Goal: Task Accomplishment & Management: Manage account settings

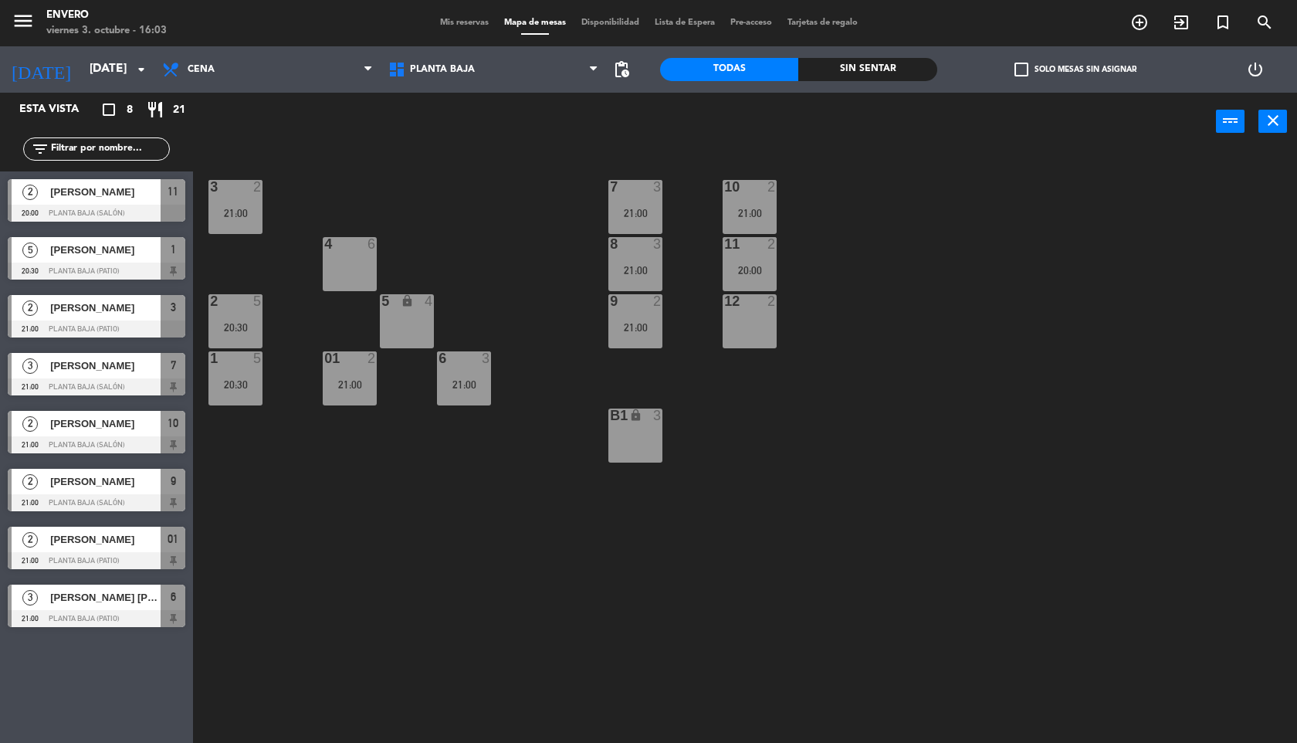
click at [254, 223] on div "3 2 21:00" at bounding box center [235, 207] width 54 height 54
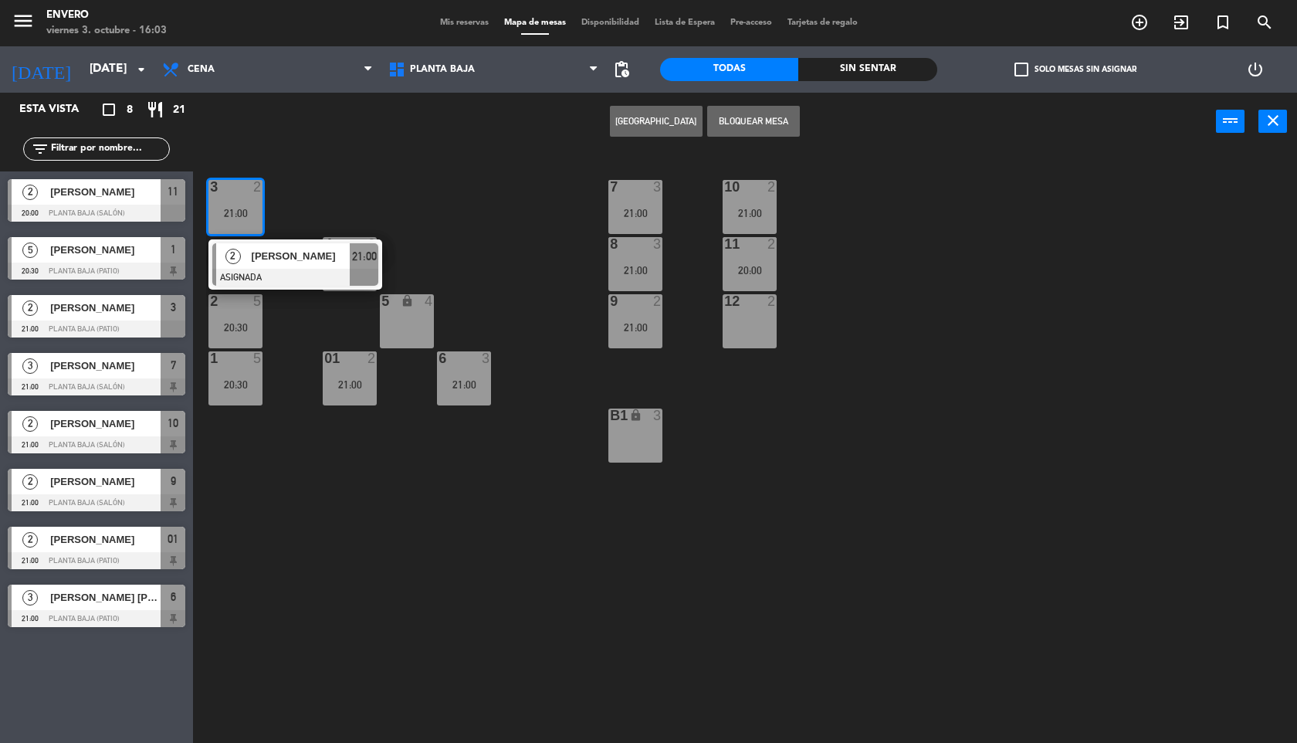
click at [424, 333] on div "5 lock 4" at bounding box center [407, 321] width 54 height 54
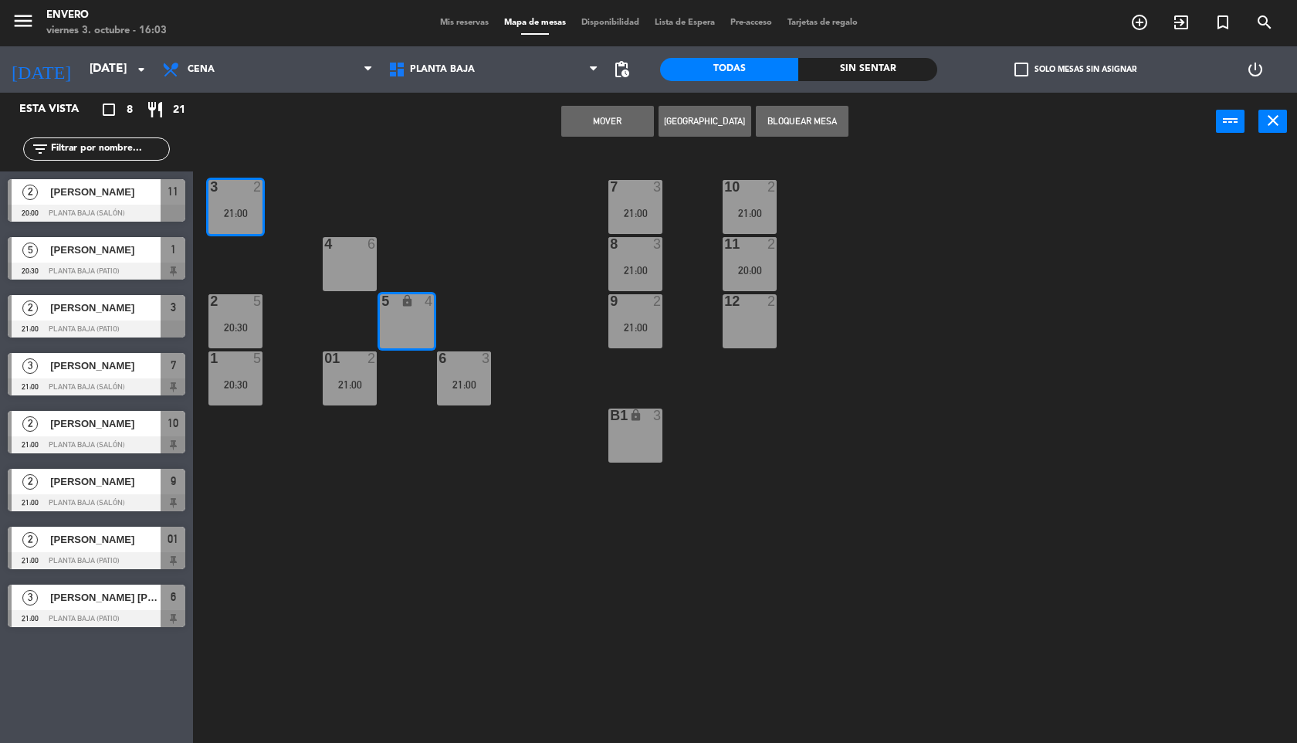
click at [619, 124] on button "Mover" at bounding box center [607, 121] width 93 height 31
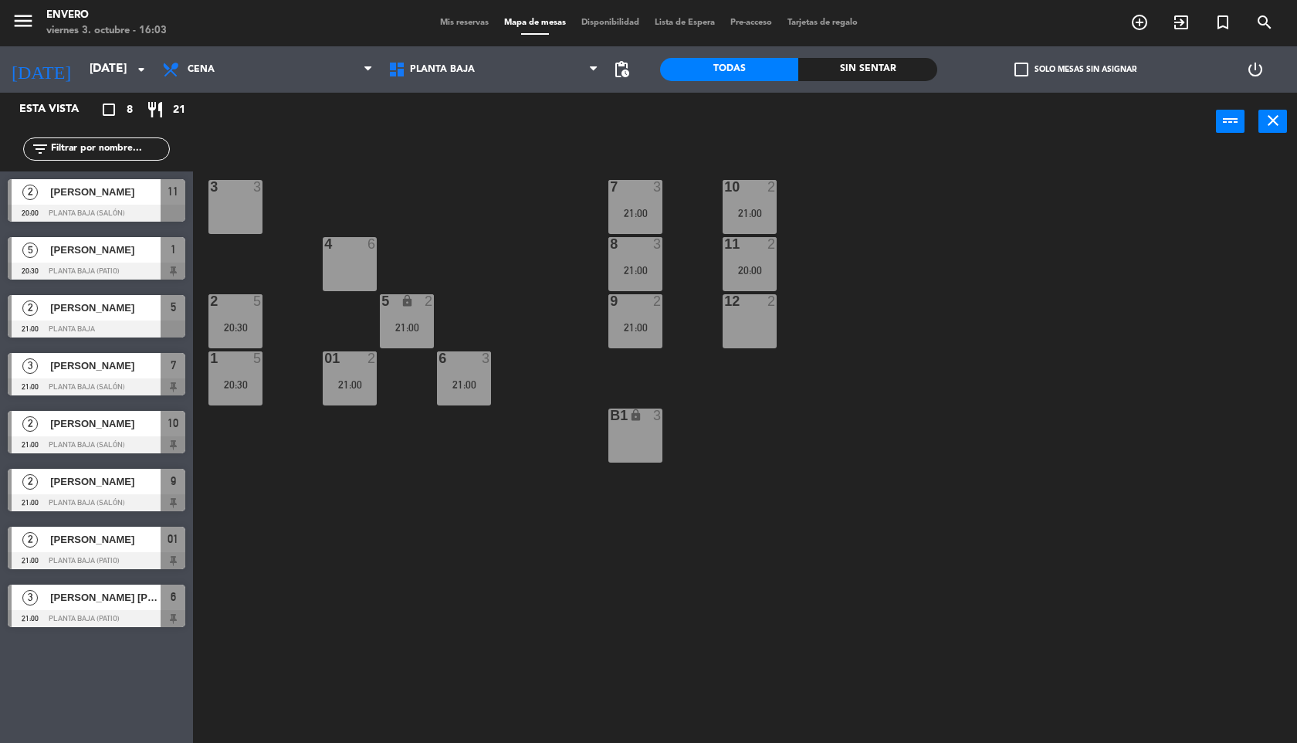
click at [232, 204] on div "3 3" at bounding box center [235, 207] width 54 height 54
click at [665, 127] on button "[GEOGRAPHIC_DATA]" at bounding box center [656, 121] width 93 height 31
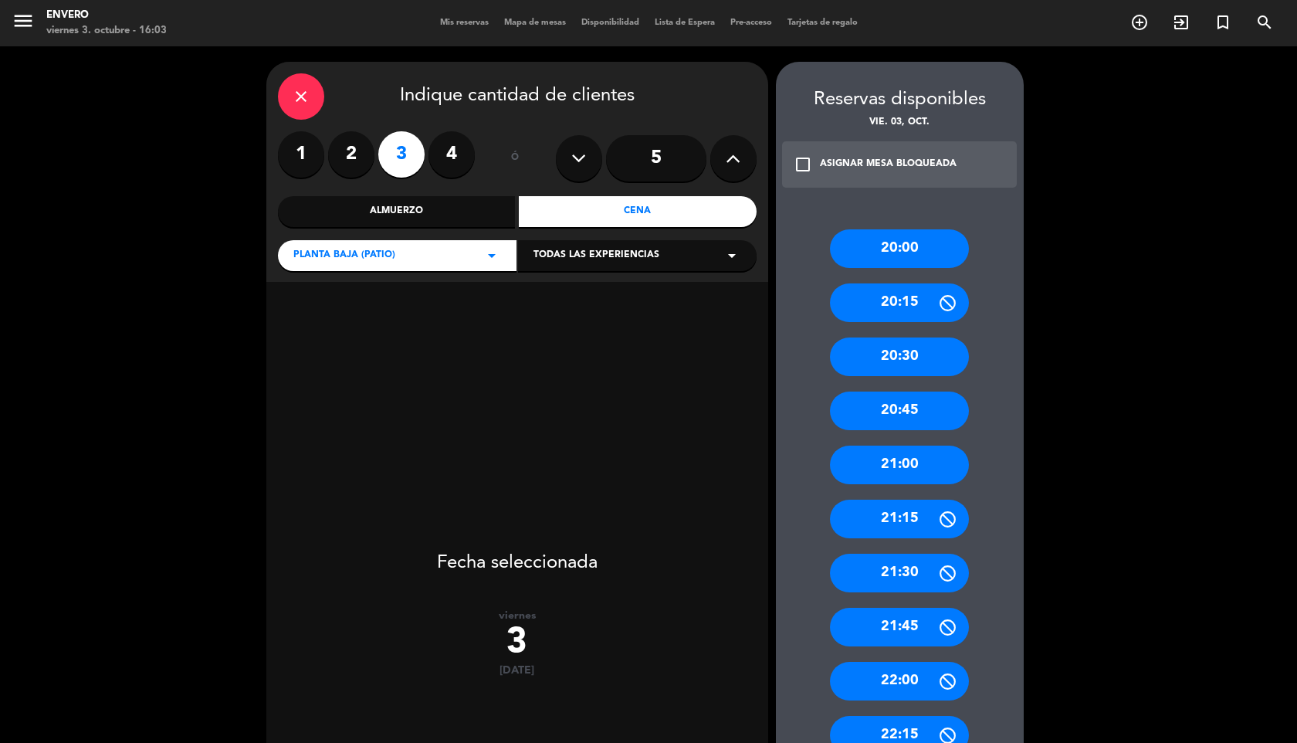
click at [944, 415] on div "20:45" at bounding box center [899, 410] width 139 height 39
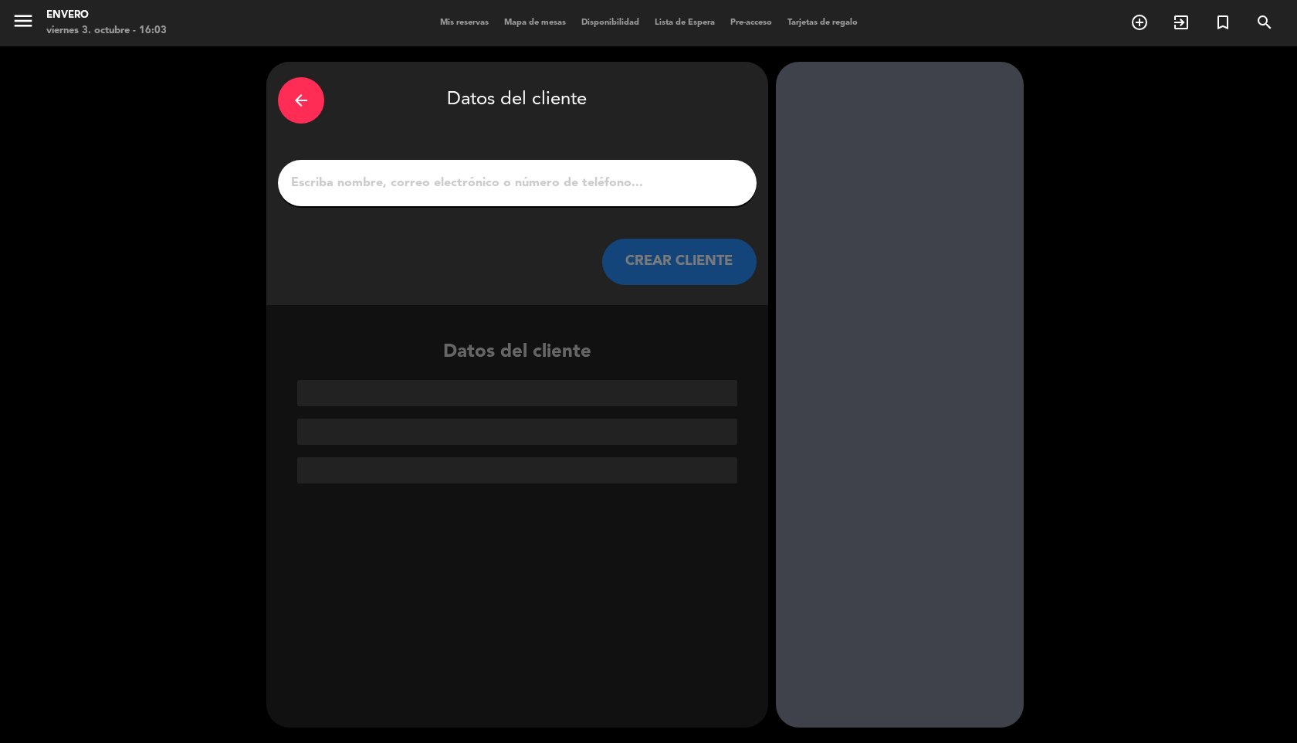
click at [579, 185] on input "1" at bounding box center [518, 183] width 456 height 22
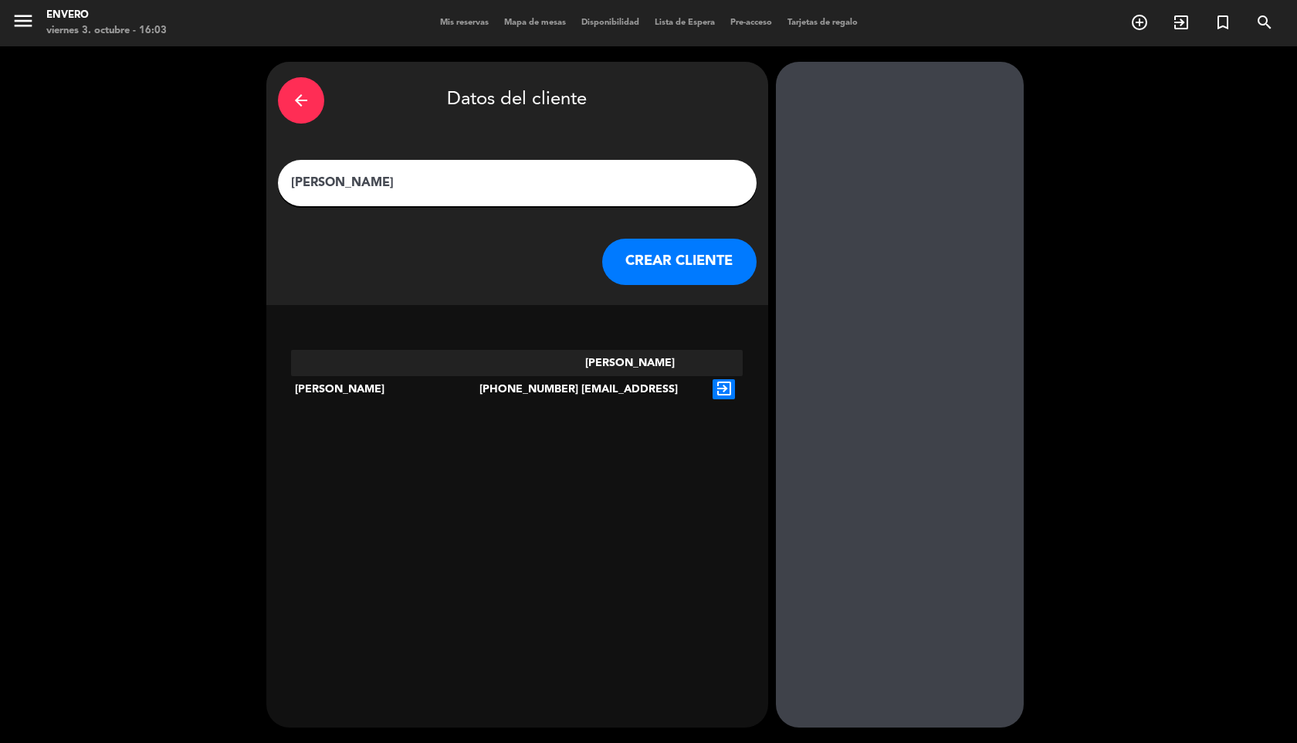
type input "[PERSON_NAME]"
click at [730, 379] on icon "exit_to_app" at bounding box center [724, 389] width 22 height 20
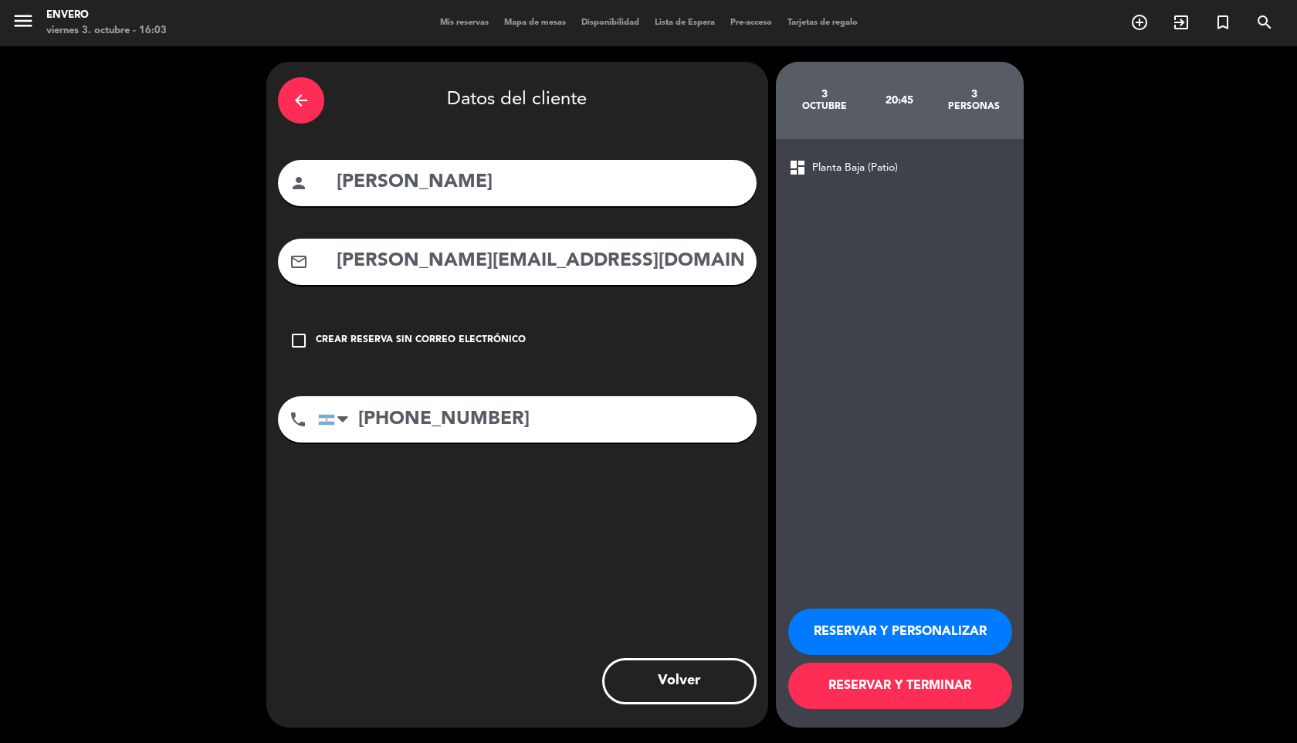
click at [928, 695] on button "RESERVAR Y TERMINAR" at bounding box center [900, 685] width 224 height 46
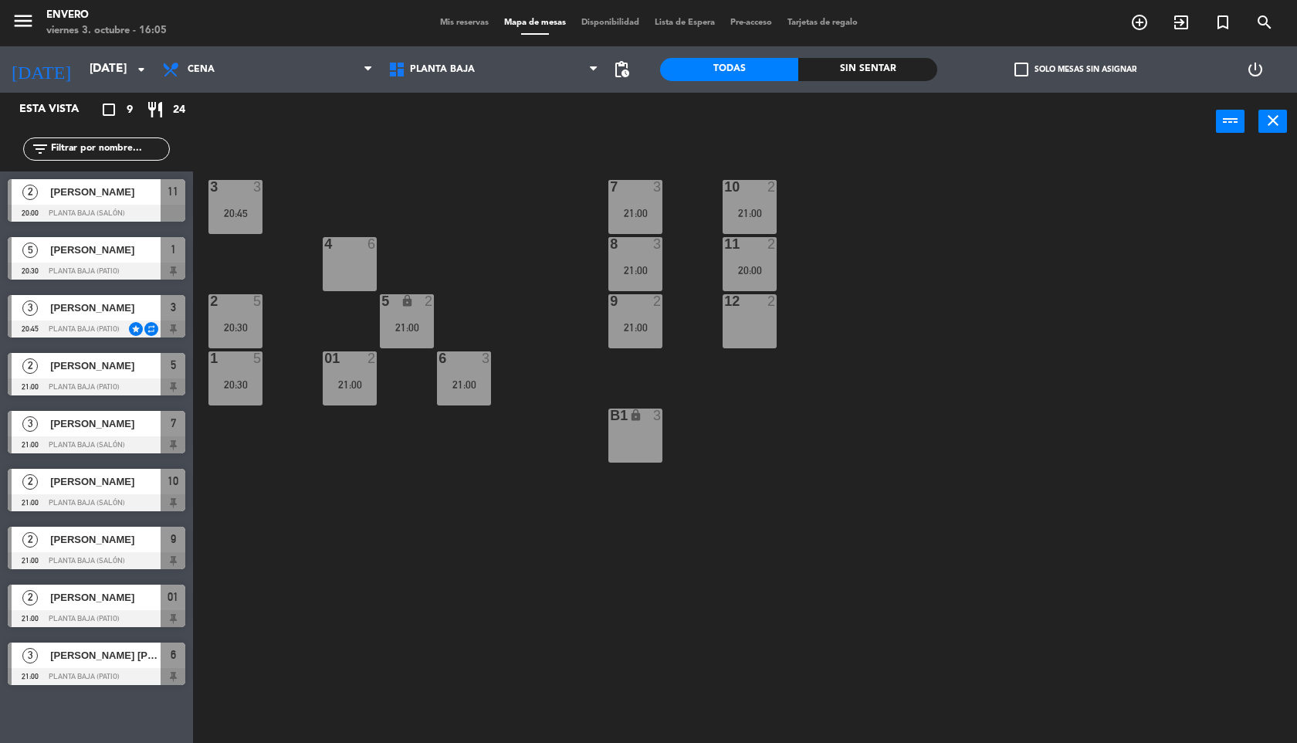
click at [91, 203] on div "[PERSON_NAME]" at bounding box center [105, 191] width 112 height 25
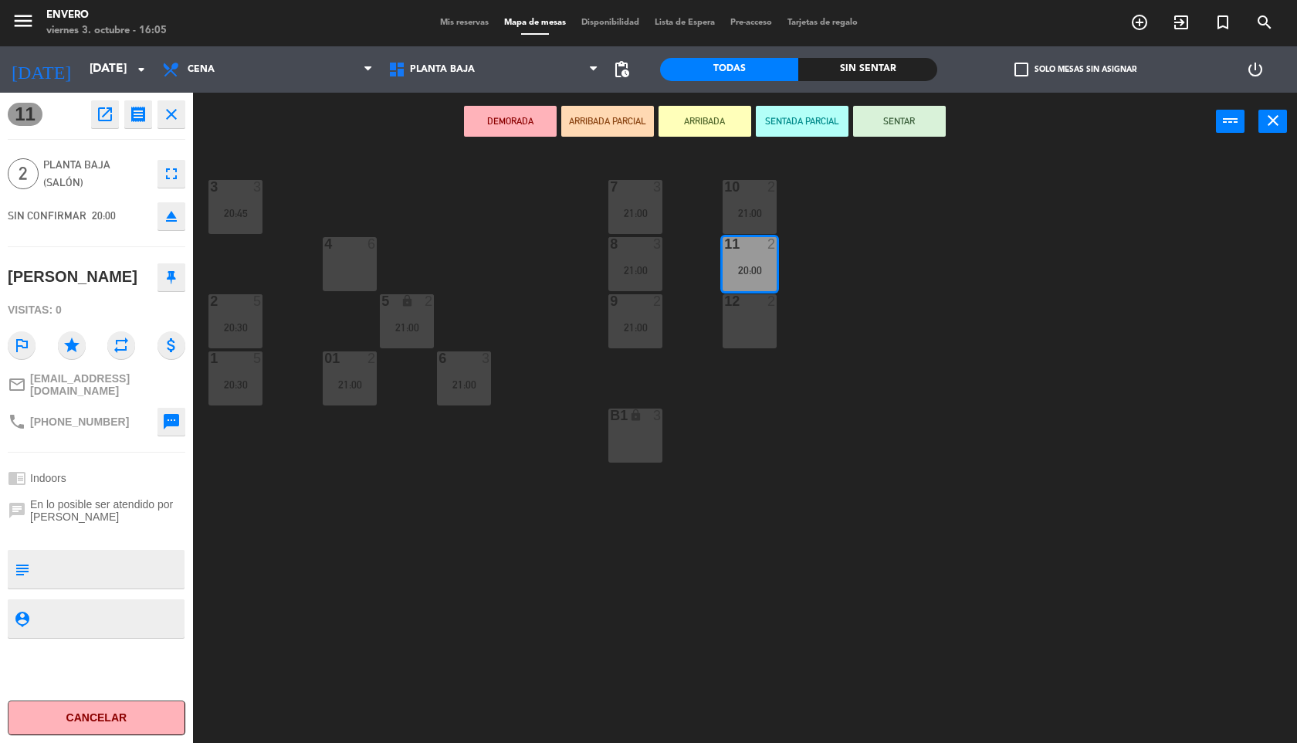
click at [171, 277] on icon at bounding box center [171, 277] width 9 height 14
click at [177, 115] on icon "close" at bounding box center [171, 114] width 19 height 19
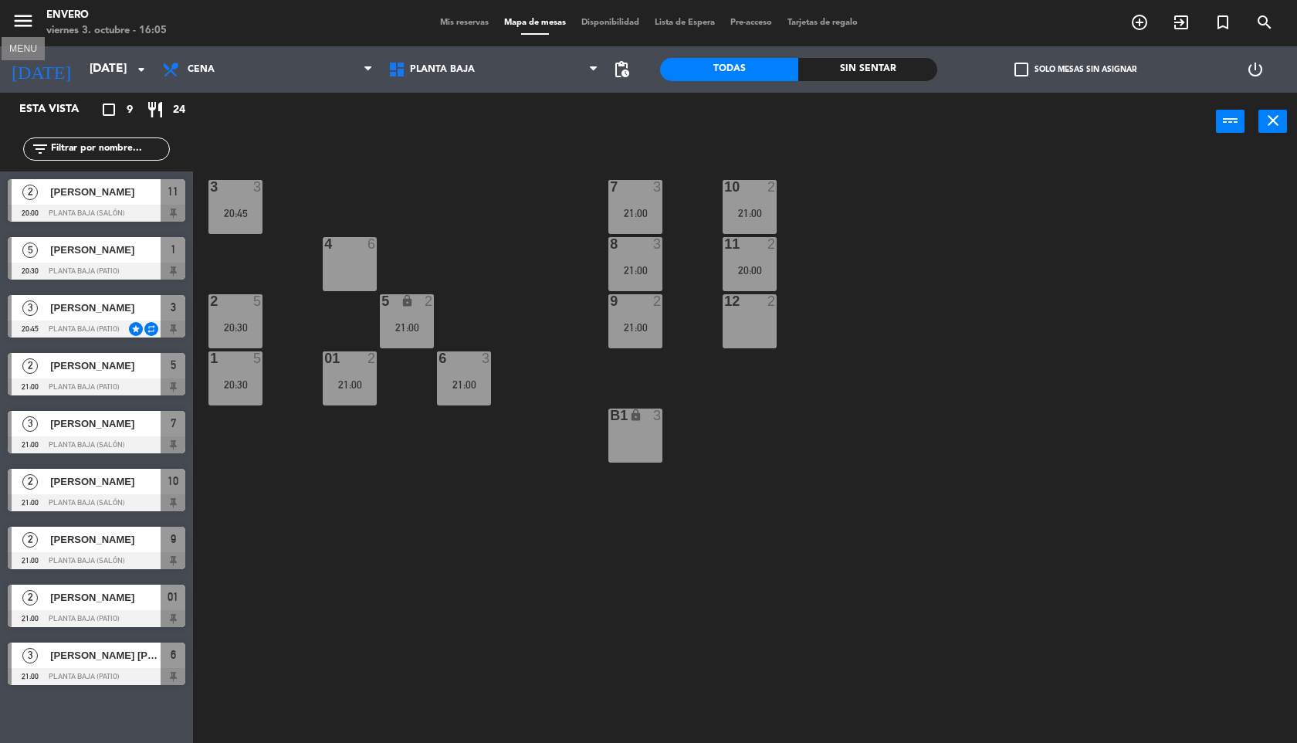
click at [24, 25] on icon "menu" at bounding box center [23, 20] width 23 height 23
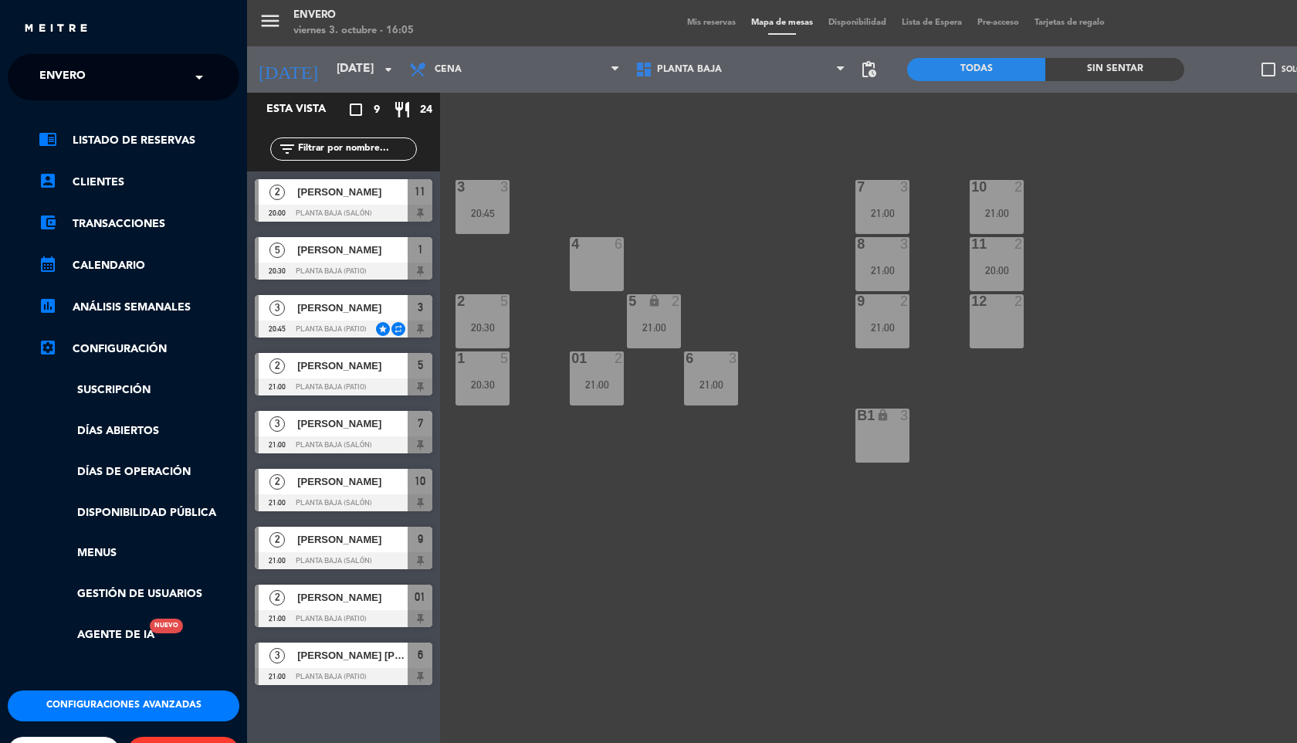
click at [106, 347] on link "settings_applications Configuración" at bounding box center [139, 349] width 201 height 19
click at [124, 709] on button "Configuraciones avanzadas" at bounding box center [124, 705] width 232 height 31
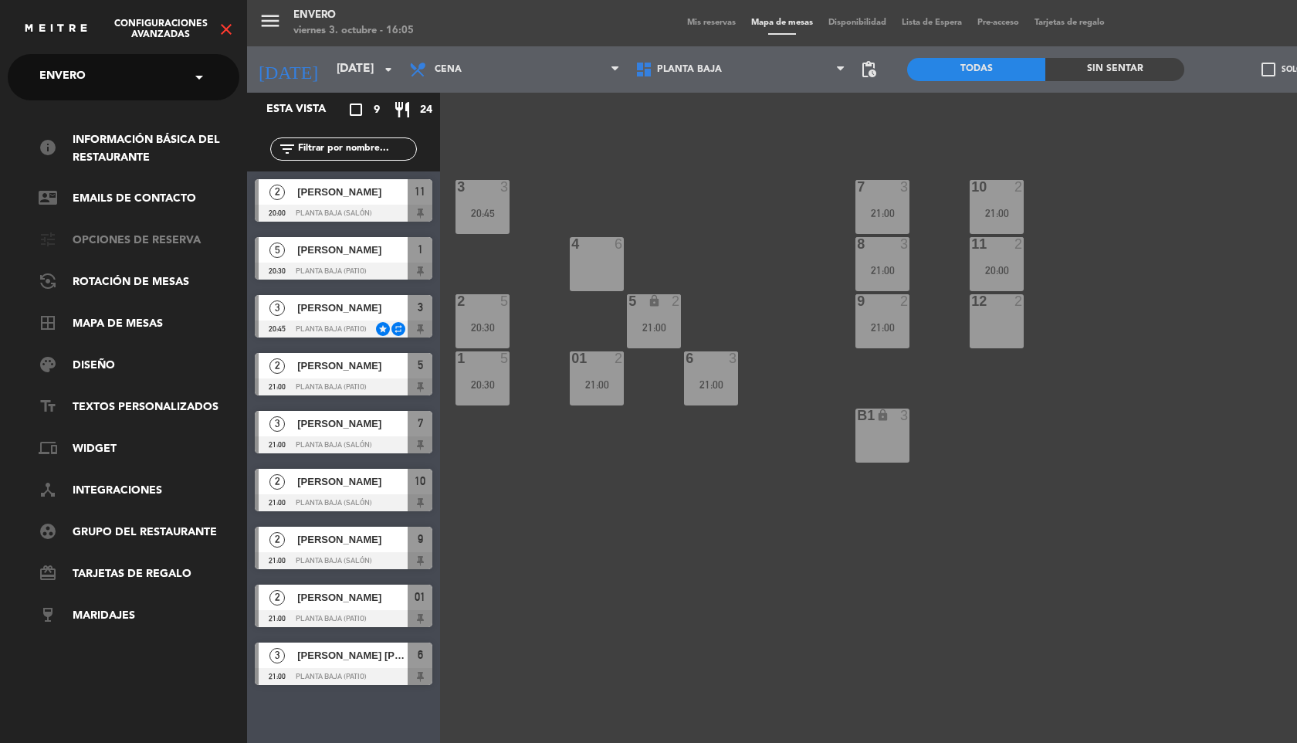
click at [174, 242] on link "tune Opciones de reserva" at bounding box center [139, 241] width 201 height 19
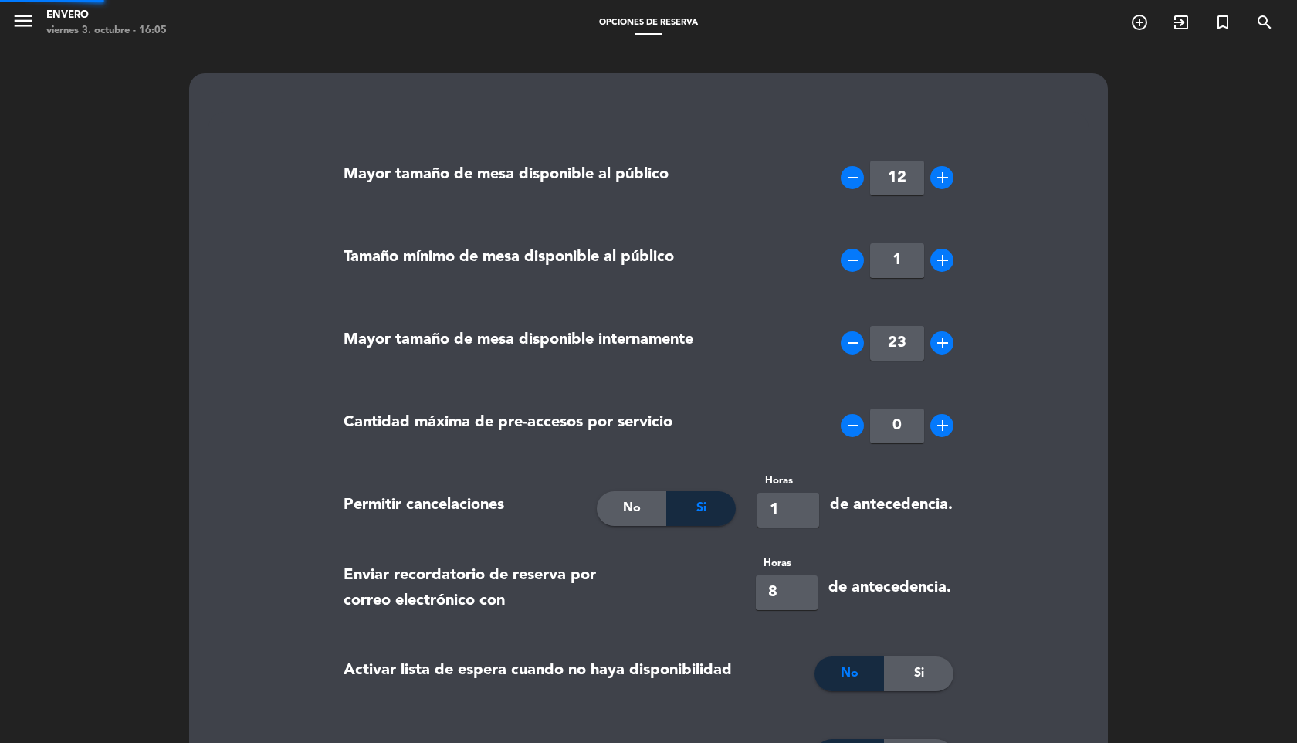
type input "[PHONE_NUMBER]"
click at [17, 19] on icon "menu" at bounding box center [23, 20] width 23 height 23
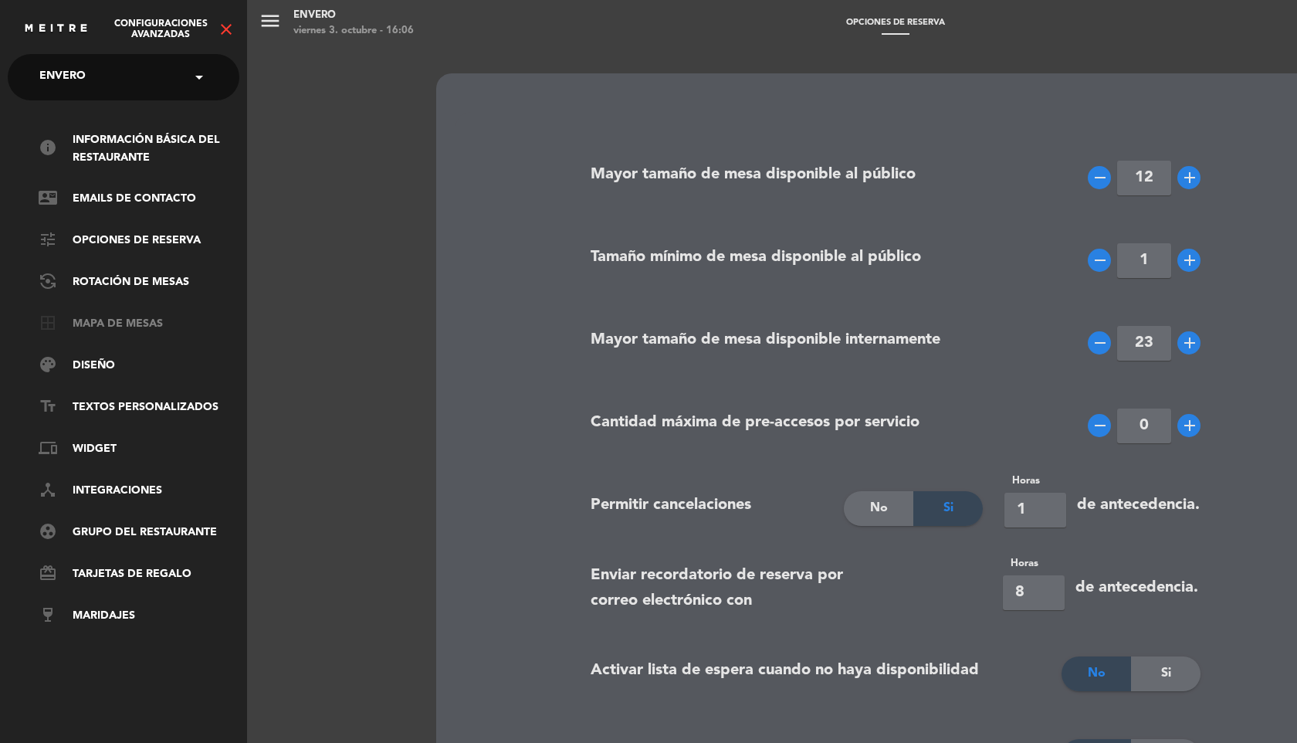
click at [157, 327] on link "border_all Mapa de mesas" at bounding box center [139, 324] width 201 height 19
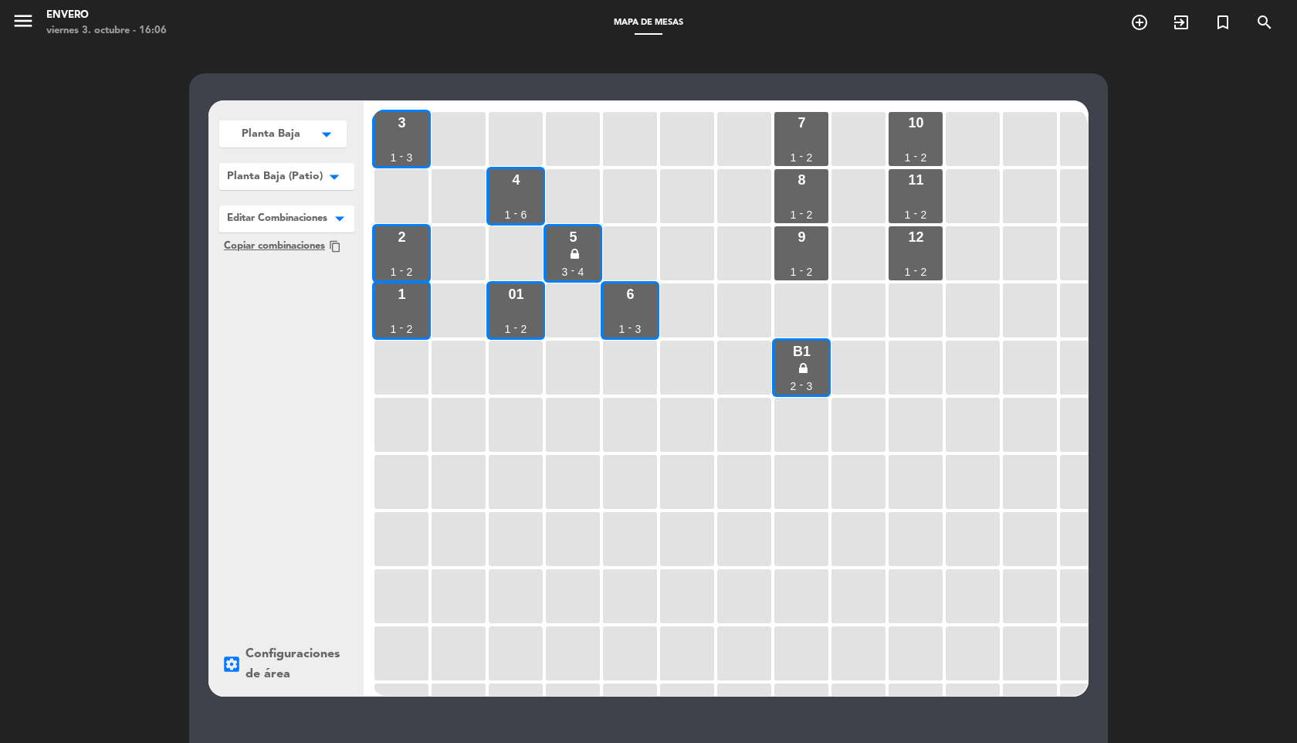
click at [303, 134] on button "Planta Baja arrow_drop_down" at bounding box center [282, 133] width 127 height 27
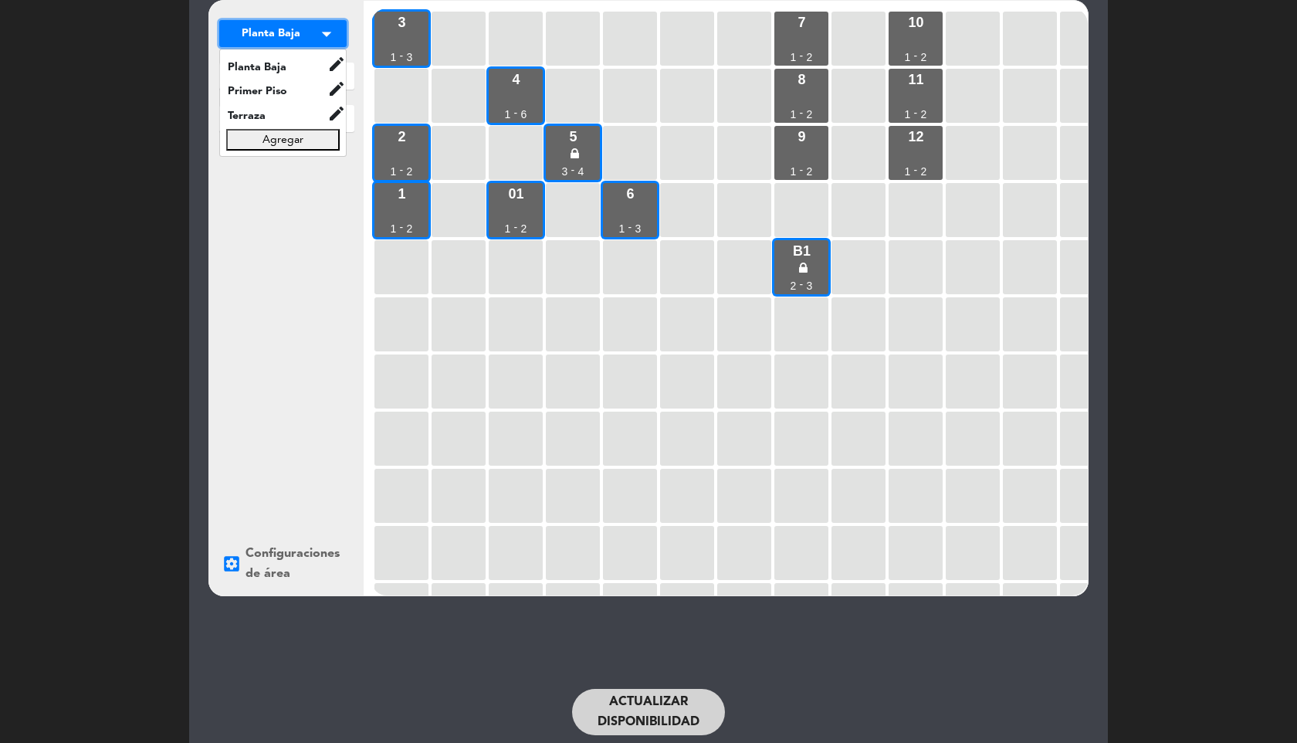
scroll to position [113, 0]
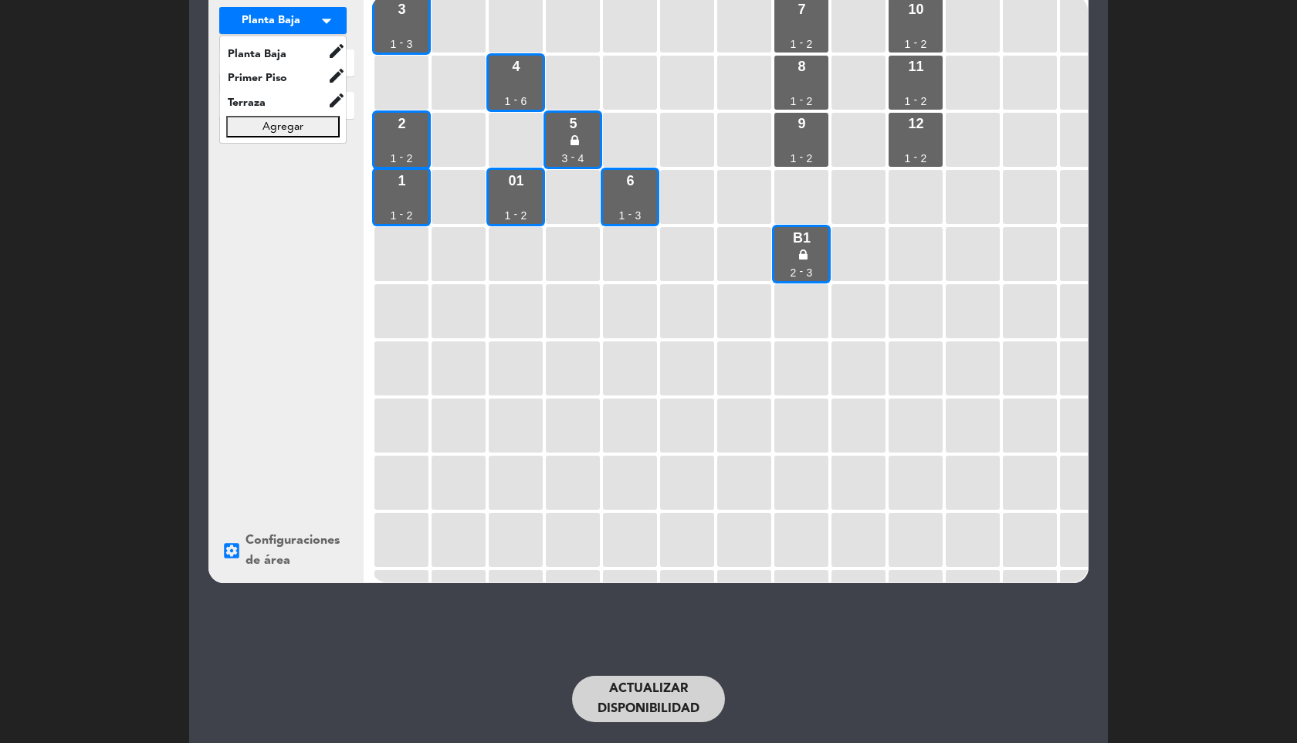
click at [293, 270] on div "Planta Baja arrow_drop_down Planta Baja edit renombrar borrar Primer Piso edit …" at bounding box center [286, 285] width 154 height 594
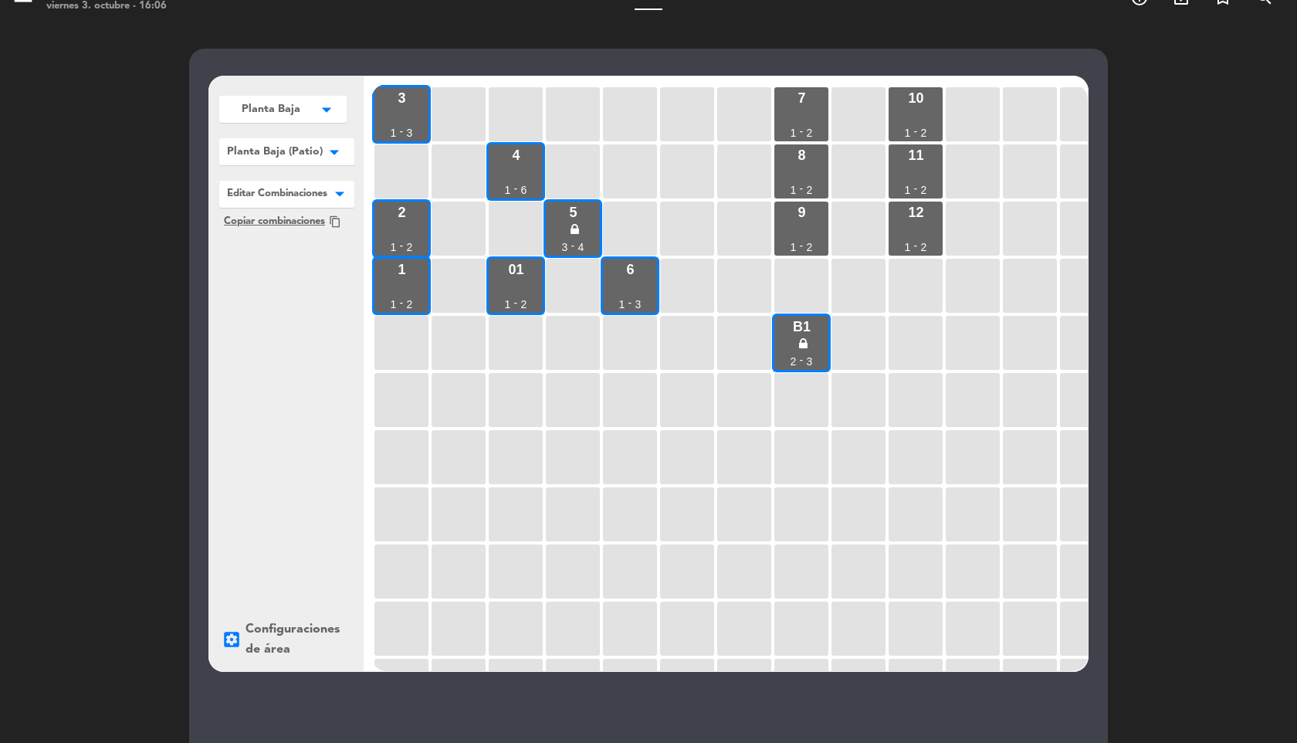
scroll to position [0, 0]
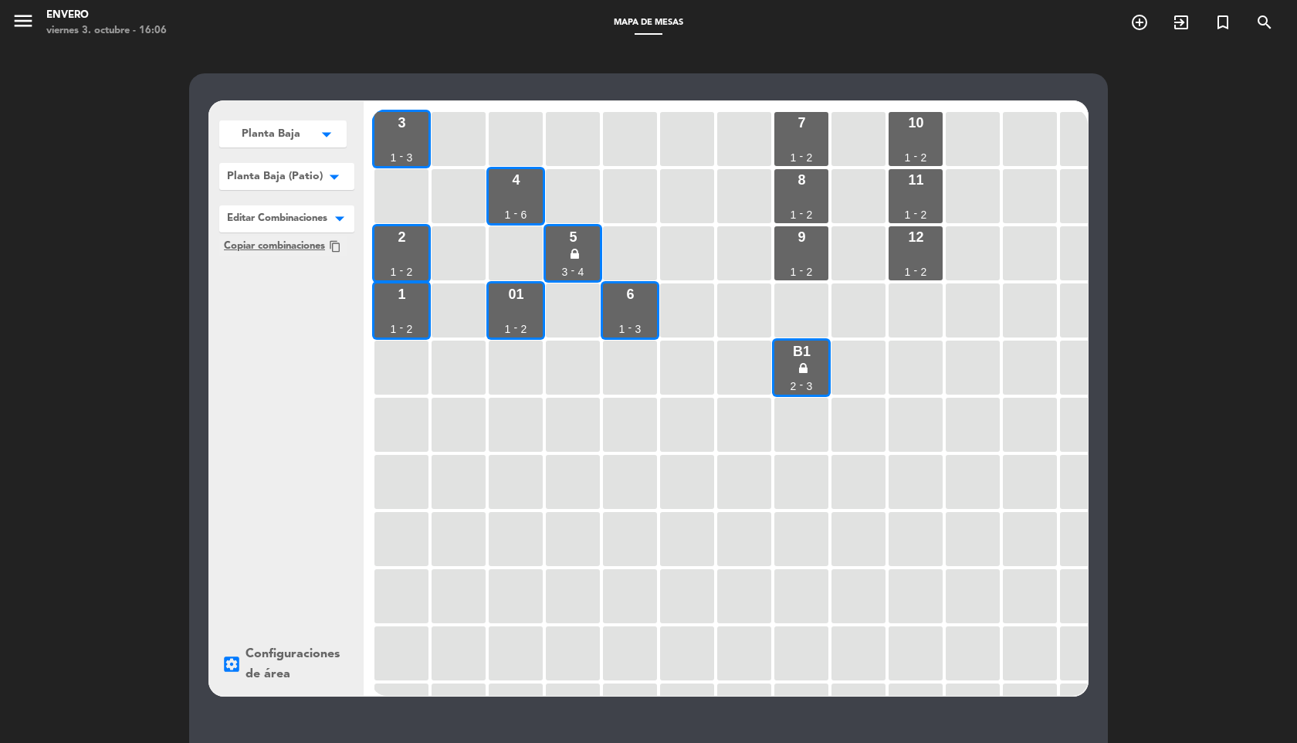
click at [1152, 190] on div "Planta Baja arrow_drop_down Planta Baja edit renombrar borrar Primer Piso edit …" at bounding box center [648, 469] width 1297 height 847
click at [307, 141] on button "Planta Baja arrow_drop_down" at bounding box center [282, 133] width 127 height 27
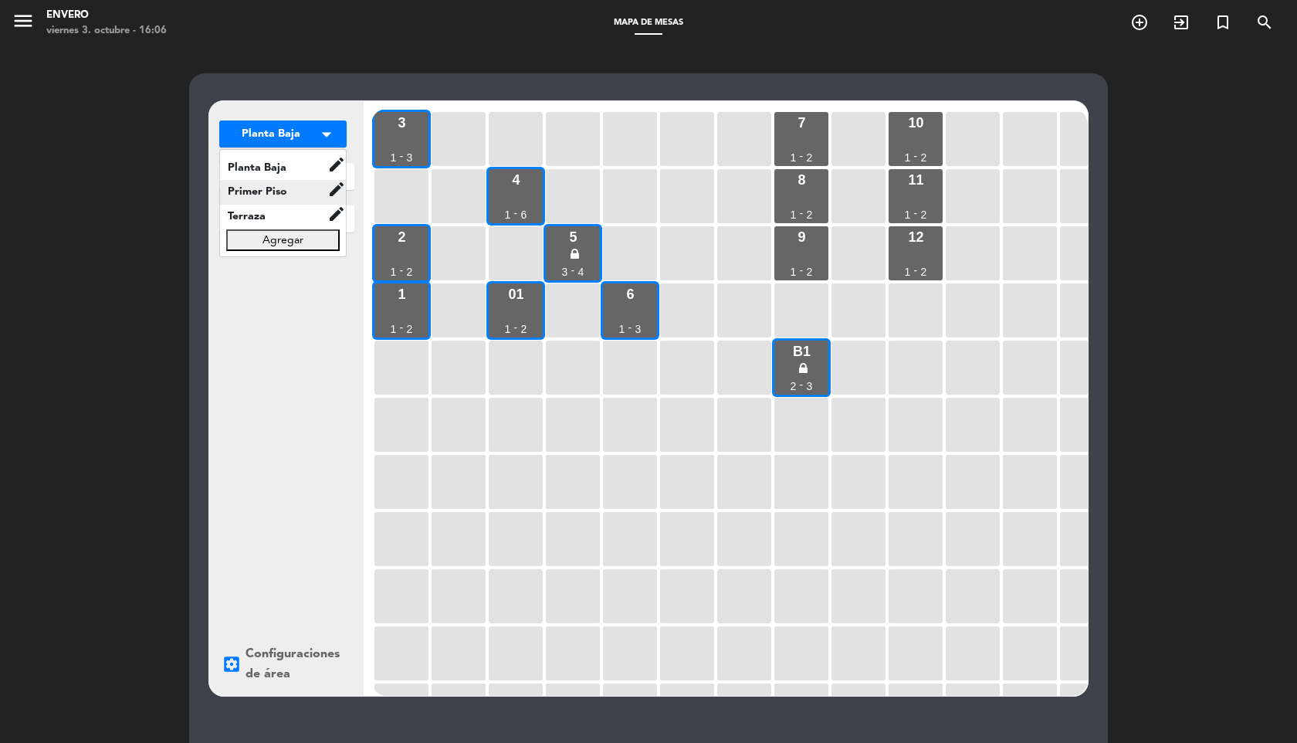
click at [290, 188] on span "Primer Piso" at bounding box center [273, 192] width 107 height 18
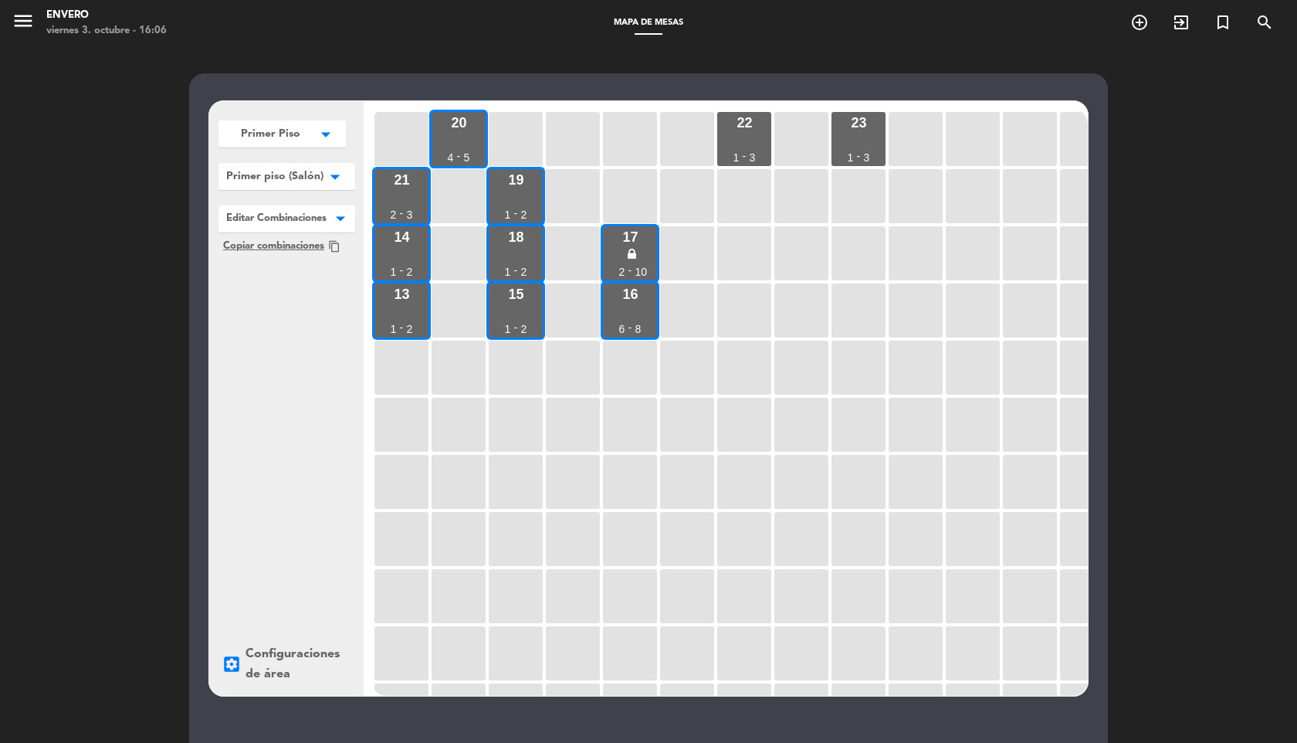
click at [290, 347] on div "Primer Piso arrow_drop_down Planta Baja edit renombrar borrar Primer Piso edit …" at bounding box center [286, 398] width 154 height 594
click at [154, 209] on div "Primer Piso arrow_drop_down Planta Baja edit renombrar borrar Primer Piso edit …" at bounding box center [648, 469] width 1297 height 847
click at [28, 16] on icon "menu" at bounding box center [23, 20] width 23 height 23
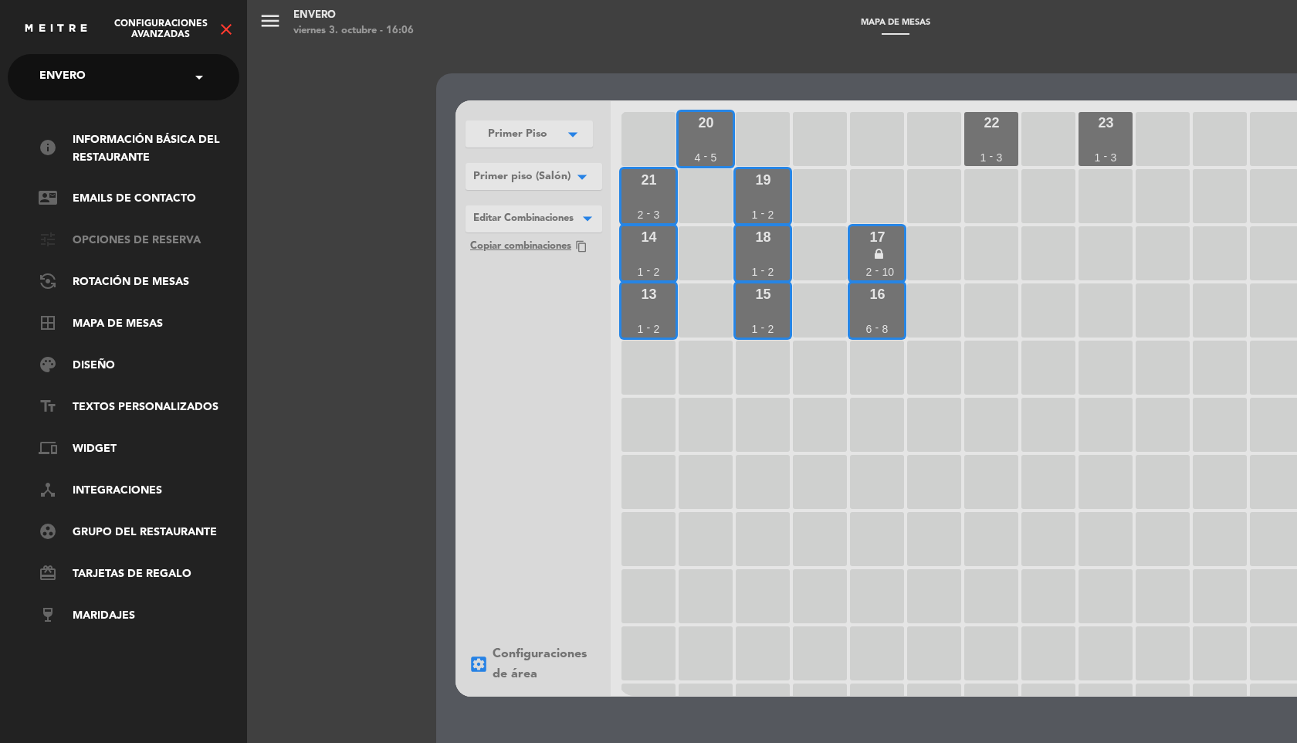
click at [155, 239] on link "tune Opciones de reserva" at bounding box center [139, 241] width 201 height 19
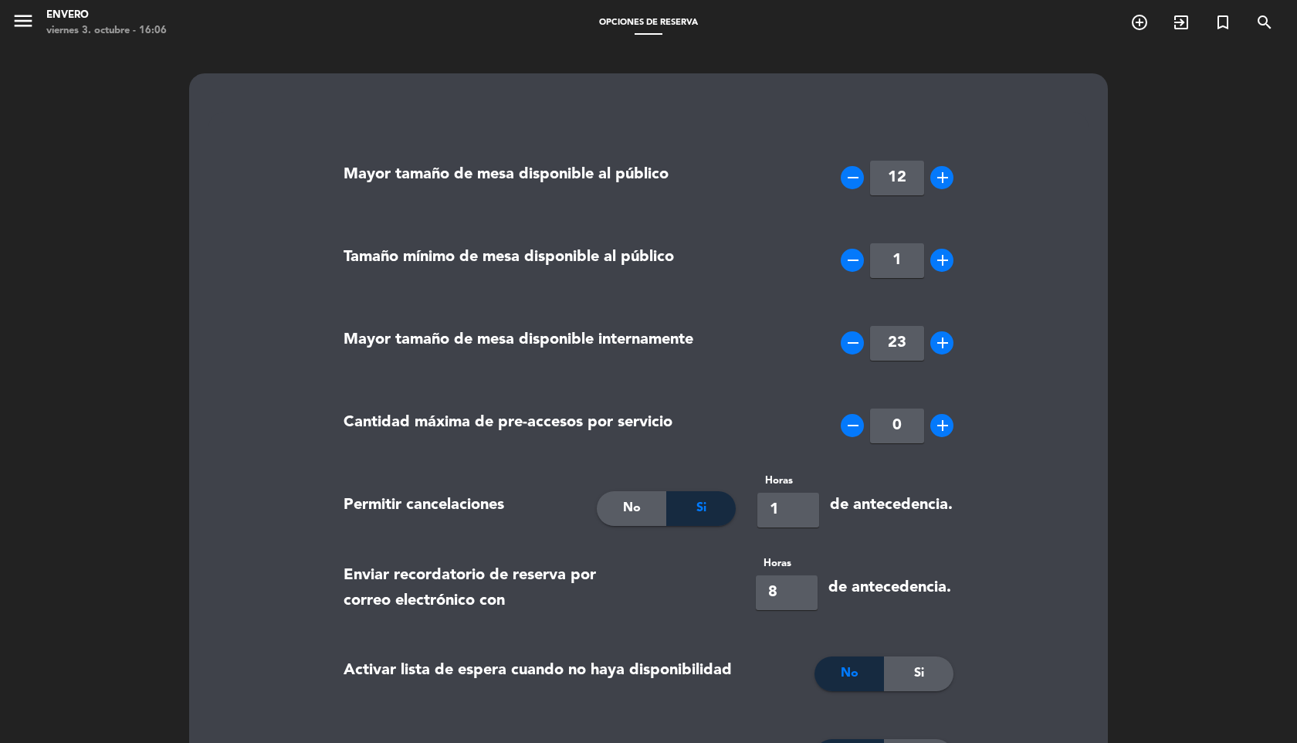
click at [28, 25] on icon "menu" at bounding box center [23, 20] width 23 height 23
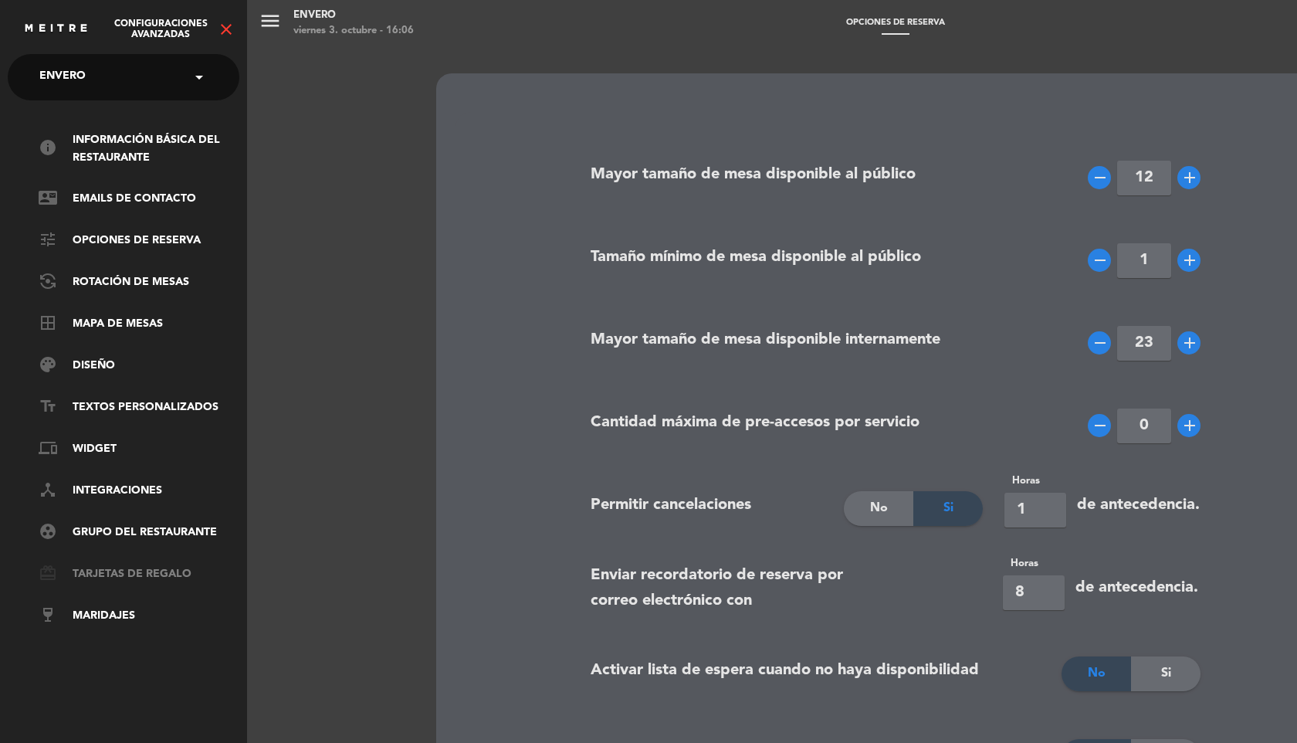
click at [127, 572] on link "card_giftcard Tarjetas de regalo" at bounding box center [139, 574] width 201 height 19
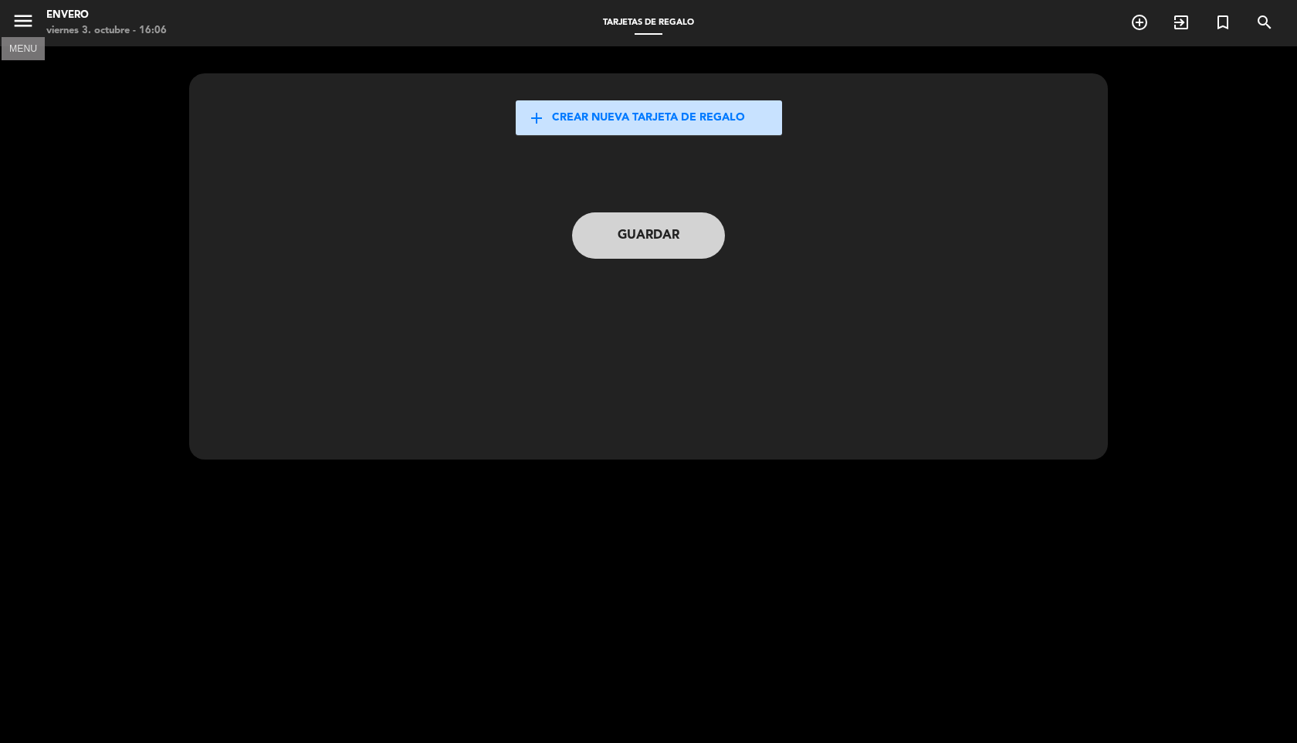
click at [23, 24] on icon "menu" at bounding box center [23, 20] width 23 height 23
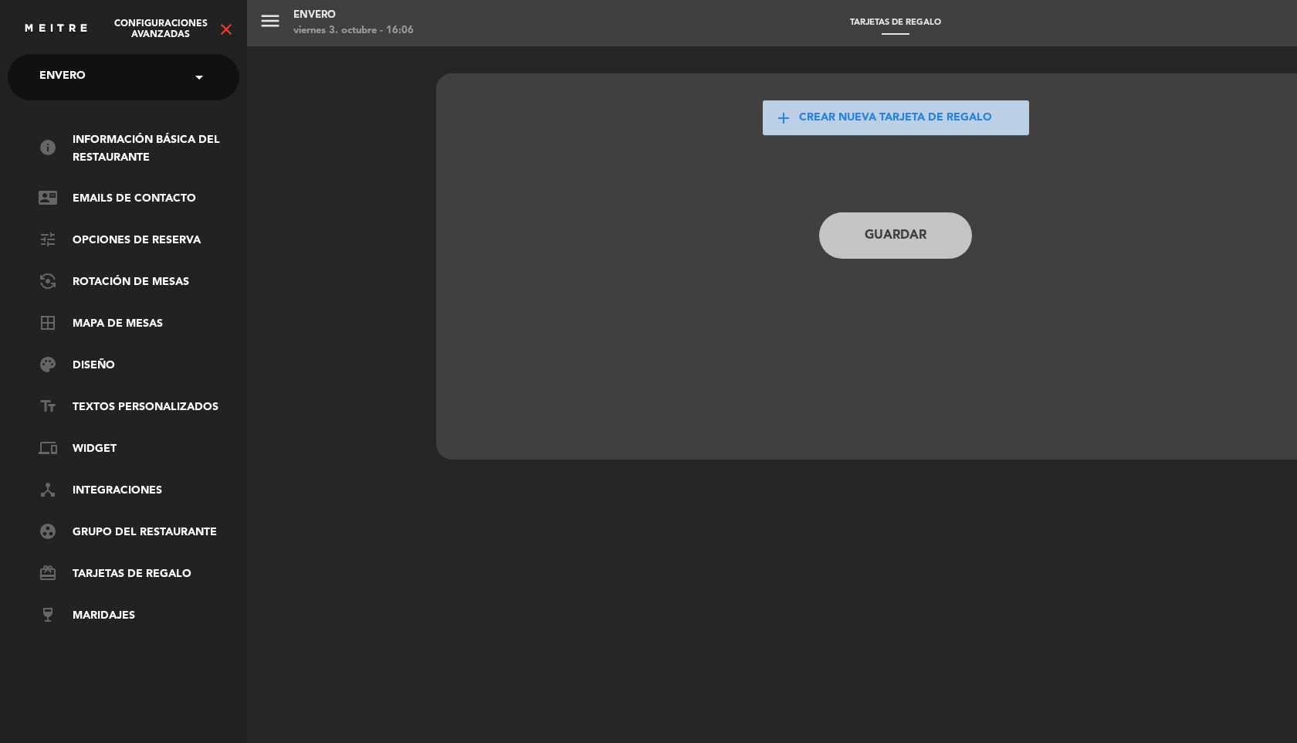
click at [851, 129] on div "menu Envero [DATE] 3. octubre - 16:06 Tarjetas de regalo add_circle_outline exi…" at bounding box center [895, 371] width 1297 height 743
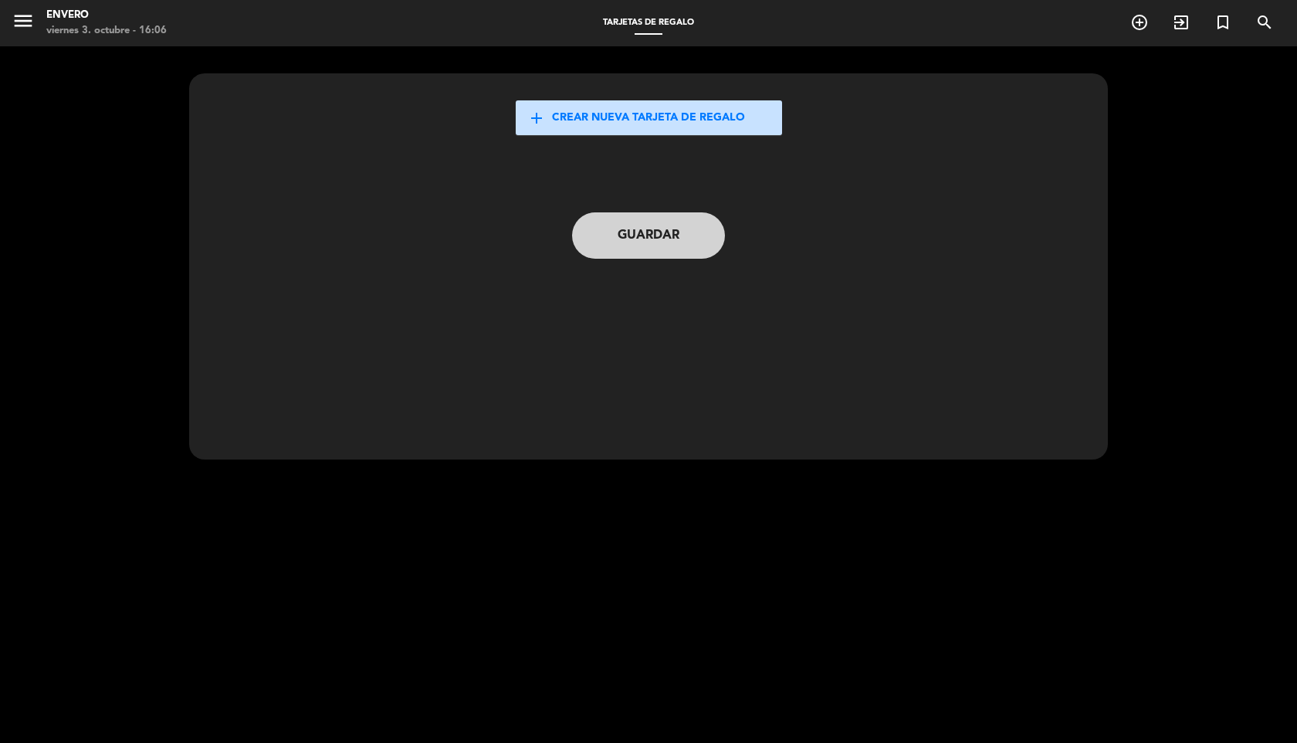
click at [698, 135] on wizard-navigation-buttons "Guardar" at bounding box center [648, 204] width 880 height 139
click at [680, 116] on button "add Crear nueva tarjeta de regalo" at bounding box center [649, 117] width 266 height 35
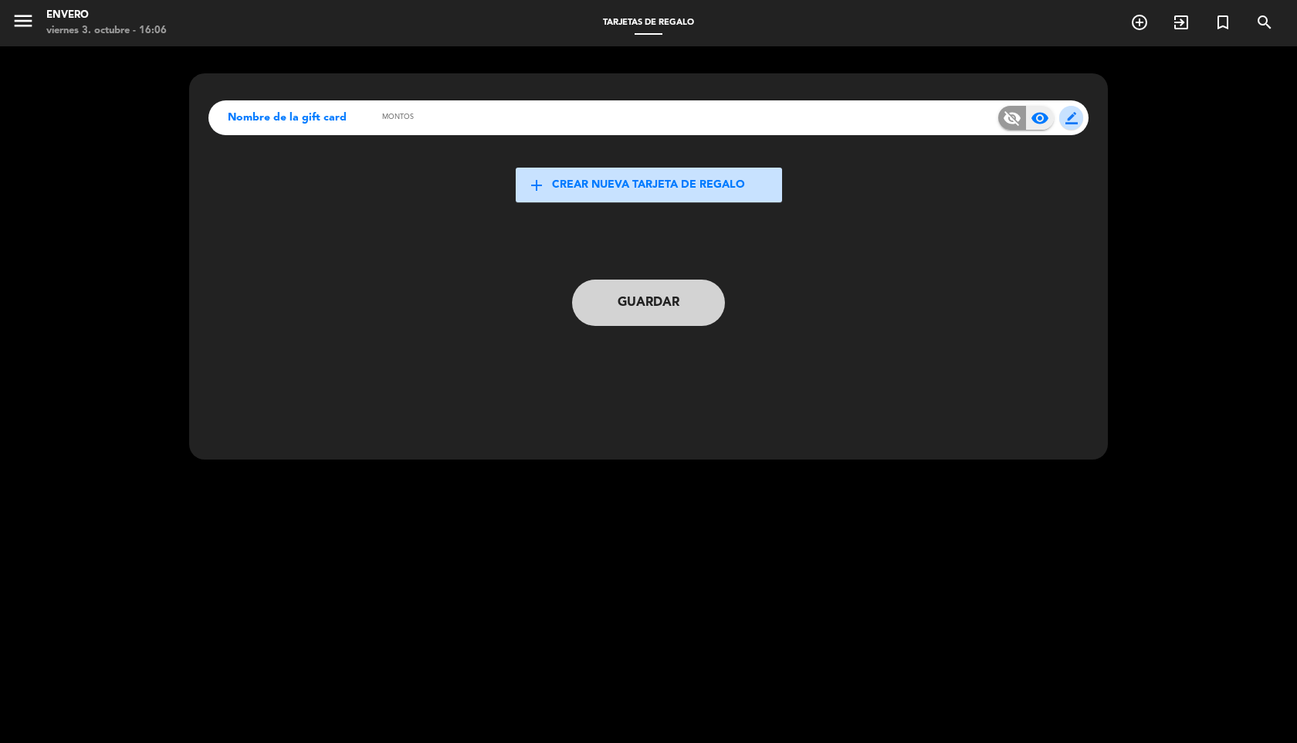
click at [605, 125] on div "Nombre de la gift card Montos visibility_off visibility border_color" at bounding box center [648, 117] width 880 height 35
click at [25, 20] on icon "menu" at bounding box center [23, 20] width 23 height 23
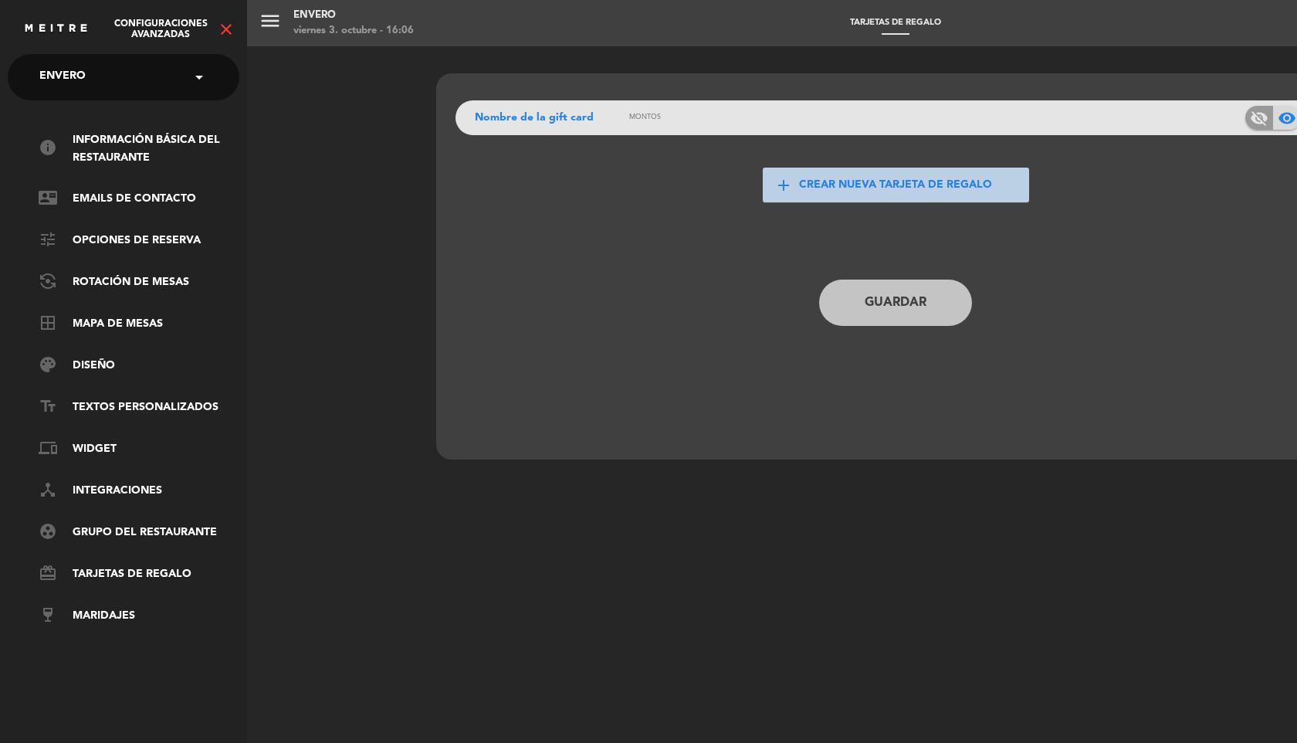
click at [200, 73] on span at bounding box center [203, 77] width 26 height 32
click at [183, 26] on span "Configuraciones avanzadas" at bounding box center [160, 30] width 113 height 22
click at [216, 29] on div "Configuraciones avanzadas close" at bounding box center [129, 28] width 212 height 19
click at [224, 29] on icon "close" at bounding box center [226, 29] width 19 height 19
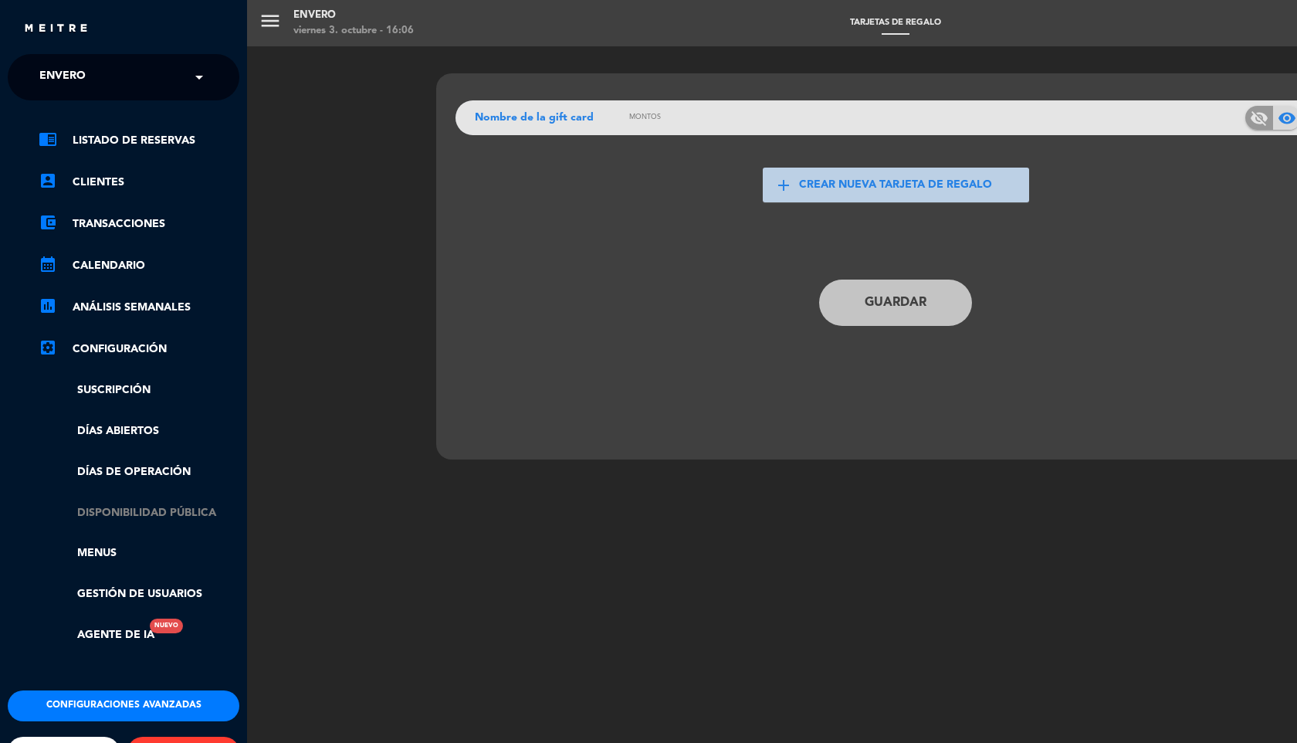
click at [136, 511] on link "Disponibilidad pública" at bounding box center [139, 513] width 201 height 18
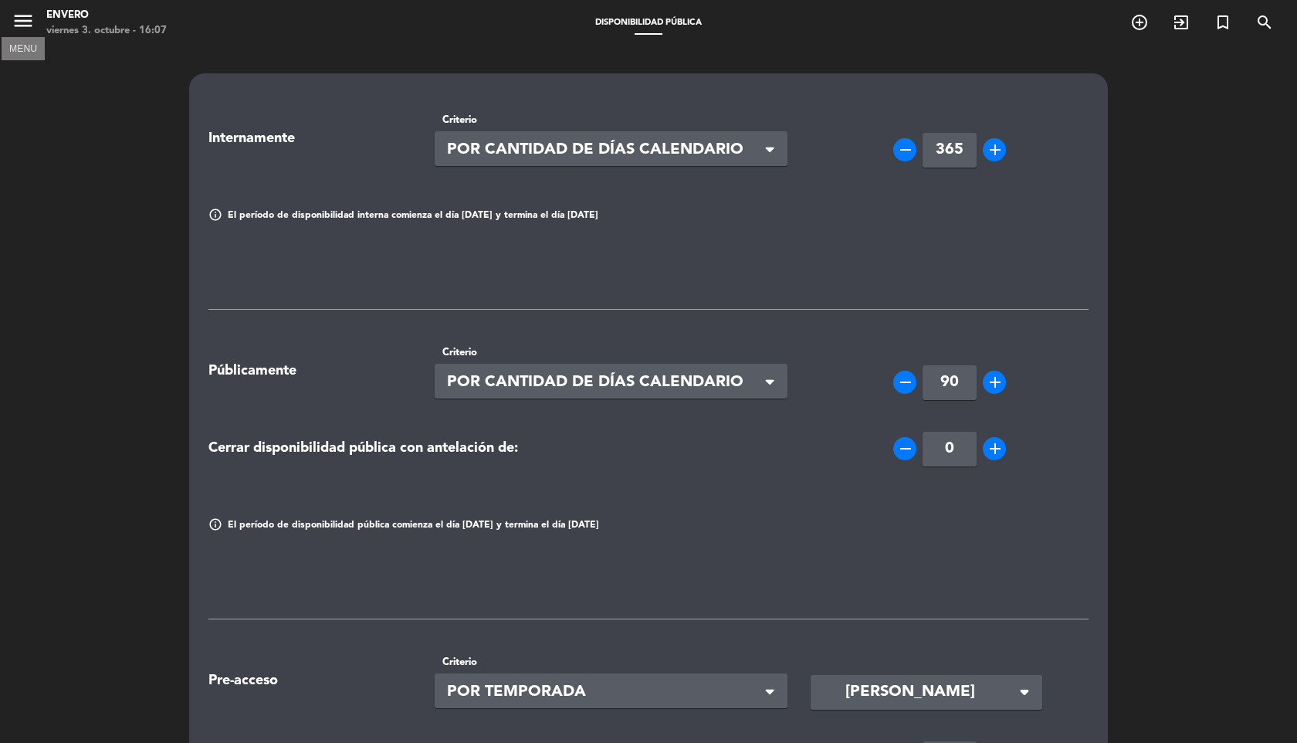
click at [16, 18] on icon "menu" at bounding box center [23, 20] width 23 height 23
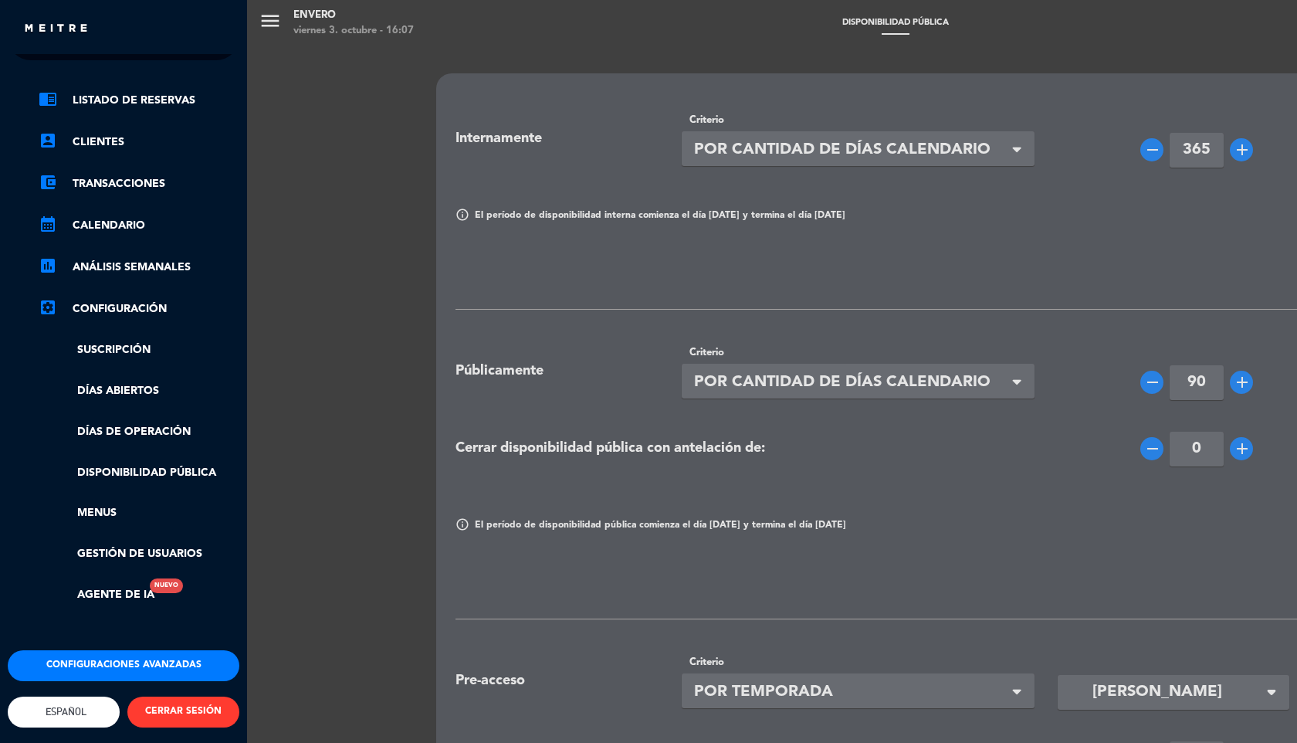
scroll to position [52, 0]
click at [109, 657] on button "Configuraciones avanzadas" at bounding box center [124, 665] width 232 height 31
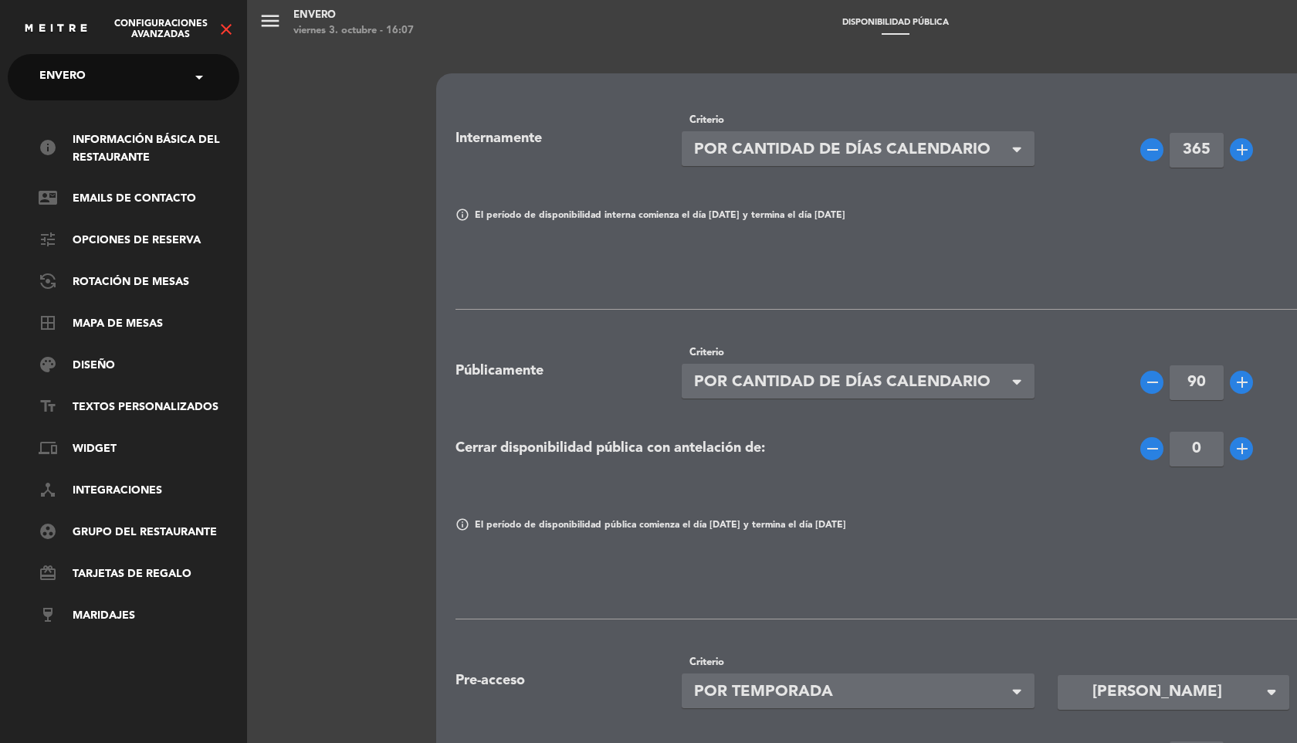
scroll to position [0, 0]
click at [169, 236] on link "tune Opciones de reserva" at bounding box center [139, 241] width 201 height 19
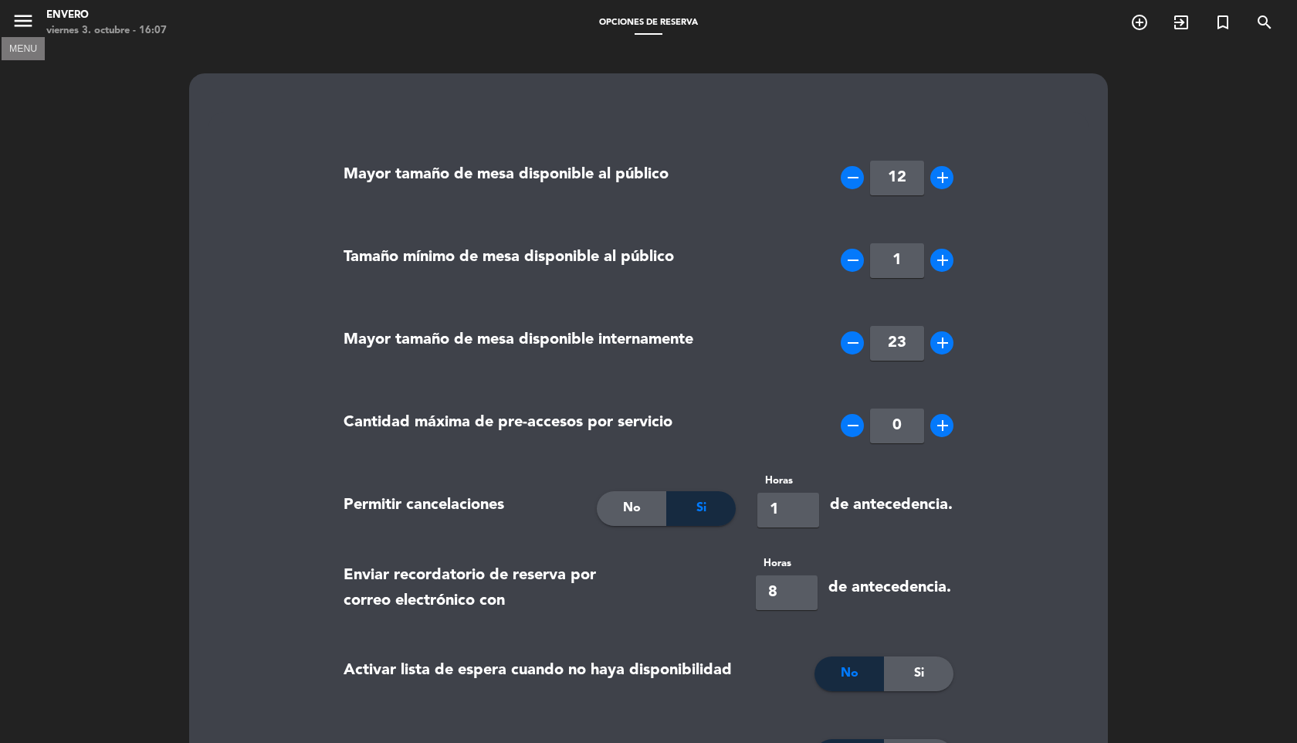
click at [30, 25] on icon "menu" at bounding box center [23, 20] width 23 height 23
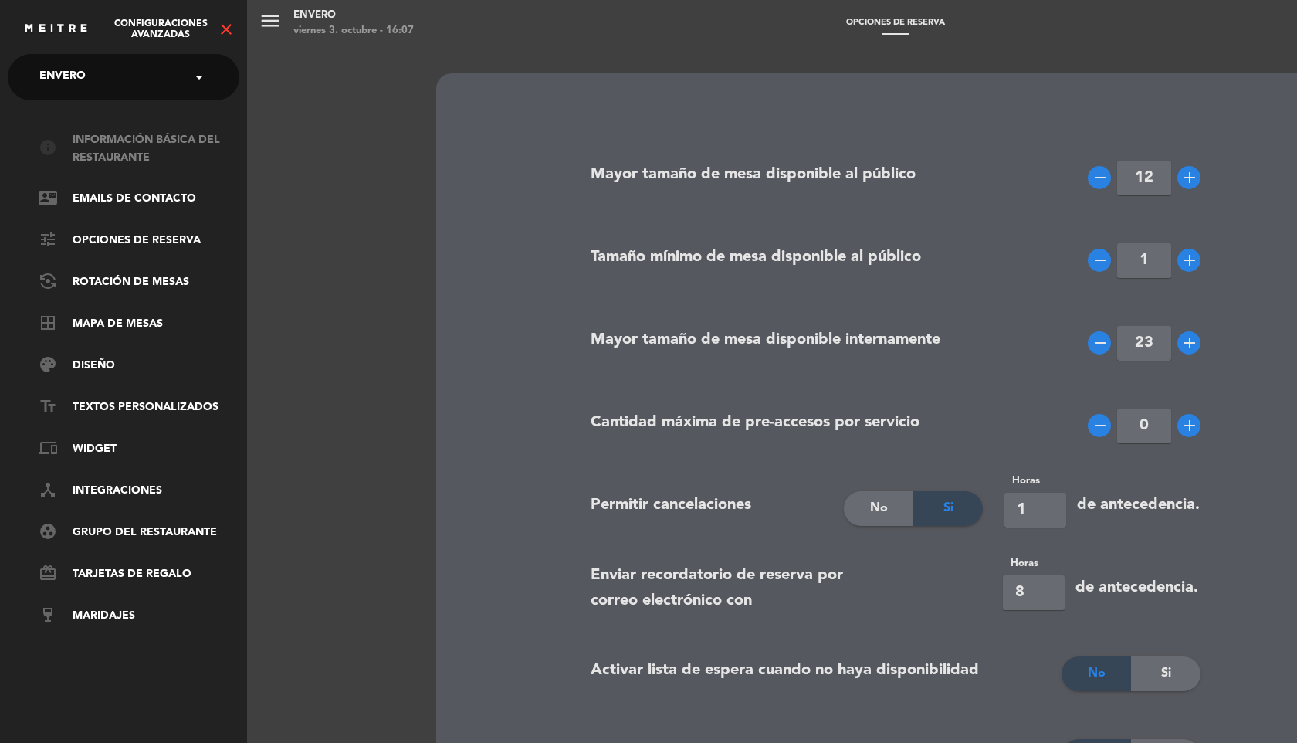
click at [130, 149] on link "info Información básica del restaurante" at bounding box center [139, 149] width 201 height 36
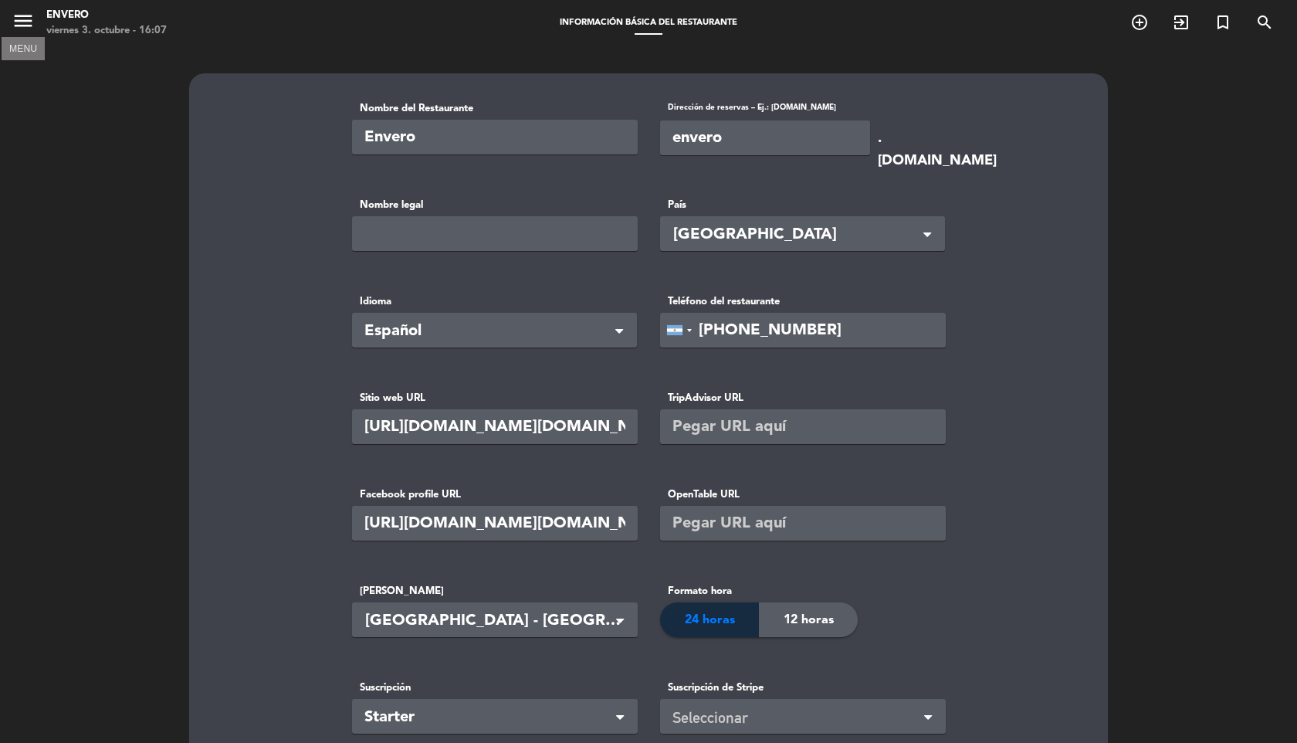
click at [15, 22] on icon "menu" at bounding box center [23, 20] width 23 height 23
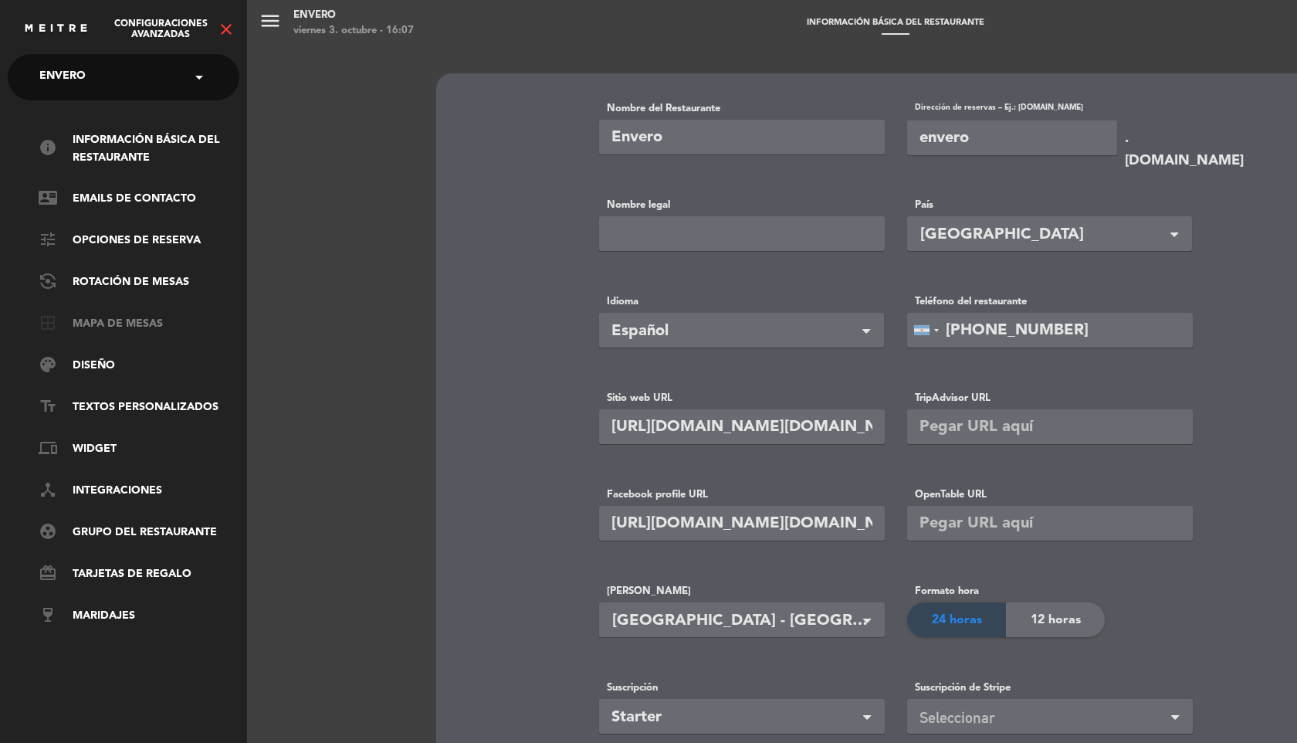
click at [123, 322] on link "border_all Mapa de mesas" at bounding box center [139, 324] width 201 height 19
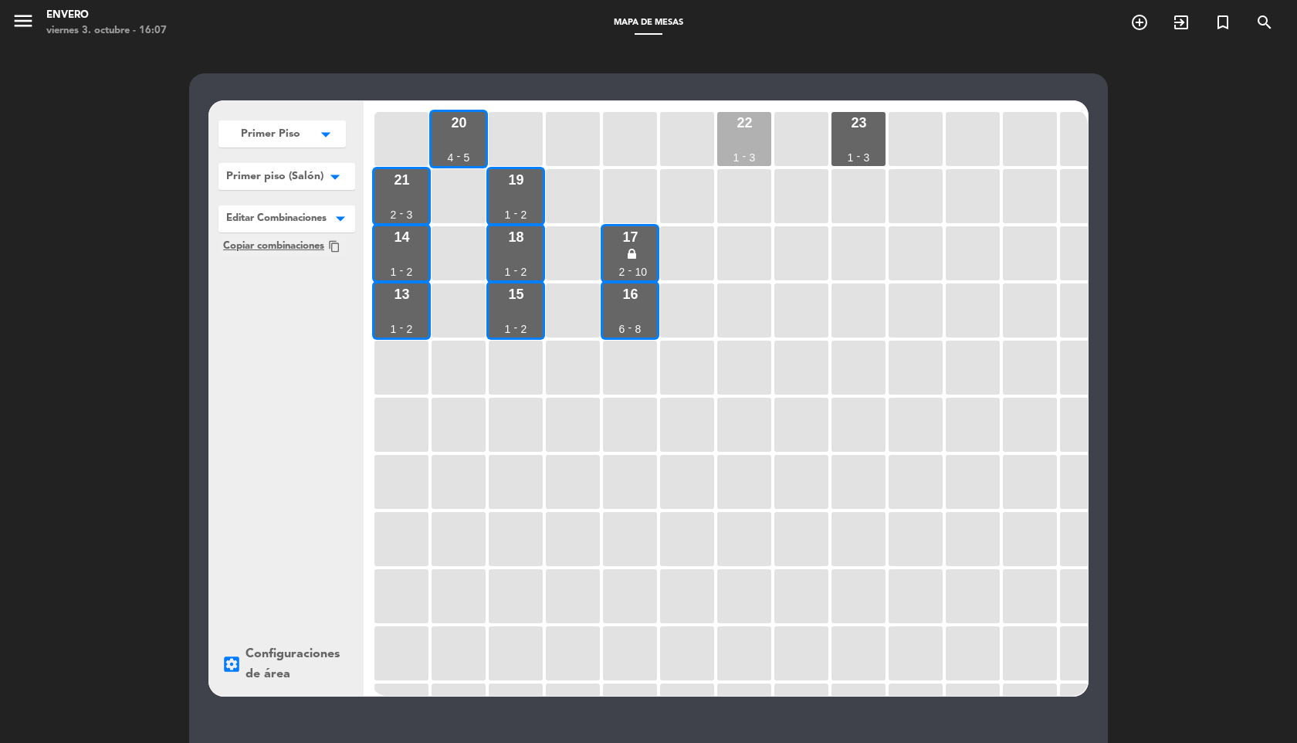
click at [735, 136] on div "22 1 - 3" at bounding box center [744, 139] width 54 height 54
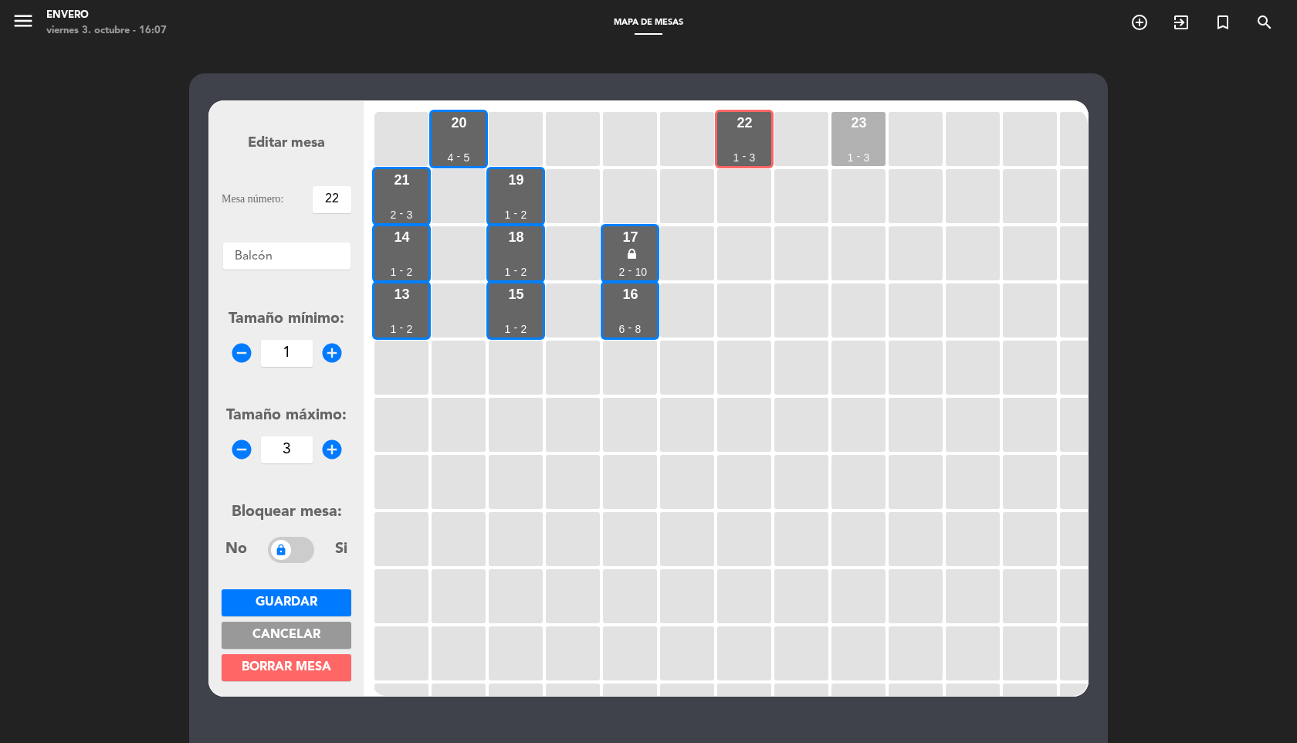
click at [835, 128] on div "23 1 - 3" at bounding box center [858, 139] width 54 height 54
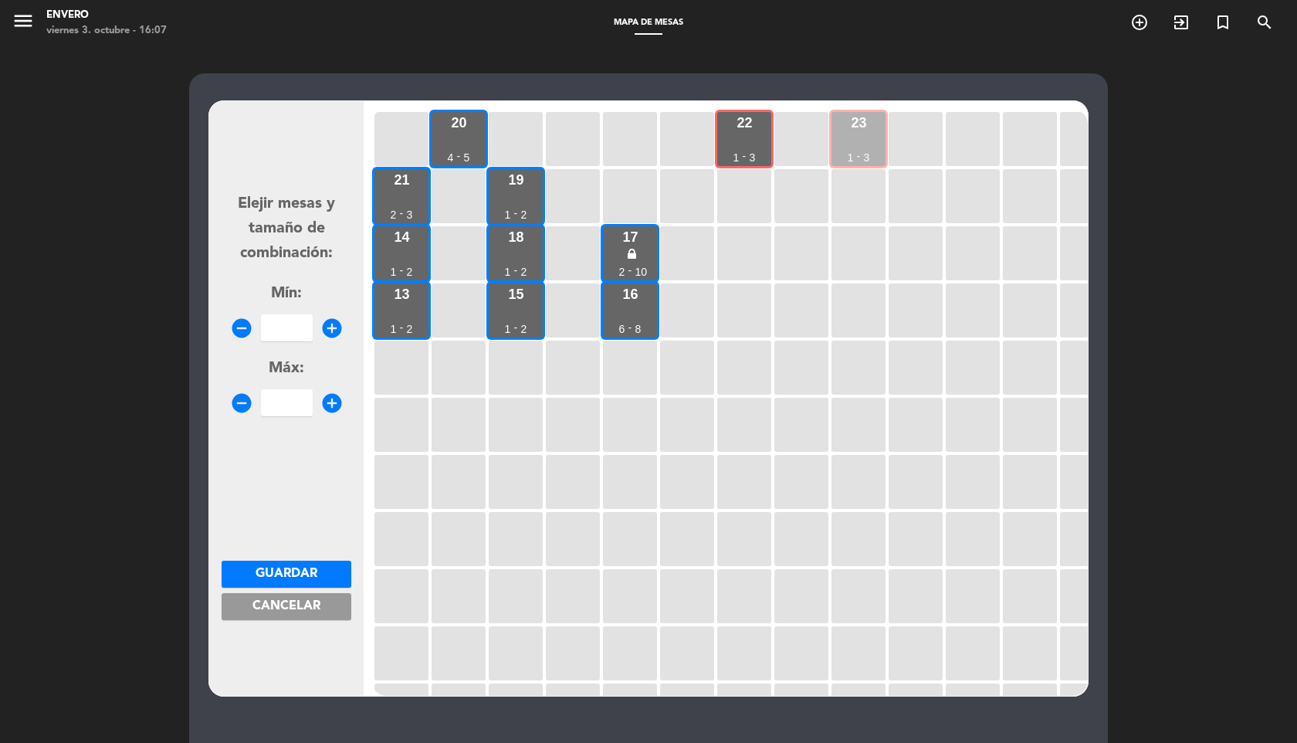
click at [835, 128] on div "23 1 - 3" at bounding box center [858, 139] width 54 height 54
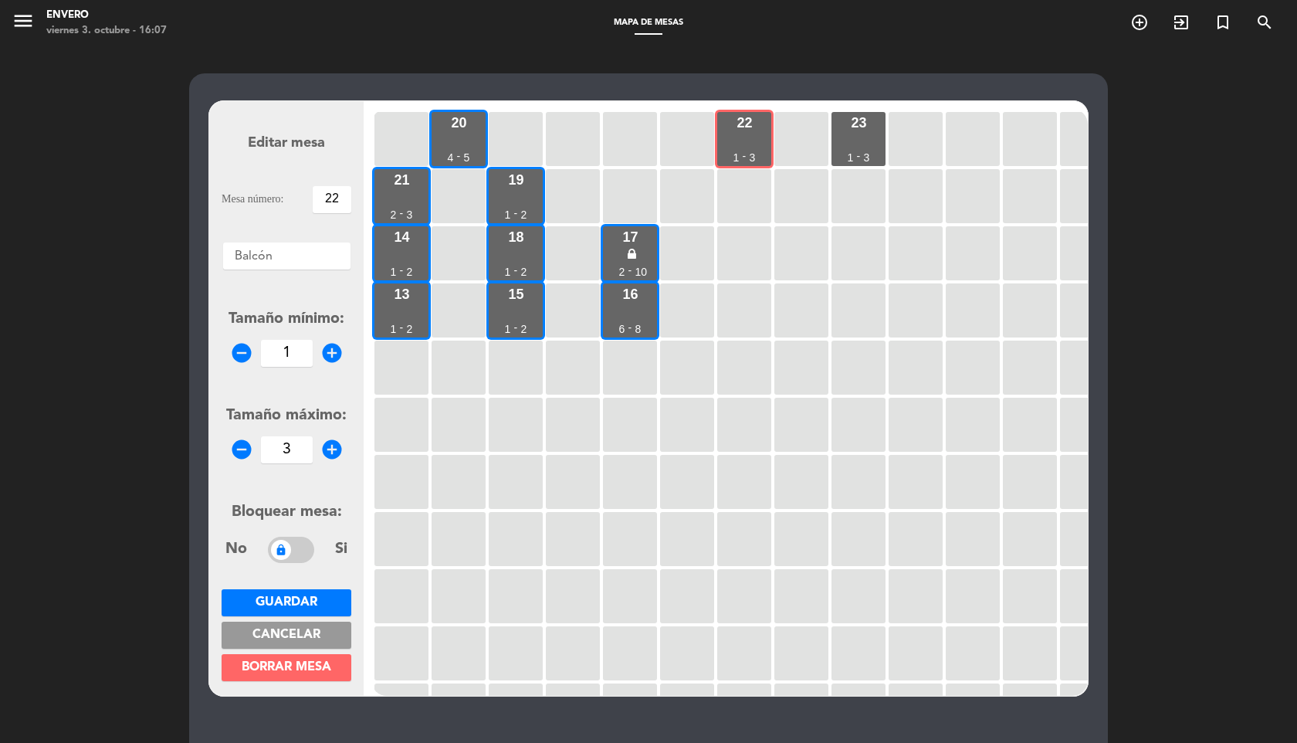
click at [239, 635] on button "Cancelar" at bounding box center [287, 634] width 130 height 27
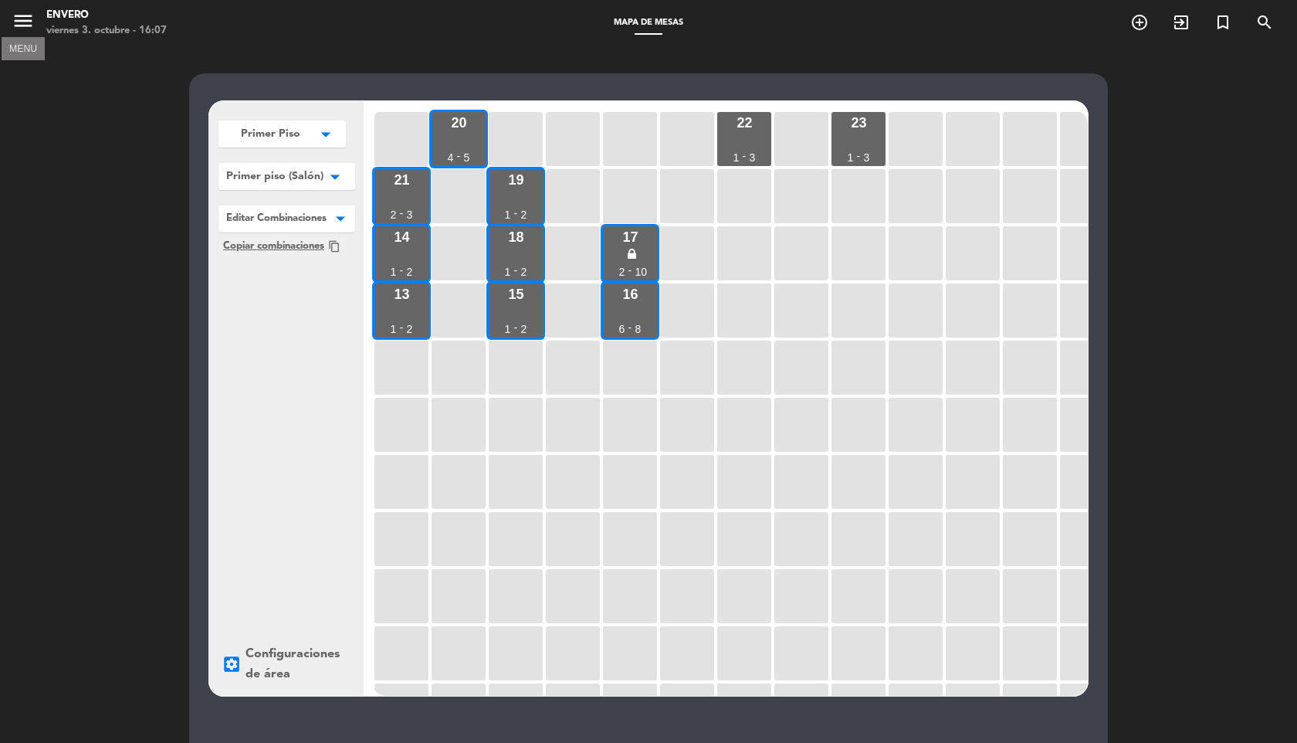
click at [24, 17] on icon "menu" at bounding box center [23, 20] width 23 height 23
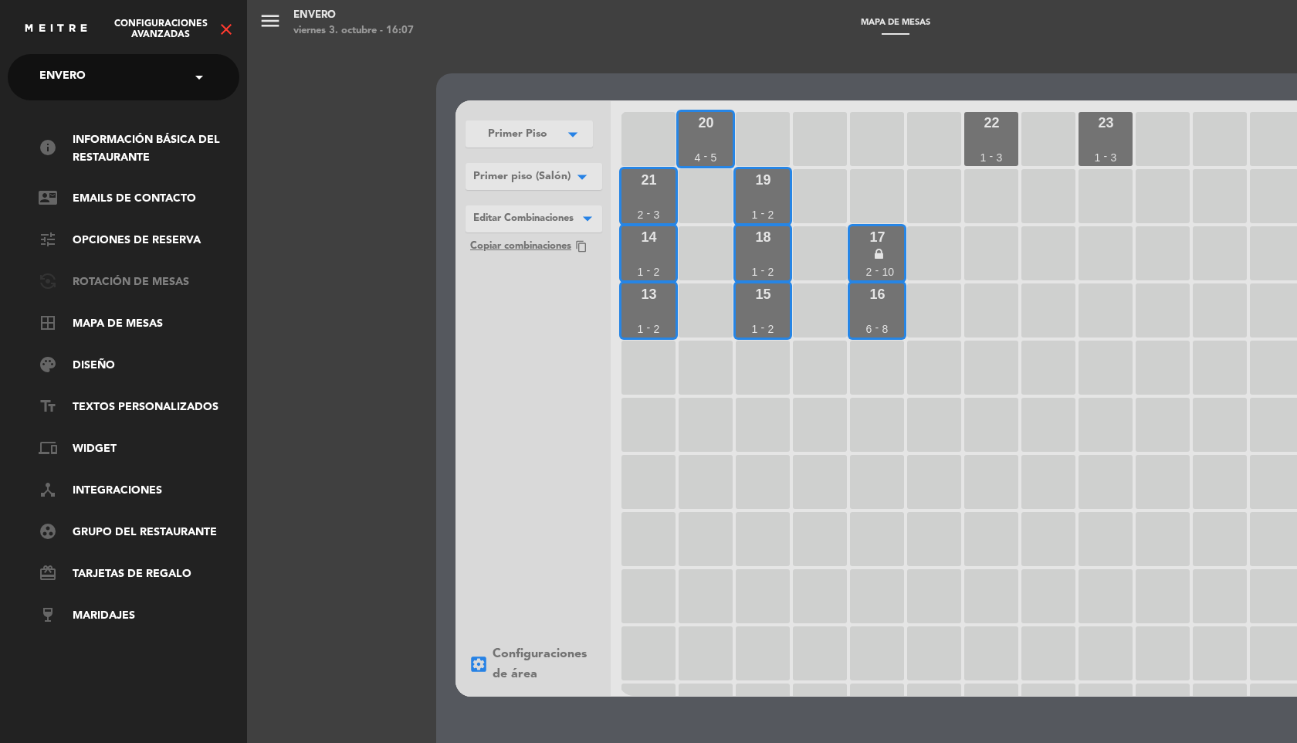
click at [137, 285] on link "flip_camera_android Rotación de Mesas" at bounding box center [139, 282] width 201 height 19
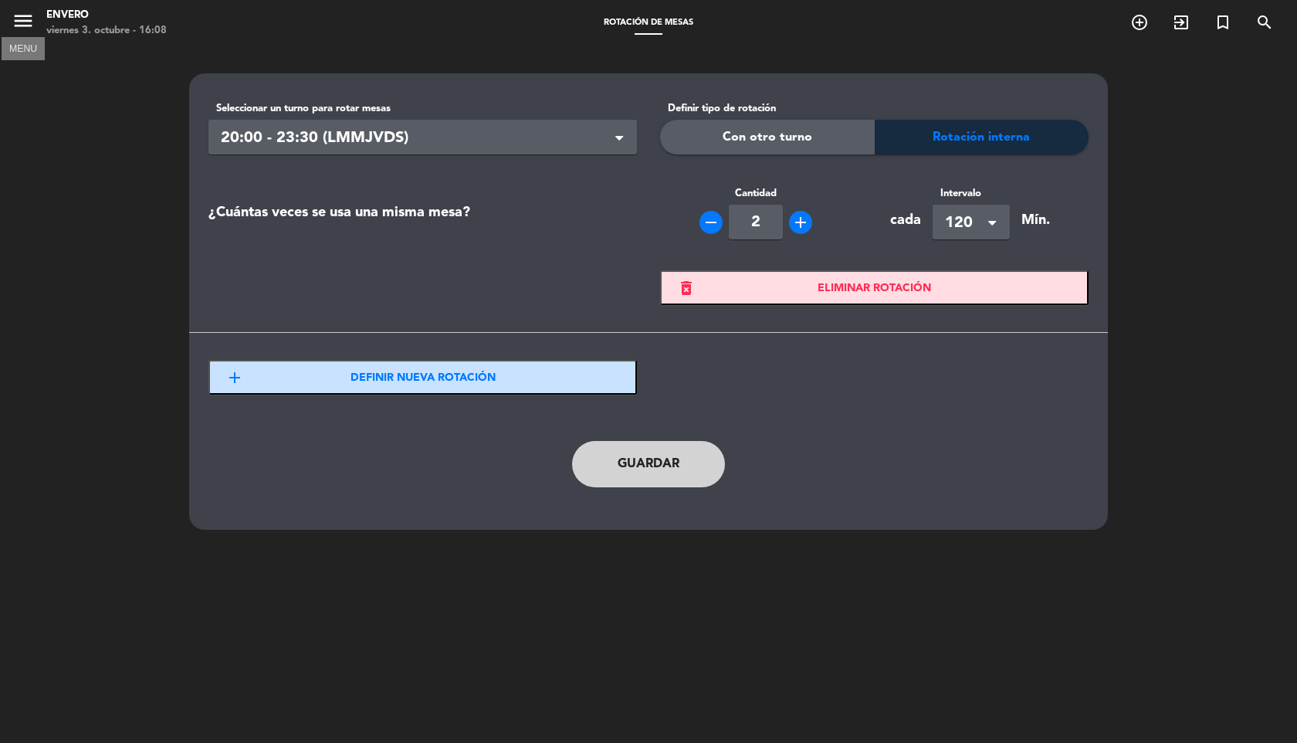
click at [13, 27] on icon "menu" at bounding box center [23, 20] width 23 height 23
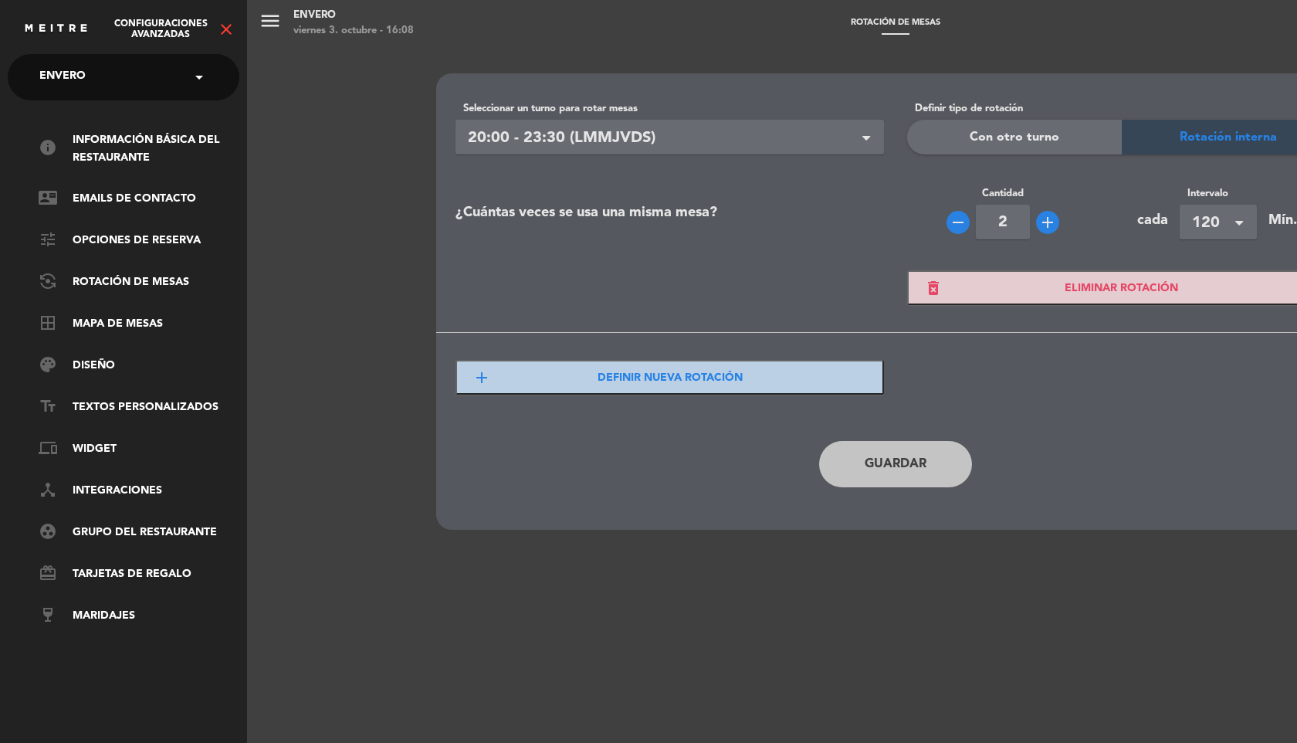
click at [198, 80] on span at bounding box center [203, 77] width 26 height 32
click at [225, 27] on icon "close" at bounding box center [226, 29] width 19 height 19
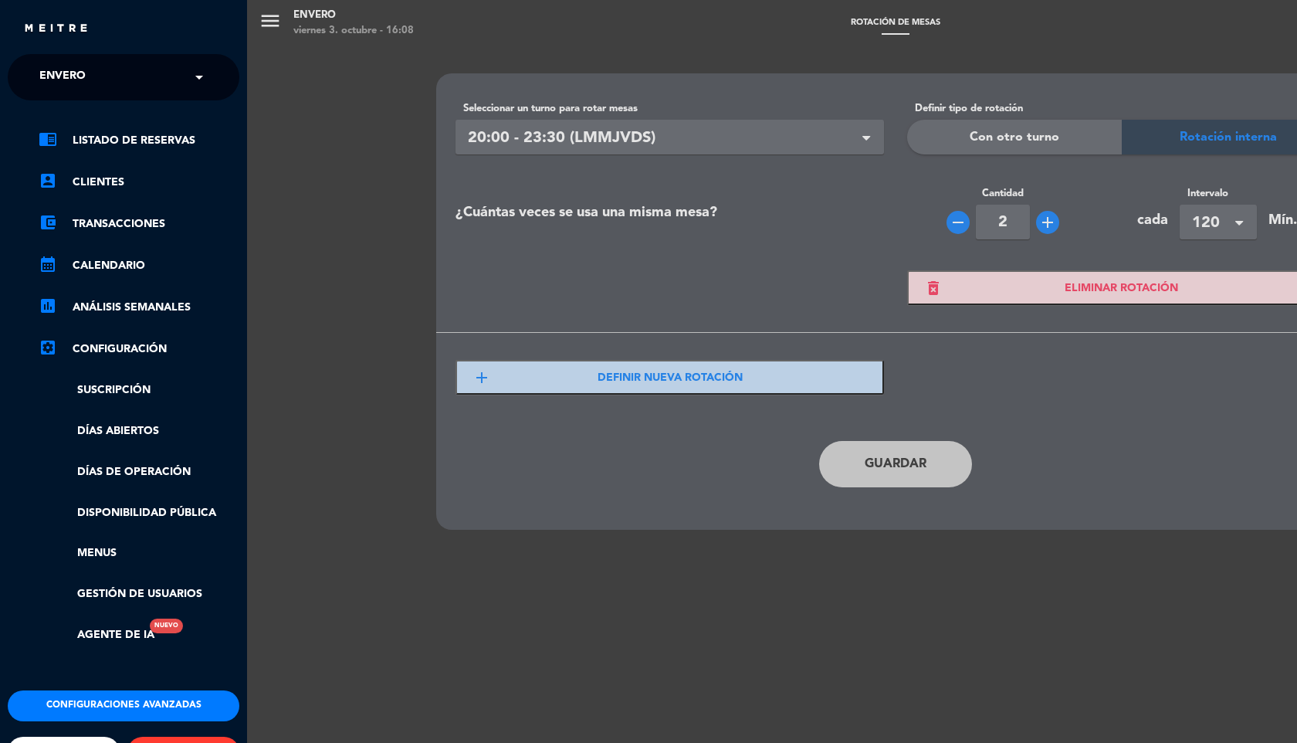
click at [111, 347] on link "settings_applications Configuración" at bounding box center [139, 349] width 201 height 19
click at [47, 347] on icon "settings_applications" at bounding box center [48, 347] width 19 height 19
click at [109, 513] on link "Disponibilidad pública" at bounding box center [139, 513] width 201 height 18
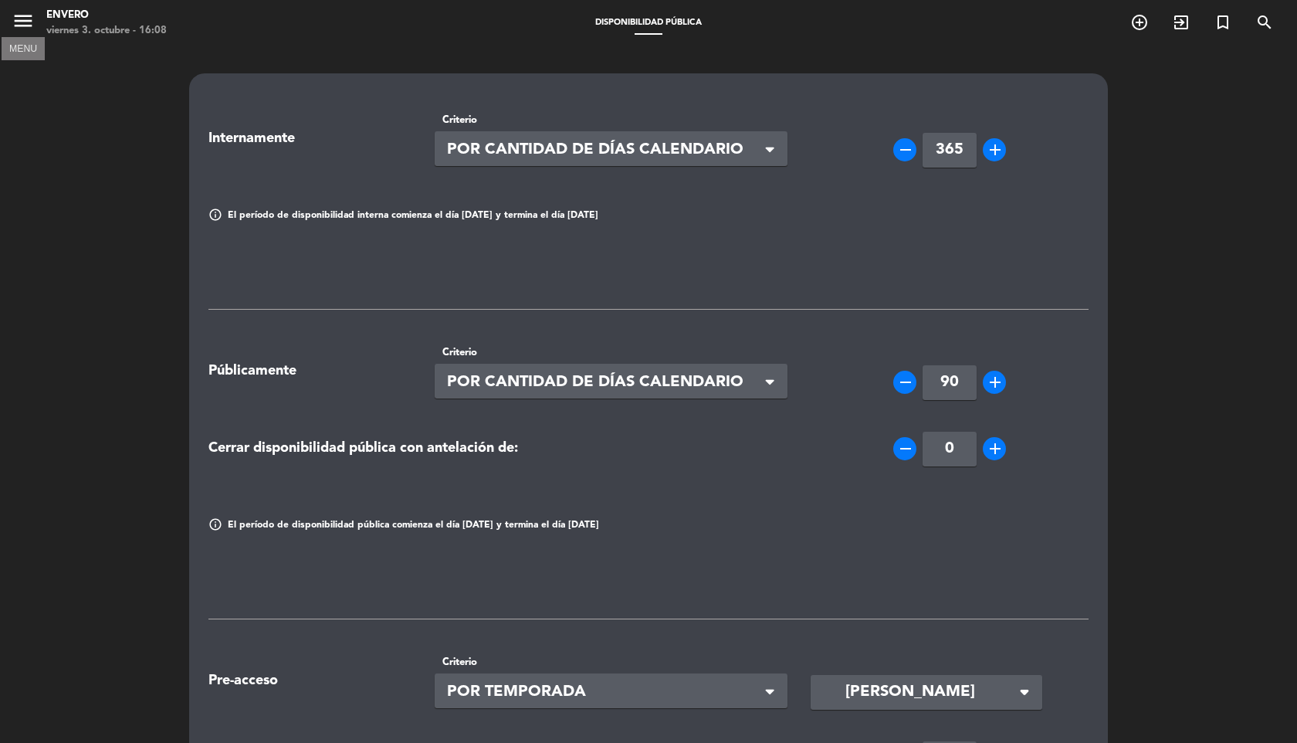
click at [24, 17] on icon "menu" at bounding box center [23, 20] width 23 height 23
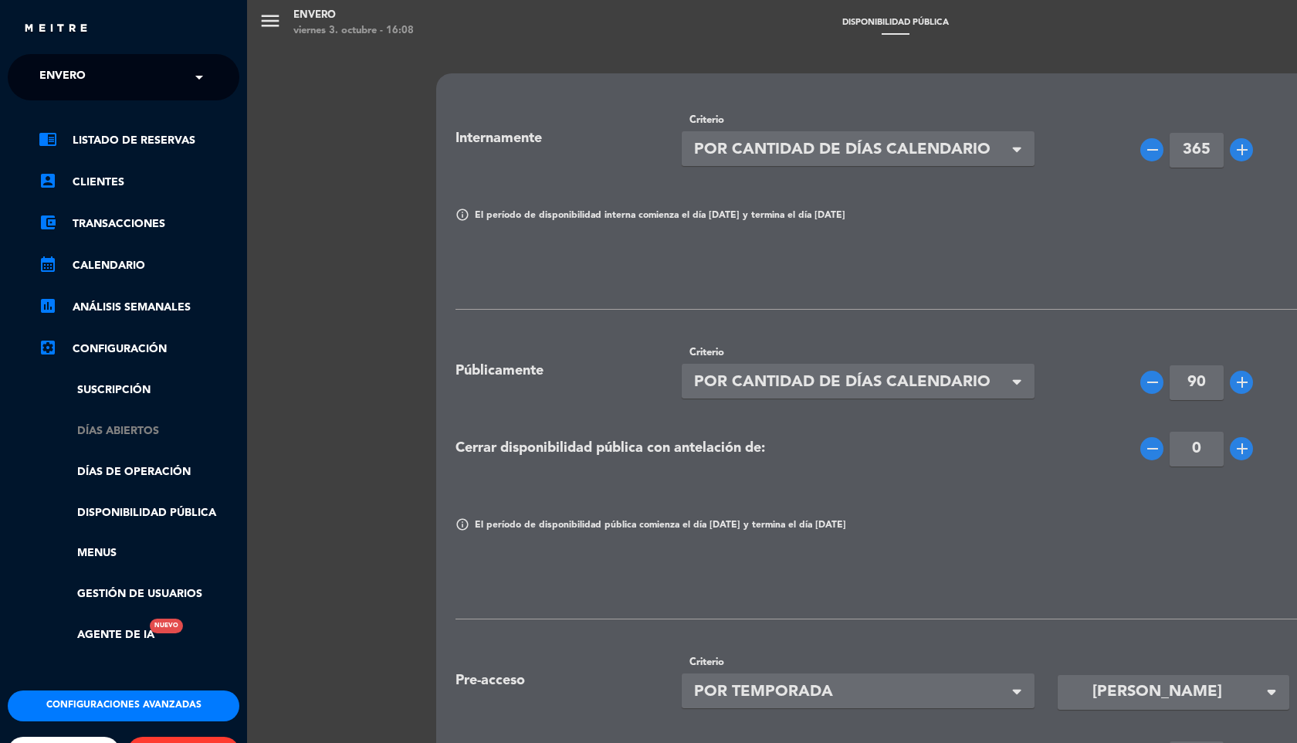
click at [138, 435] on link "Días abiertos" at bounding box center [139, 431] width 201 height 18
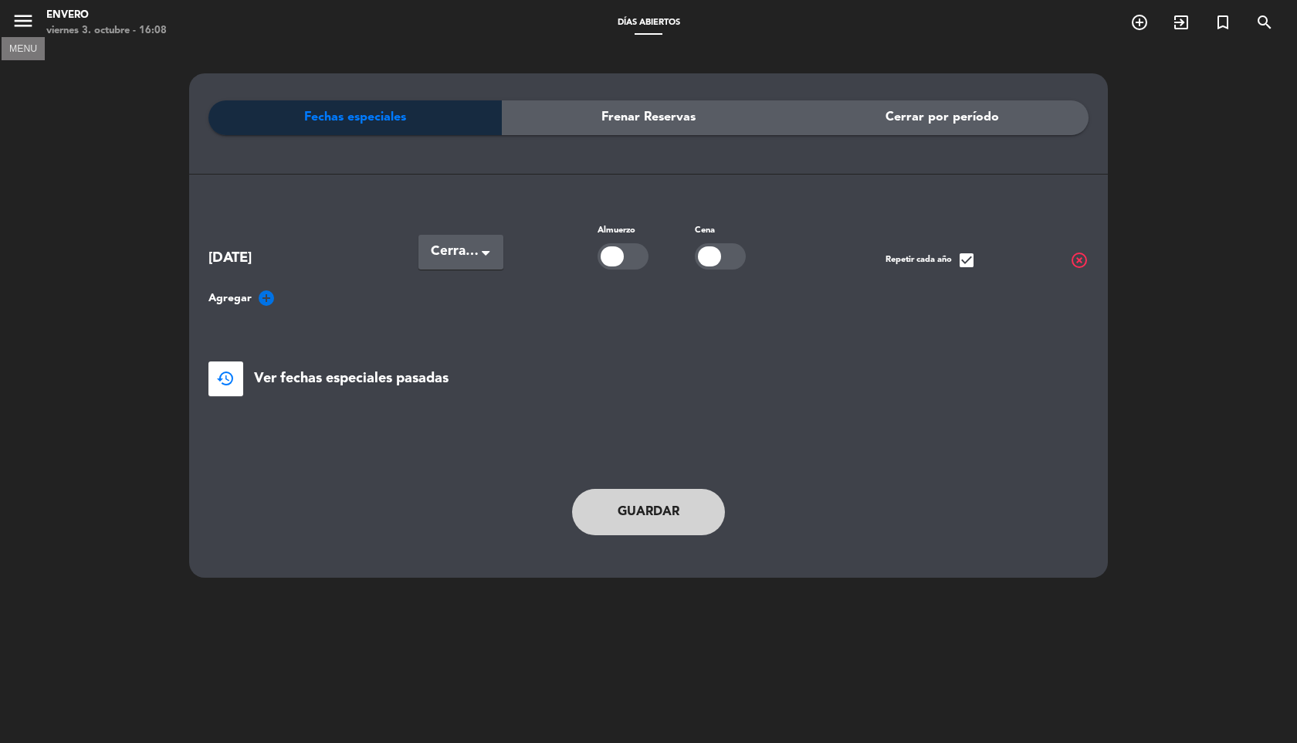
click at [25, 25] on icon "menu" at bounding box center [23, 20] width 23 height 23
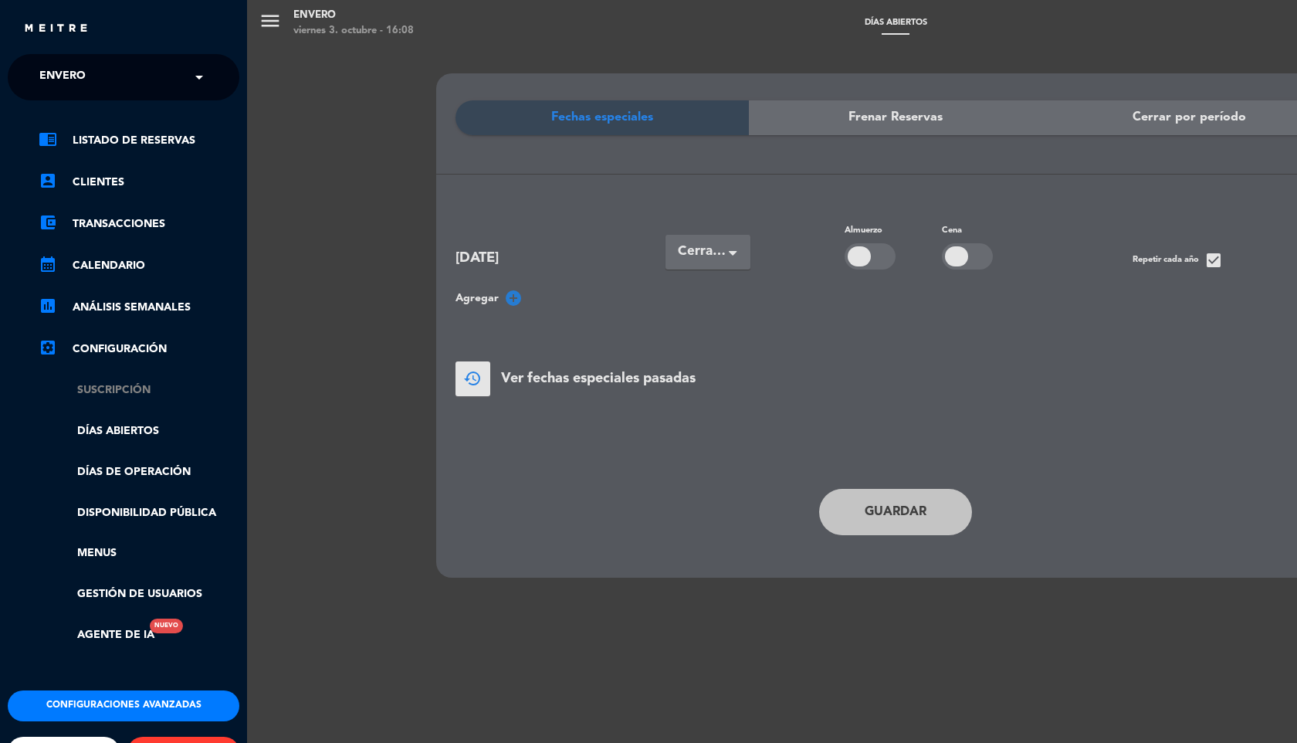
click at [132, 387] on link "Suscripción" at bounding box center [139, 390] width 201 height 18
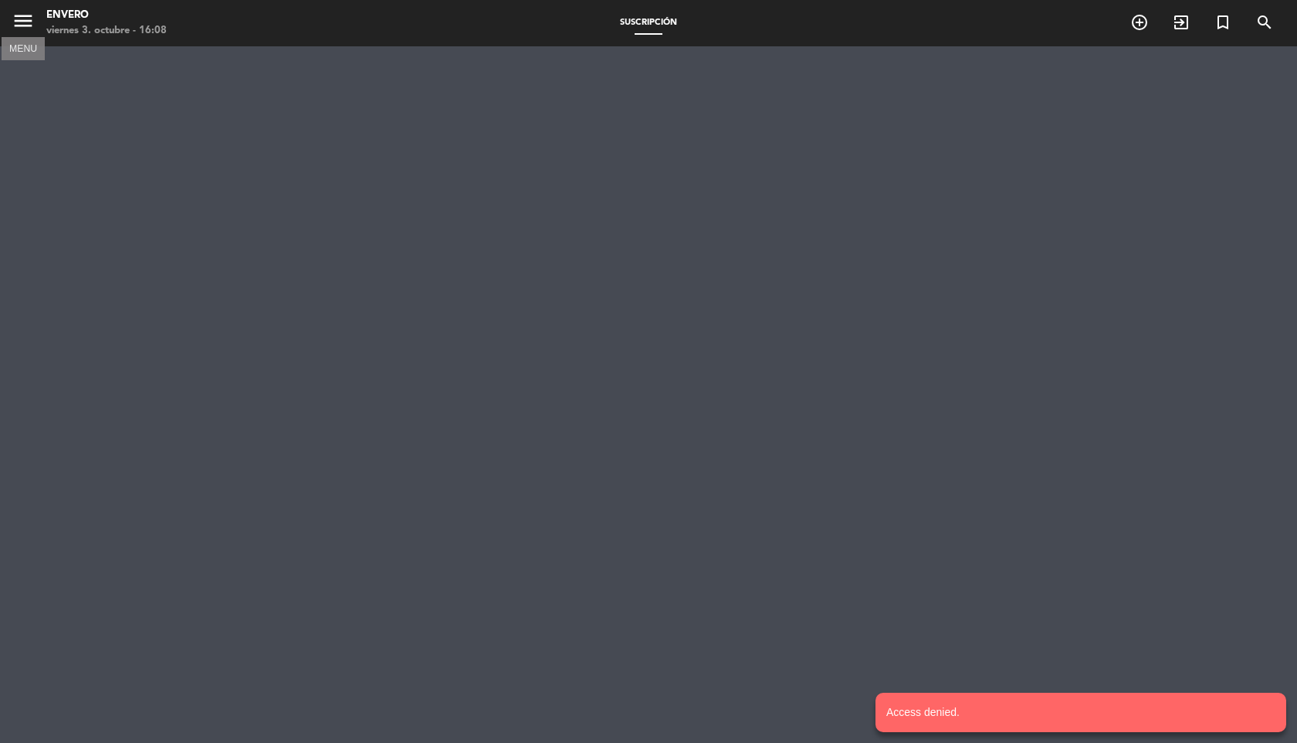
click at [32, 29] on icon "menu" at bounding box center [23, 20] width 23 height 23
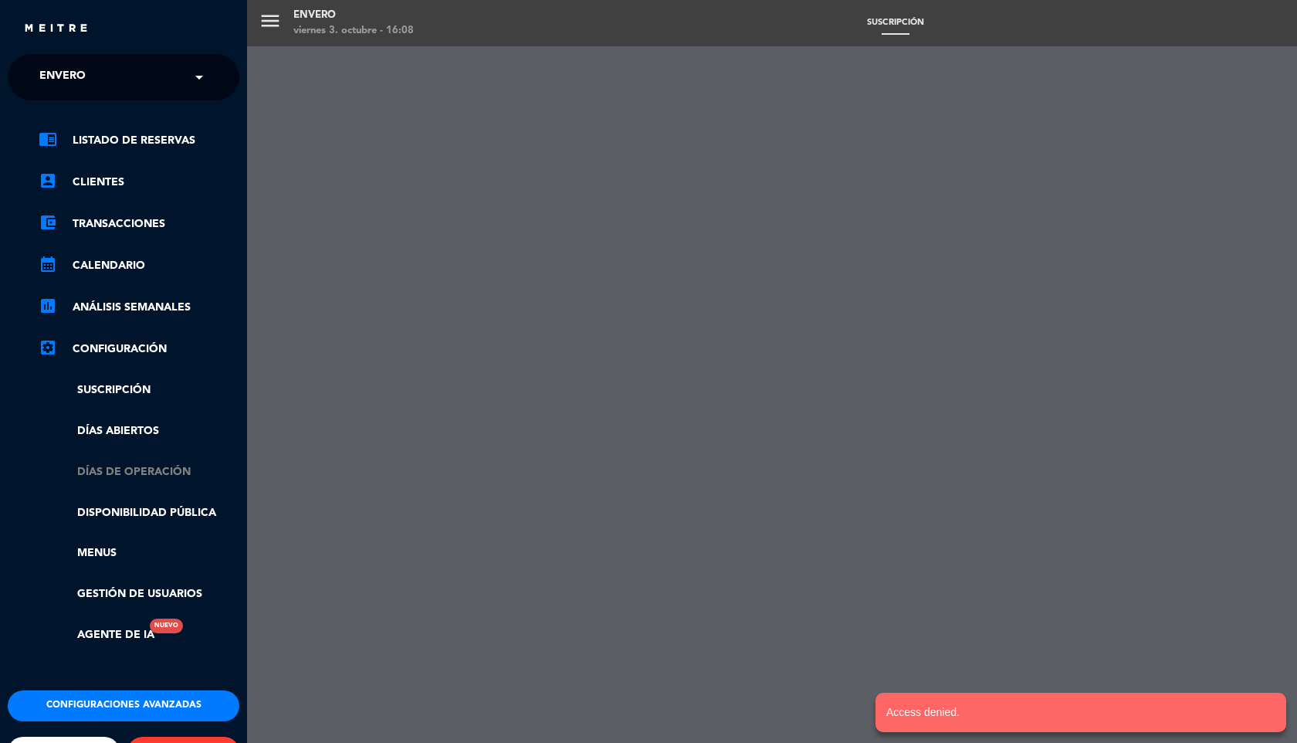
click at [134, 478] on link "Días de Operación" at bounding box center [139, 472] width 201 height 18
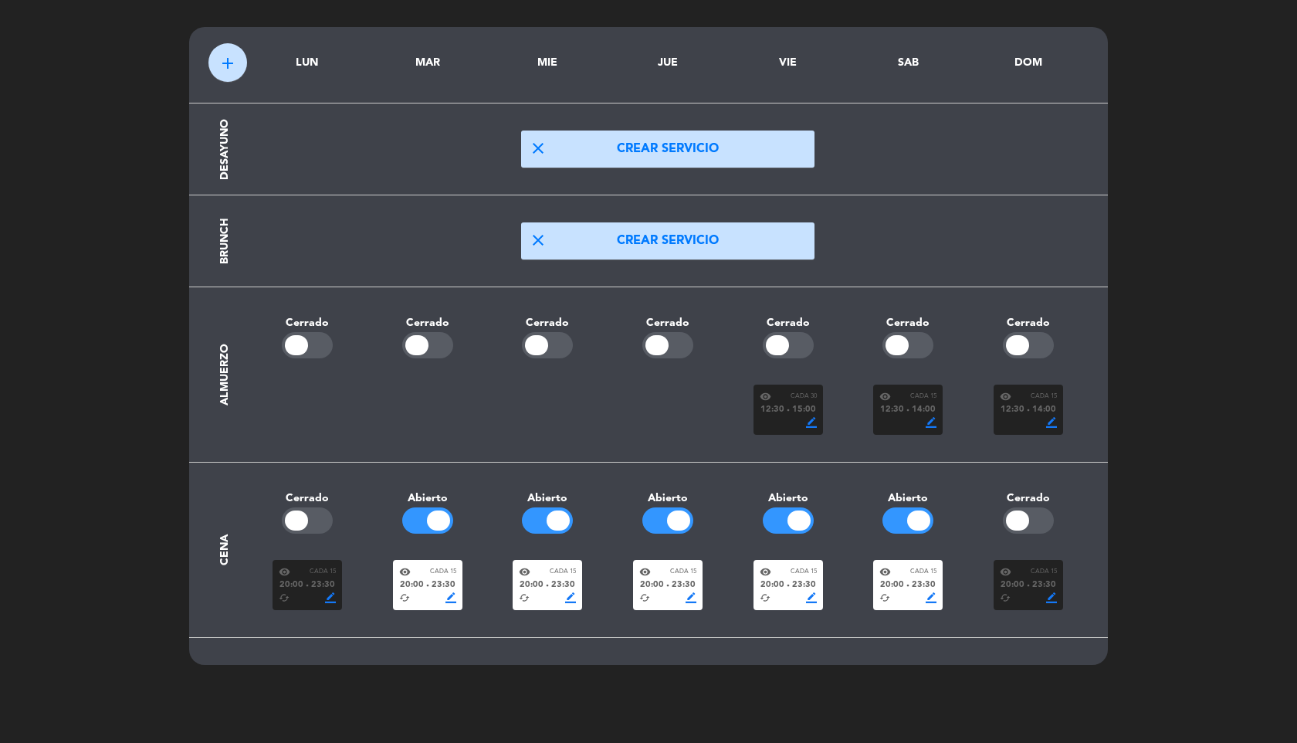
scroll to position [31, 0]
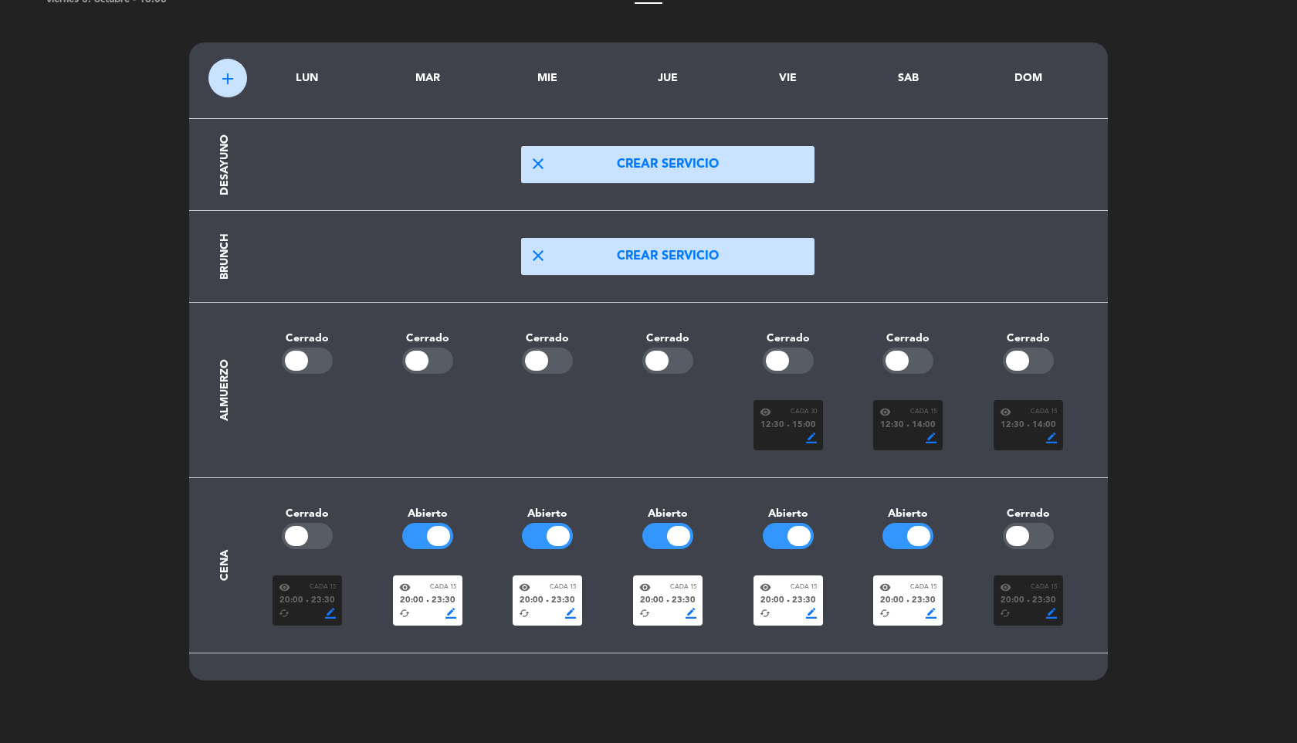
click at [932, 615] on span "border_color" at bounding box center [931, 613] width 11 height 11
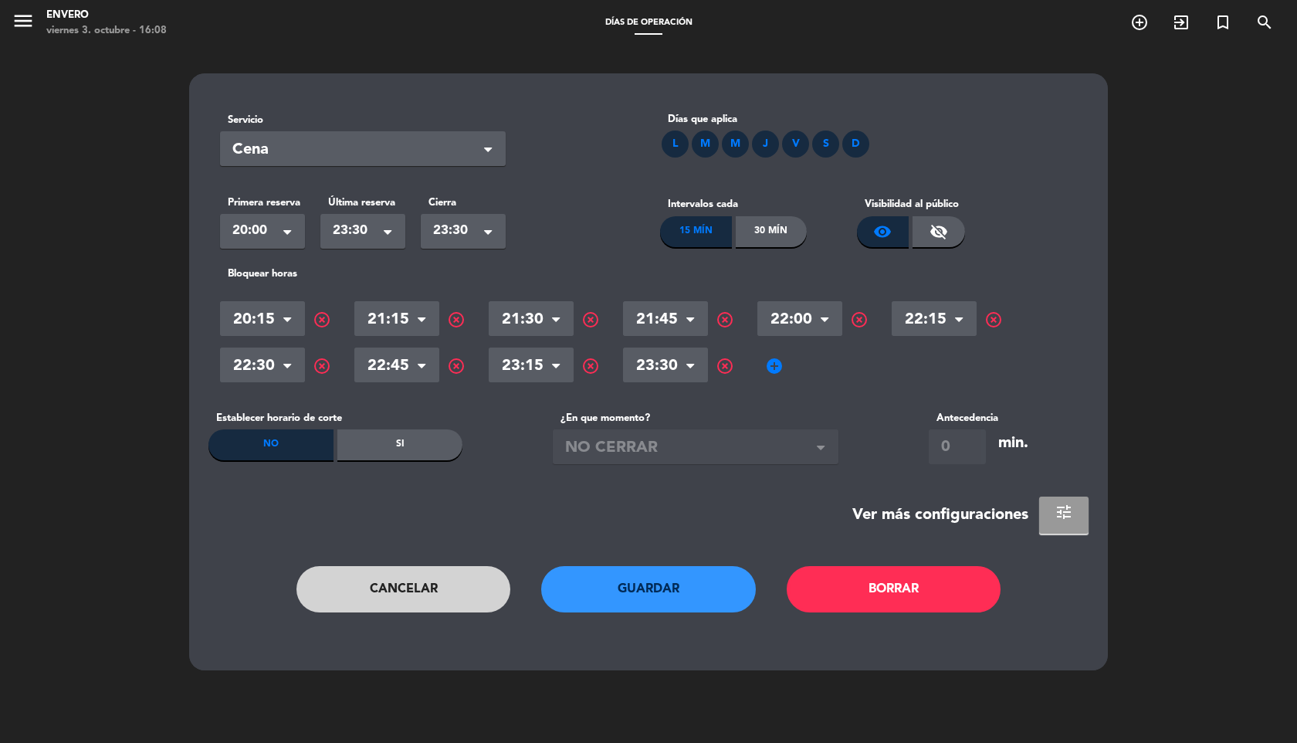
click at [1069, 519] on span "tune" at bounding box center [1064, 512] width 19 height 19
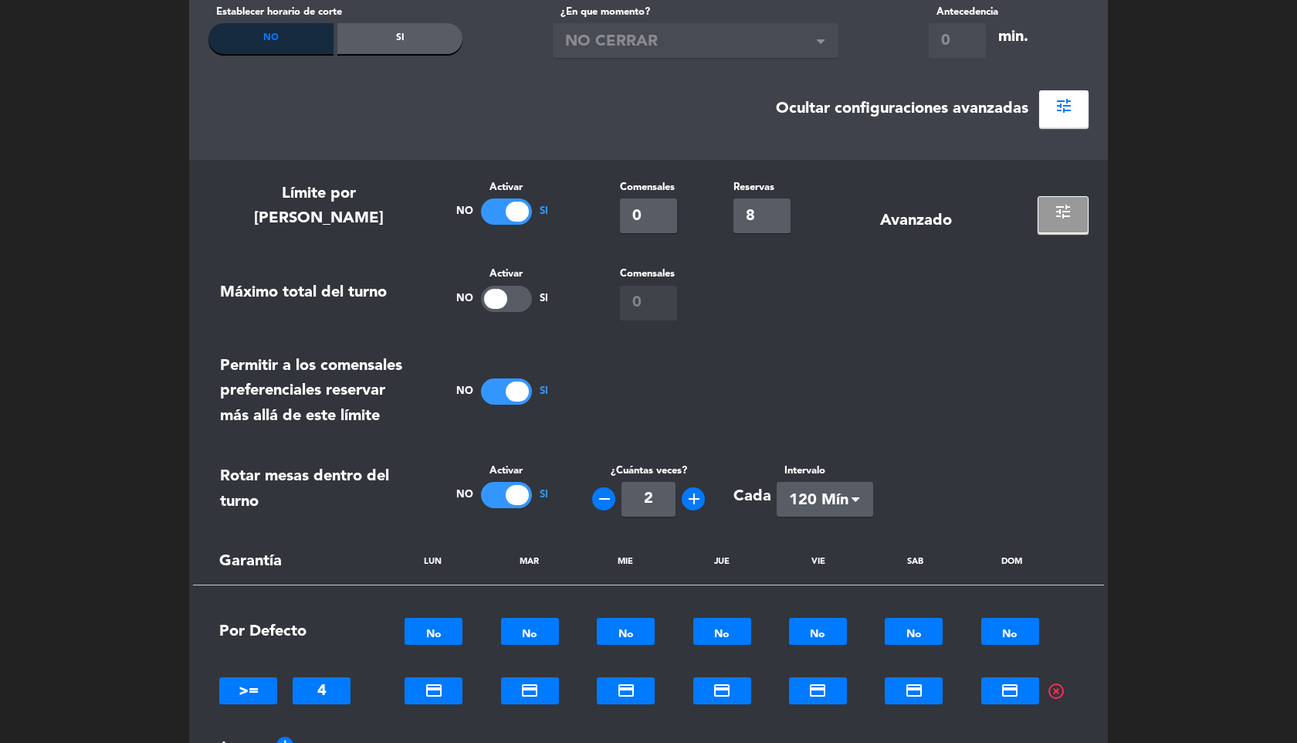
scroll to position [408, 0]
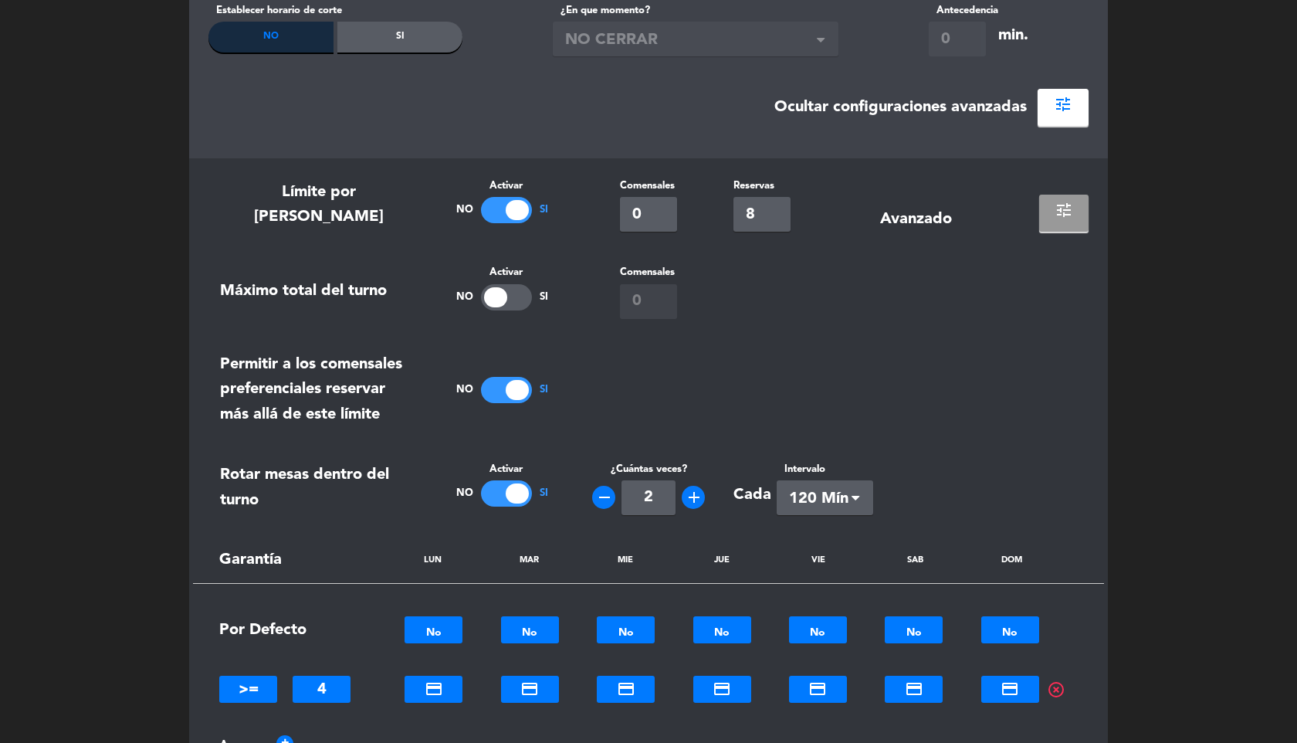
click at [1080, 199] on button "tune" at bounding box center [1063, 213] width 49 height 37
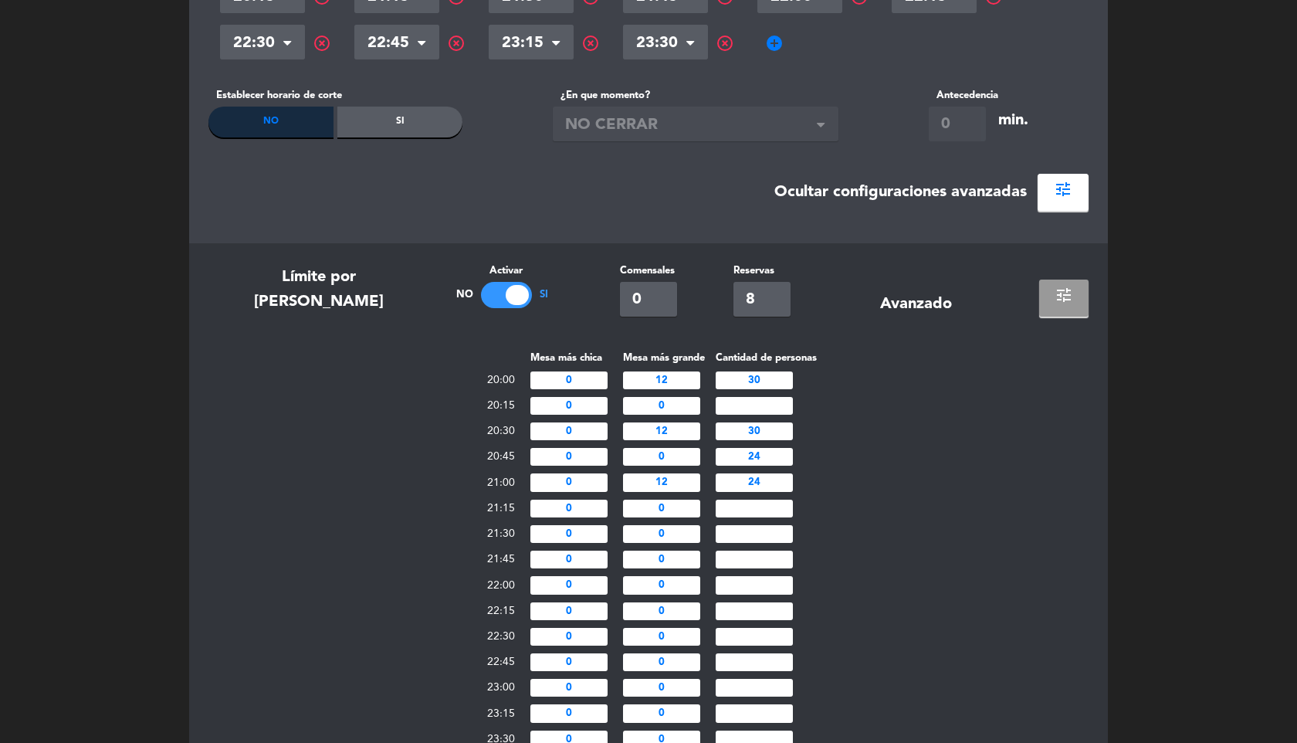
scroll to position [313, 0]
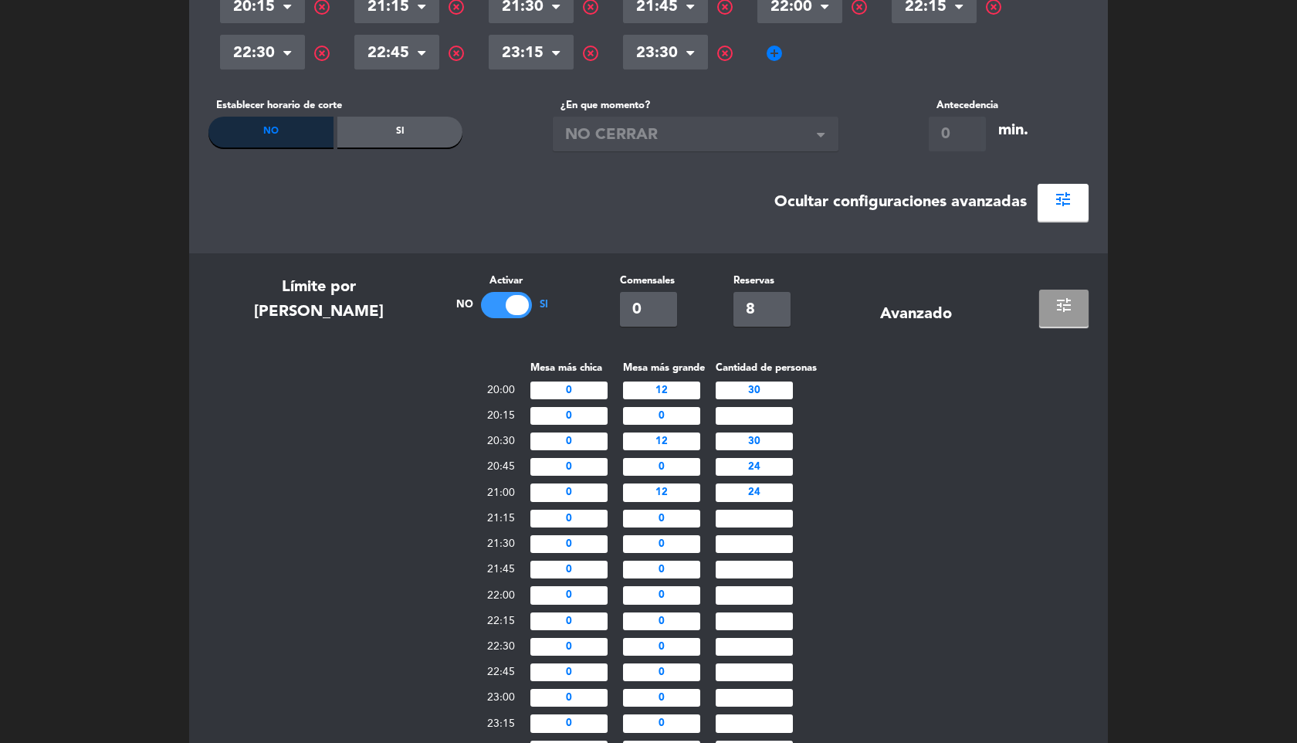
click at [1062, 307] on span "tune" at bounding box center [1064, 305] width 19 height 19
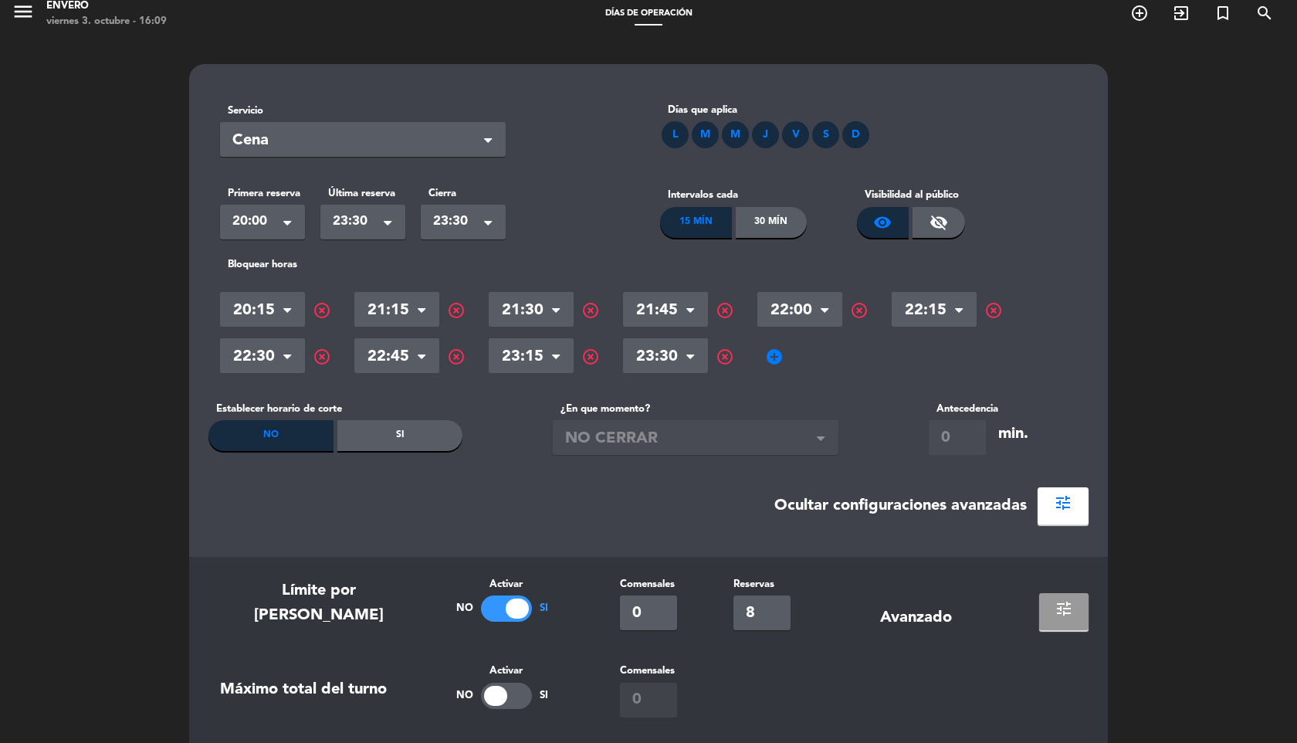
scroll to position [11, 0]
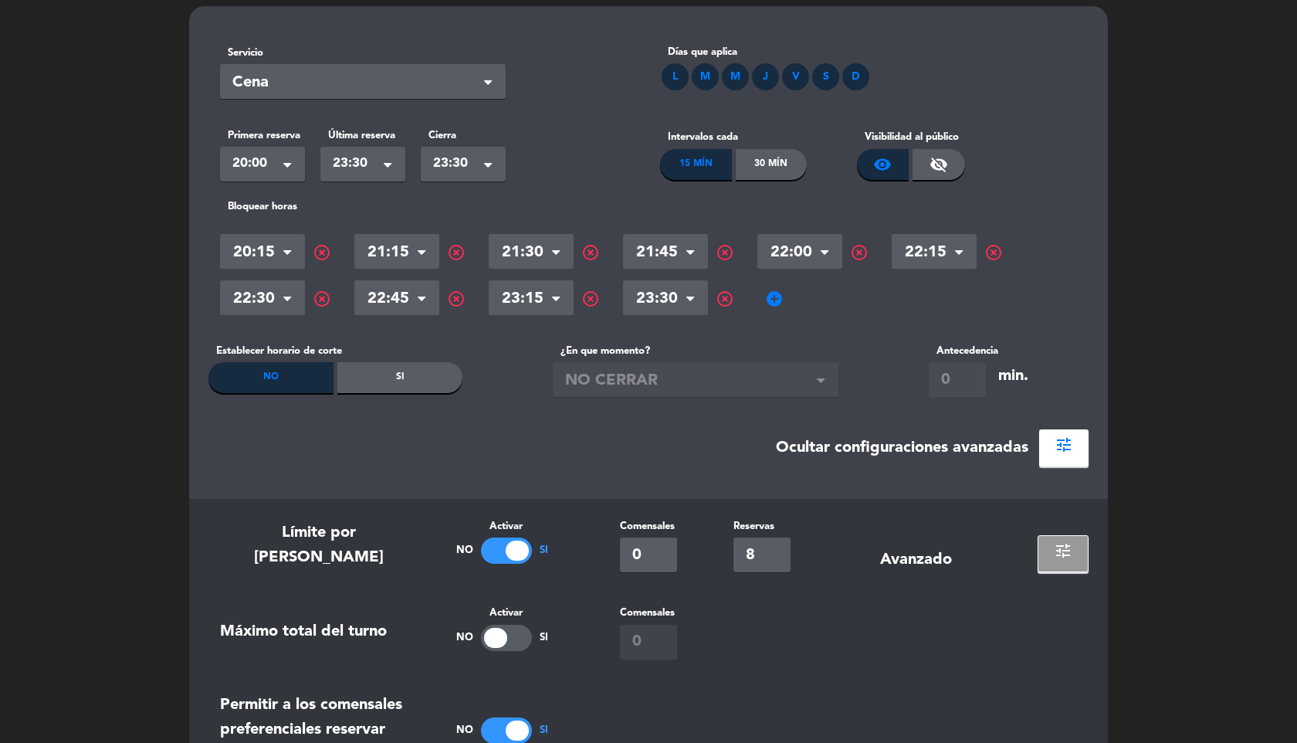
click at [1077, 442] on button "tune" at bounding box center [1063, 447] width 49 height 37
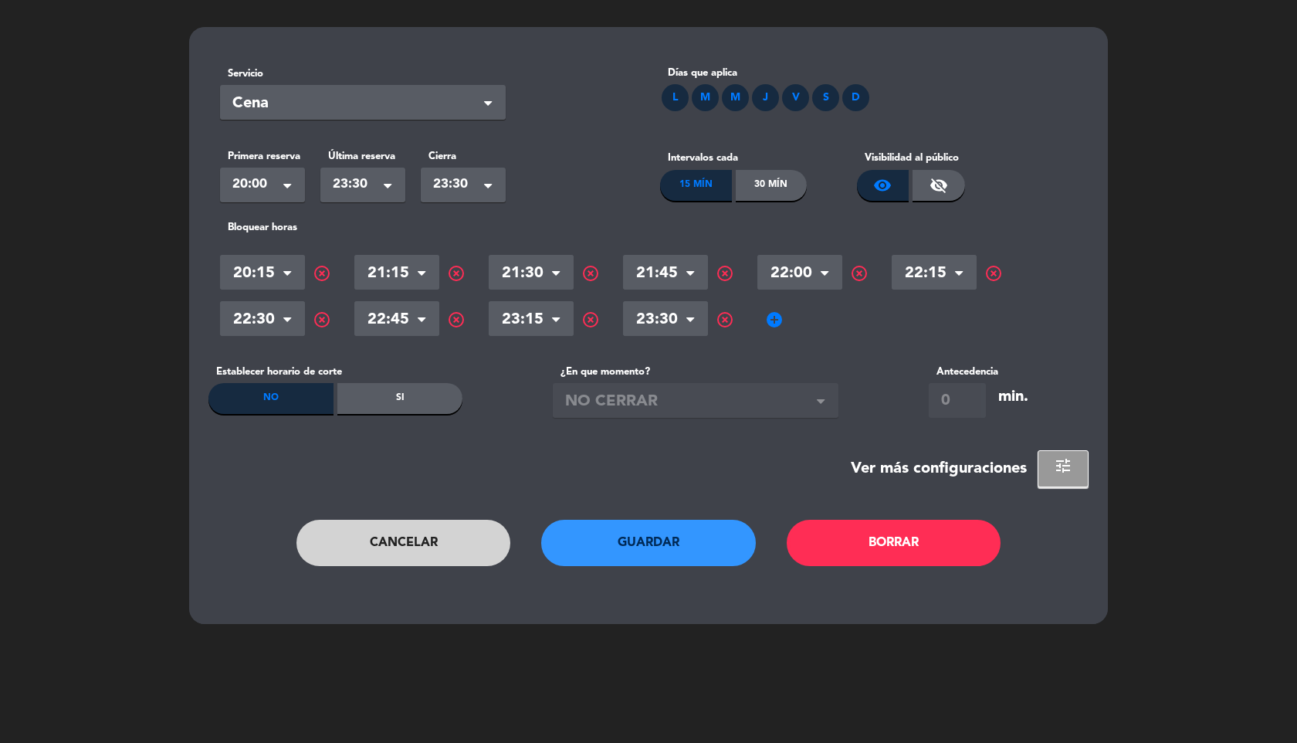
click at [1077, 442] on section "Servicio Seleccionar × Cena × Días que aplica L M M J V S D Primera reserva Sel…" at bounding box center [648, 270] width 880 height 433
click at [422, 556] on button "Cancelar" at bounding box center [403, 543] width 215 height 46
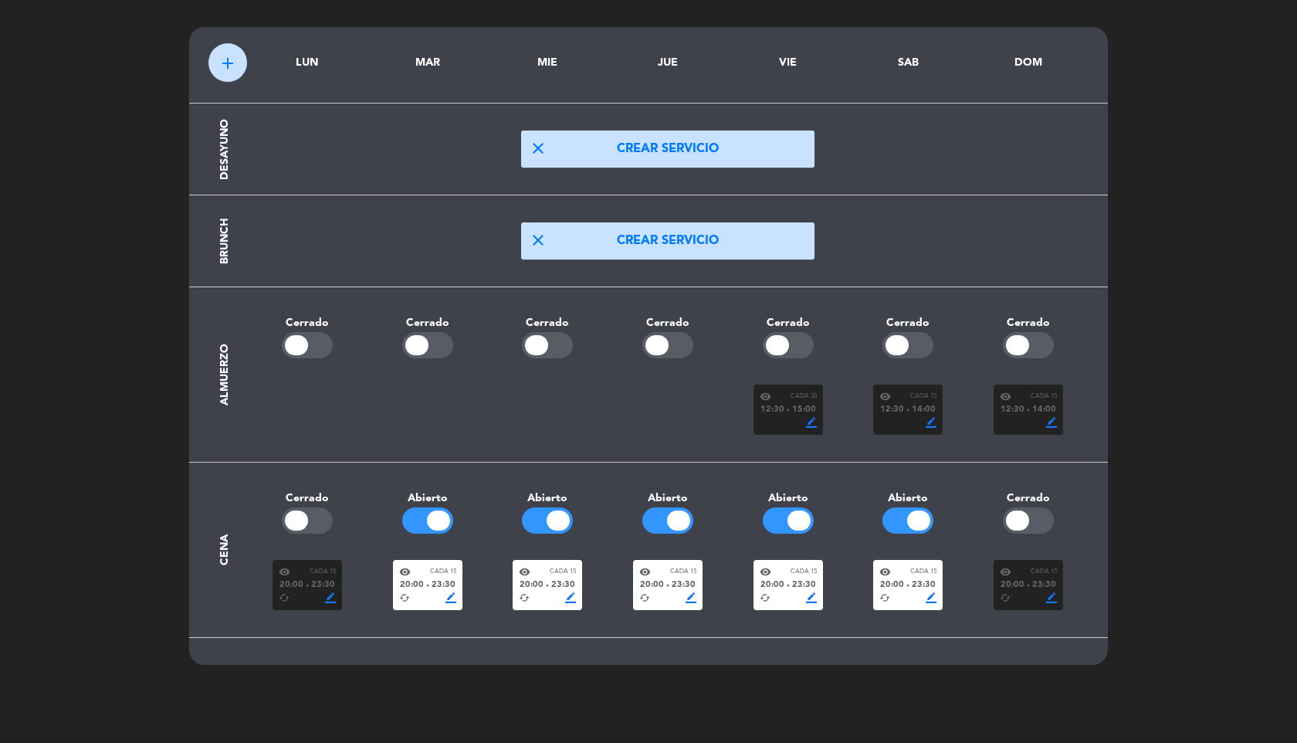
scroll to position [0, 0]
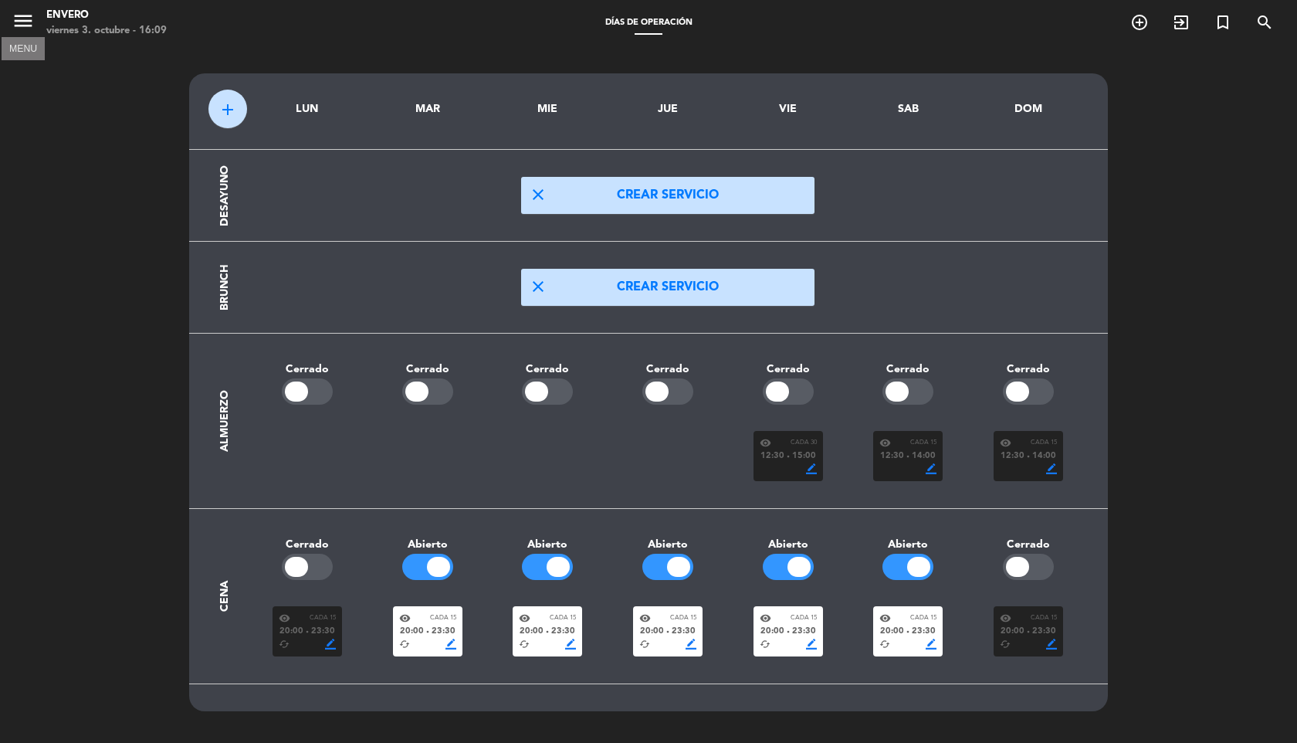
click at [20, 19] on icon "menu" at bounding box center [23, 20] width 23 height 23
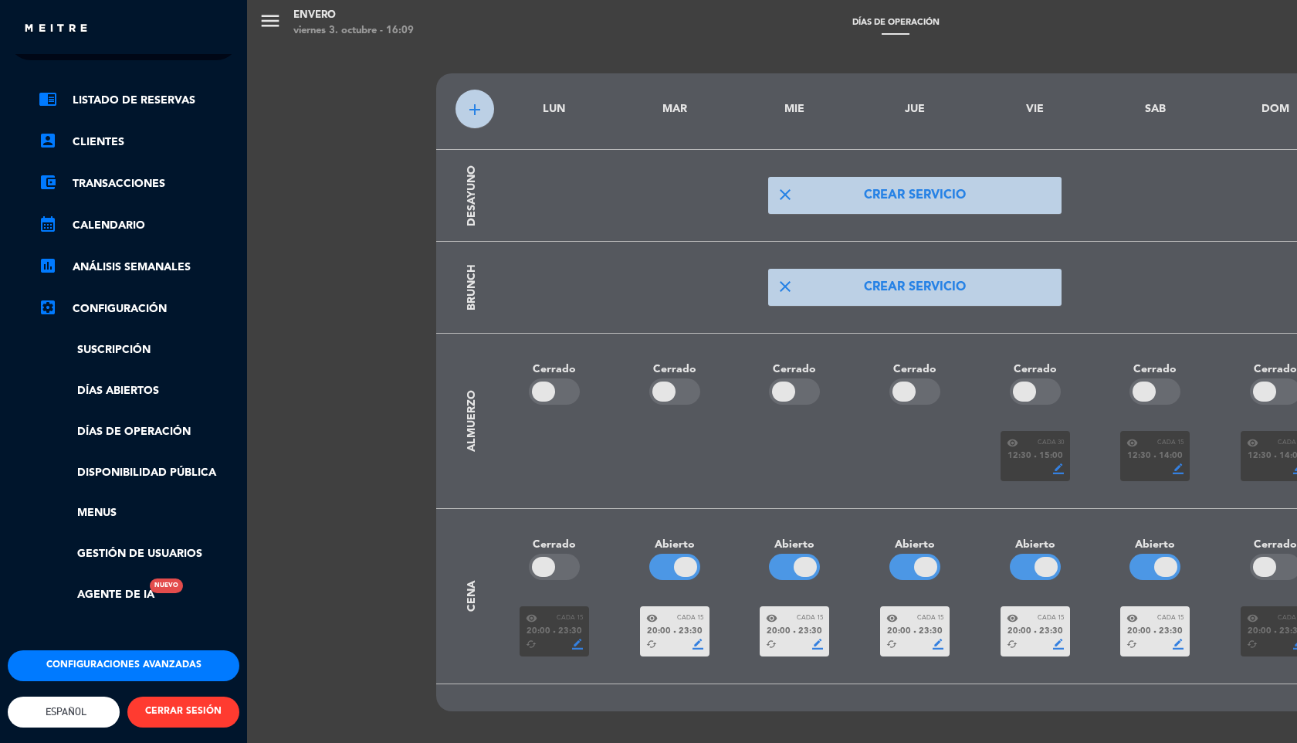
scroll to position [52, 0]
click at [283, 198] on div "menu Envero [DATE] 3. octubre - 16:32 Días de Operación add_circle_outline exit…" at bounding box center [895, 371] width 1297 height 743
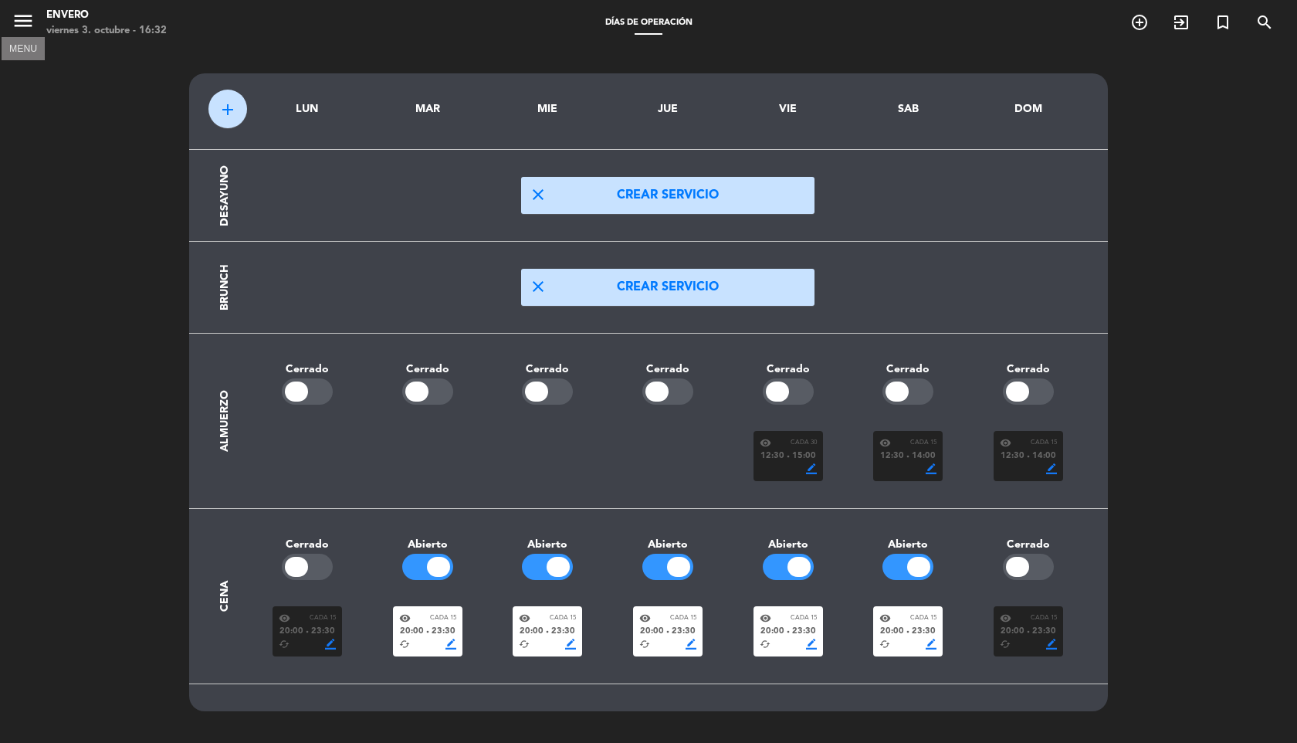
click at [24, 23] on icon "menu" at bounding box center [23, 20] width 23 height 23
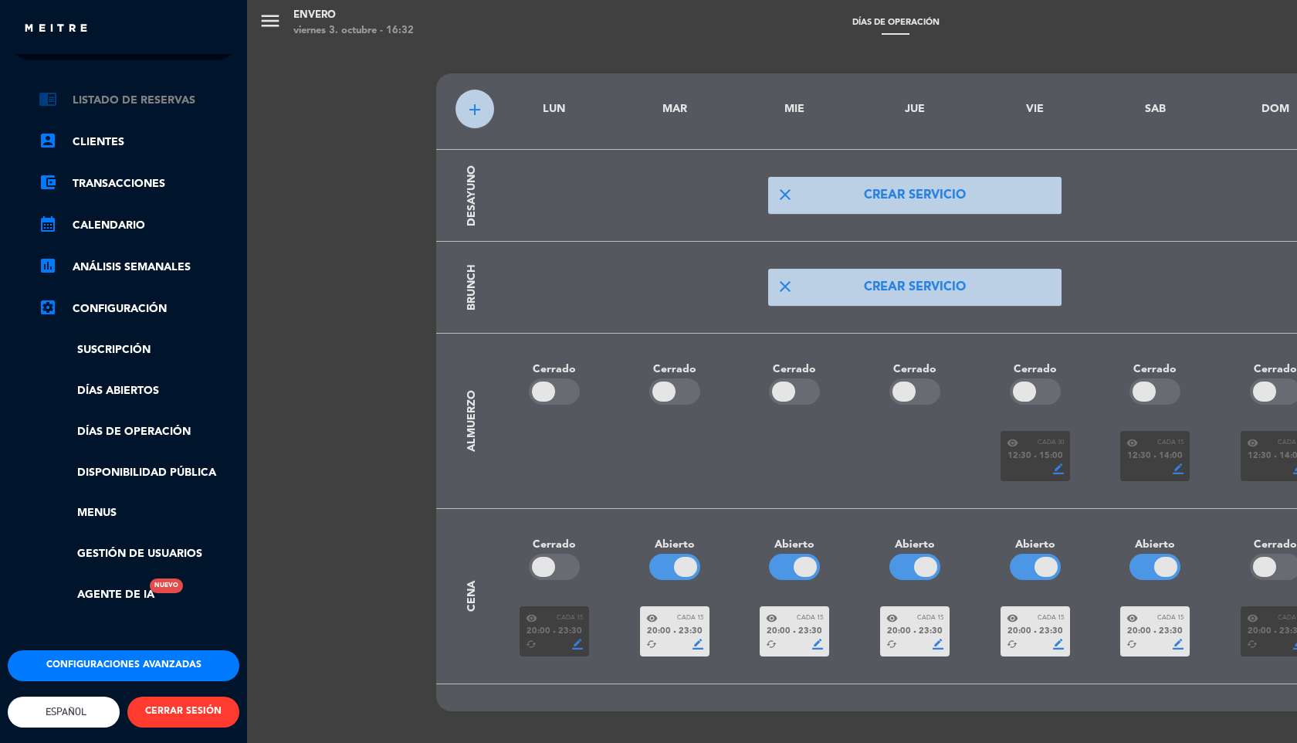
click at [124, 91] on link "chrome_reader_mode Listado de Reservas" at bounding box center [139, 100] width 201 height 19
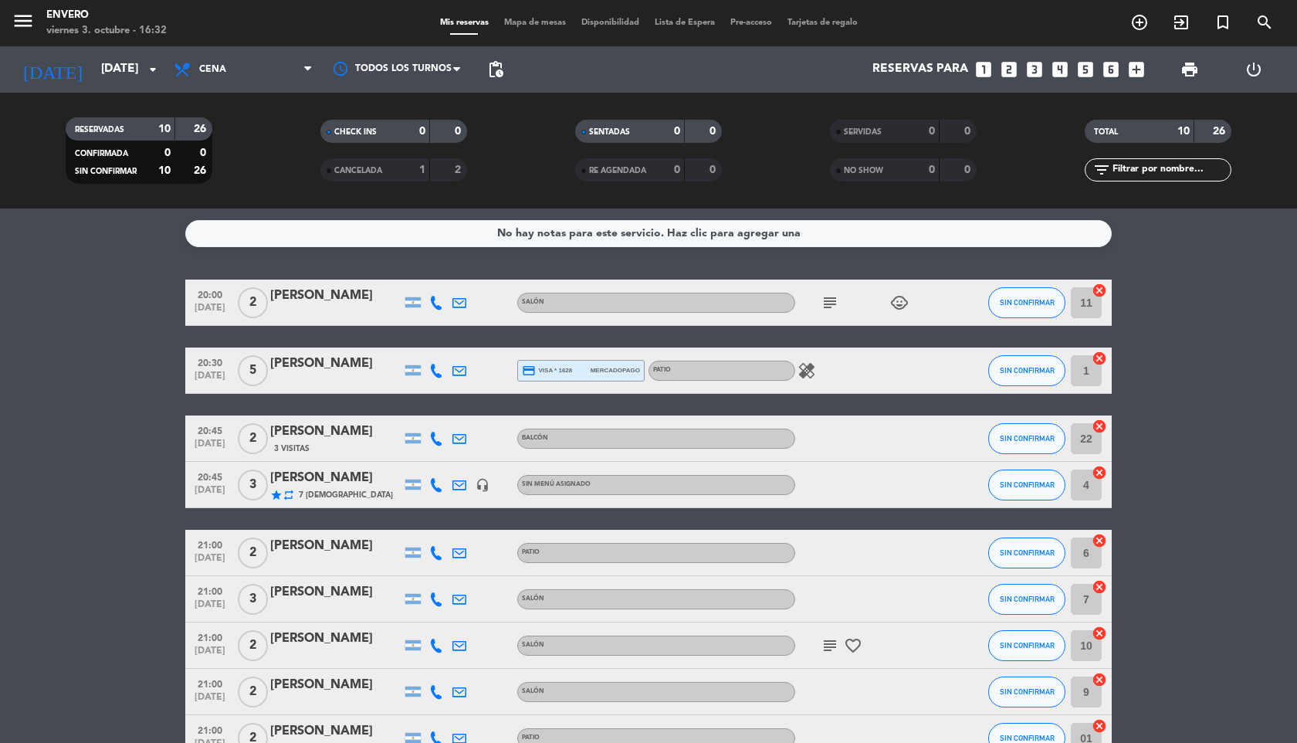
click at [529, 25] on span "Mapa de mesas" at bounding box center [534, 23] width 77 height 8
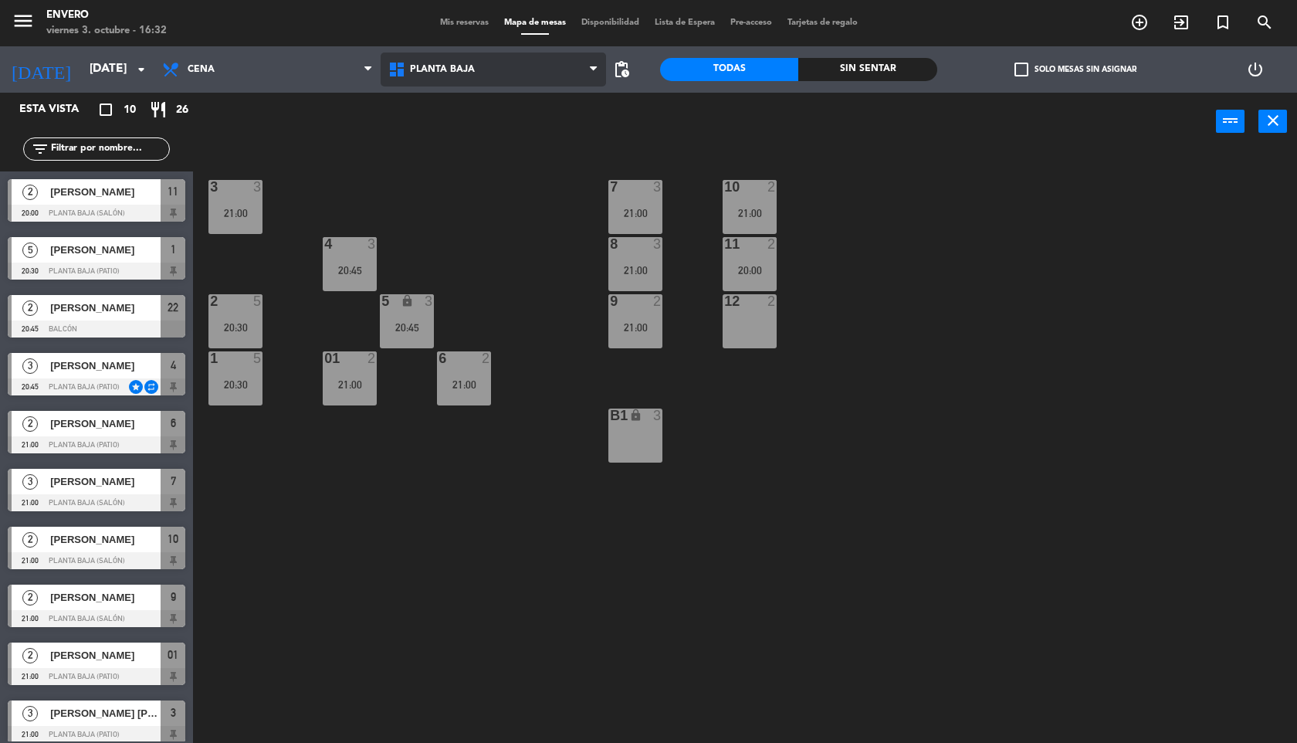
click at [425, 69] on span "Planta Baja" at bounding box center [442, 69] width 65 height 11
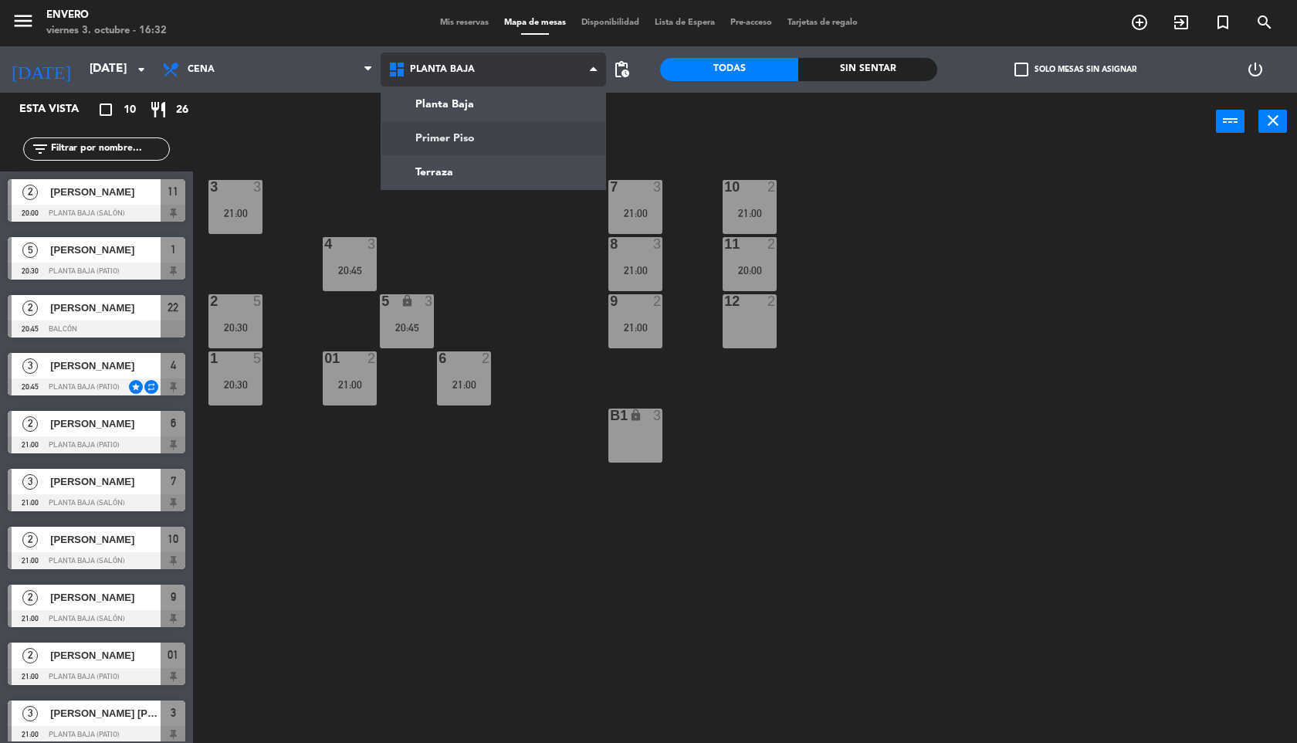
click at [438, 130] on ng-component "menu Envero [DATE] 3. octubre - 16:32 Mis reservas Mapa de mesas Disponibilidad…" at bounding box center [648, 372] width 1297 height 745
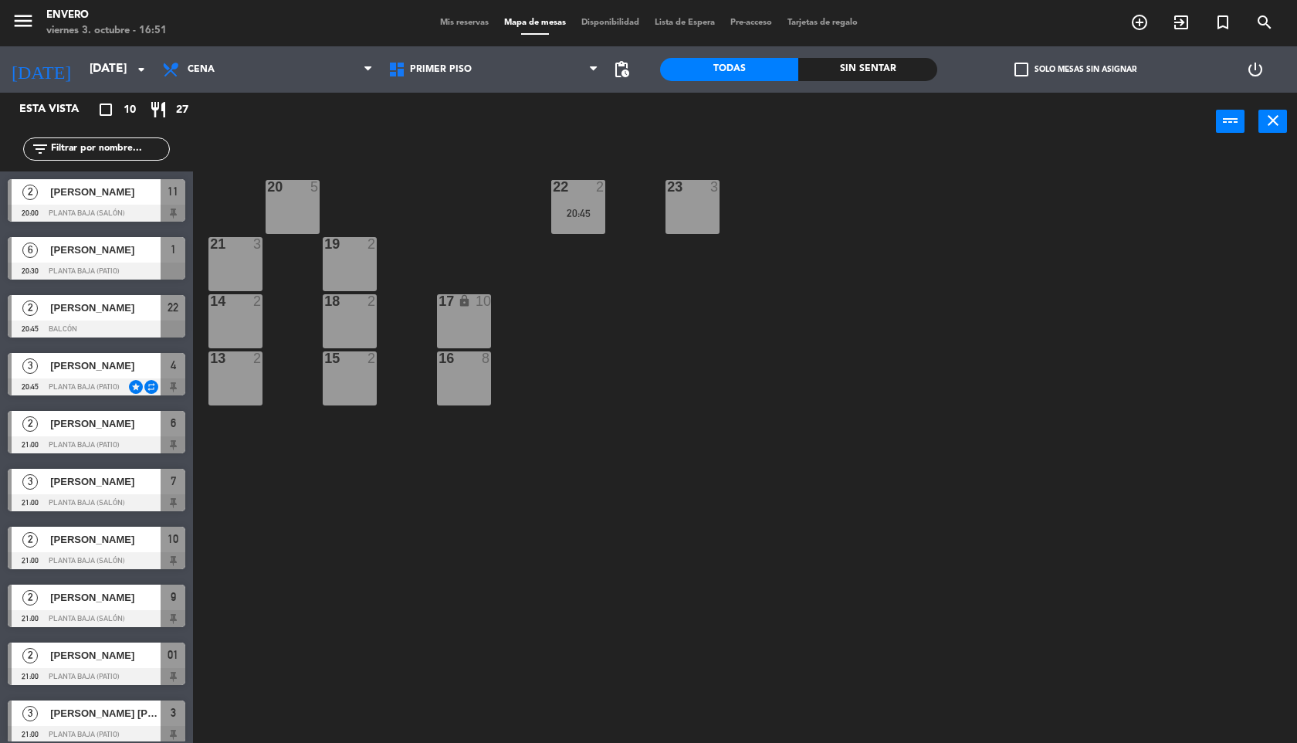
click at [99, 319] on div "[PERSON_NAME]" at bounding box center [105, 307] width 112 height 25
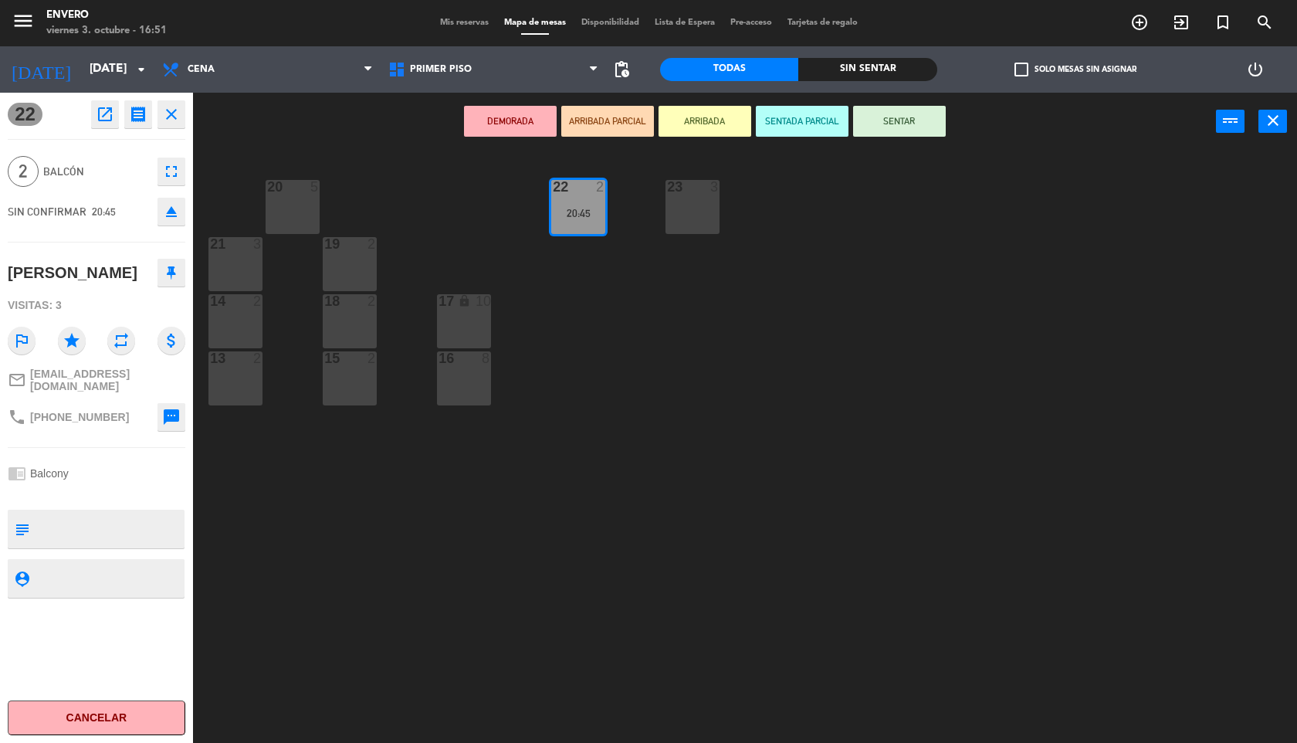
click at [165, 282] on button at bounding box center [171, 273] width 28 height 28
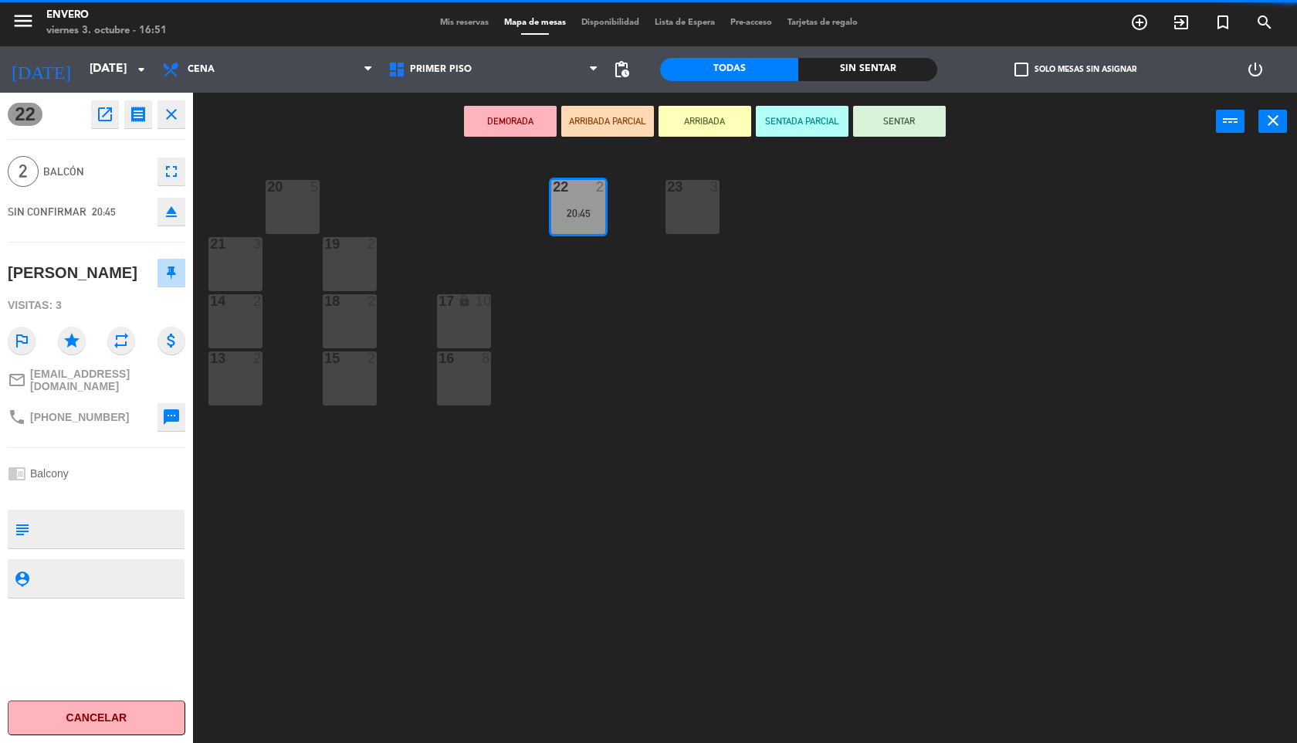
click at [180, 110] on icon "close" at bounding box center [171, 114] width 19 height 19
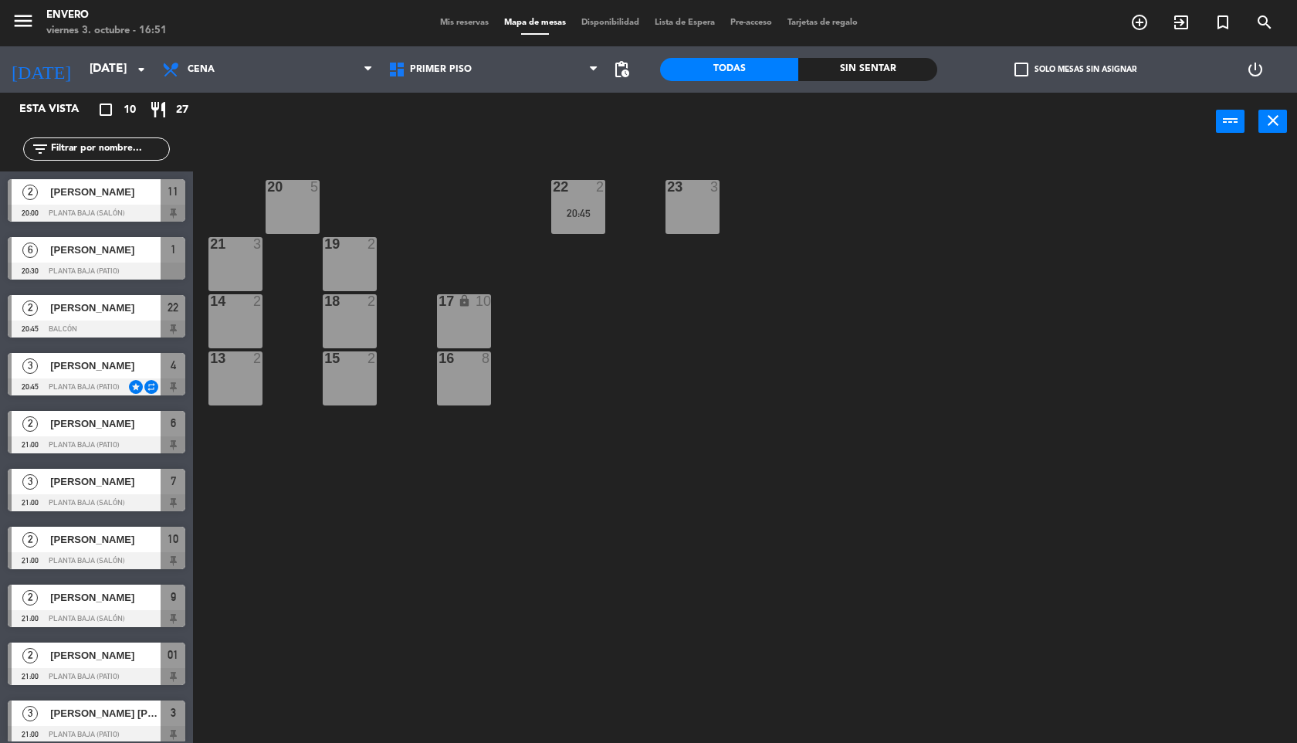
click at [125, 263] on div at bounding box center [97, 270] width 178 height 17
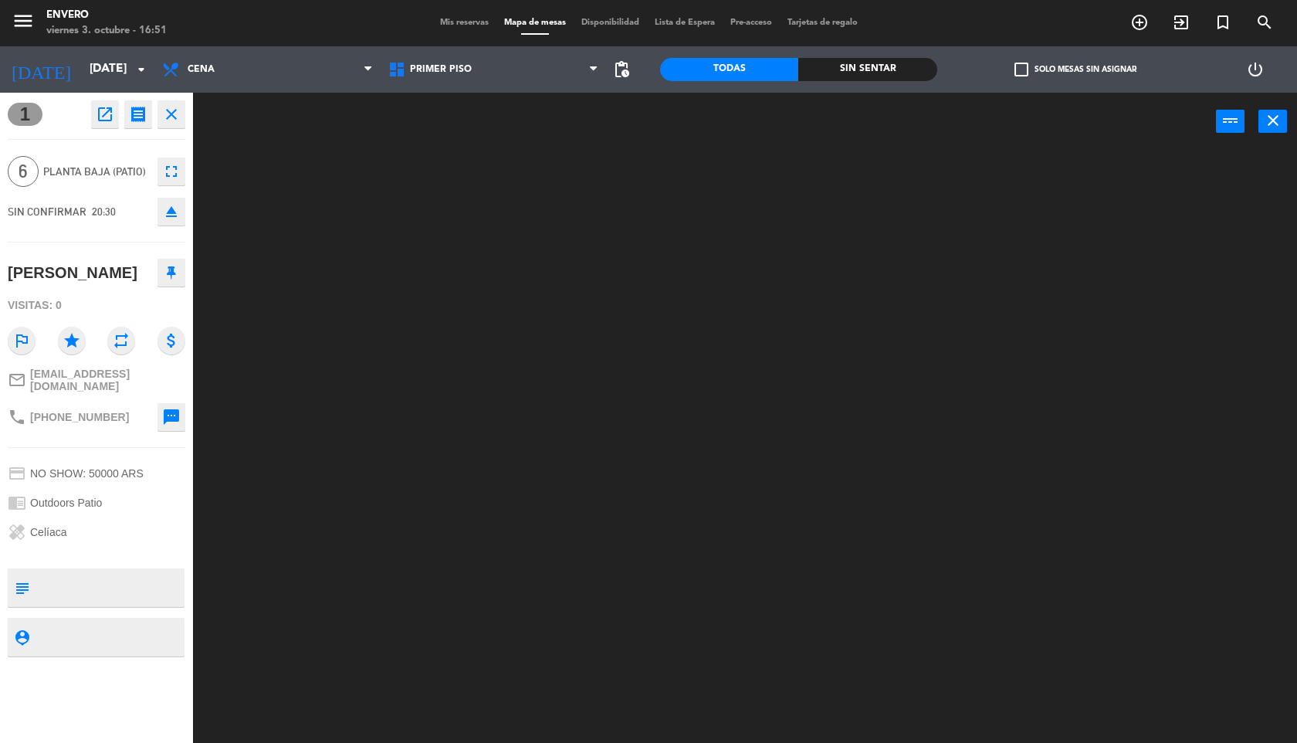
click at [168, 279] on button at bounding box center [171, 273] width 28 height 28
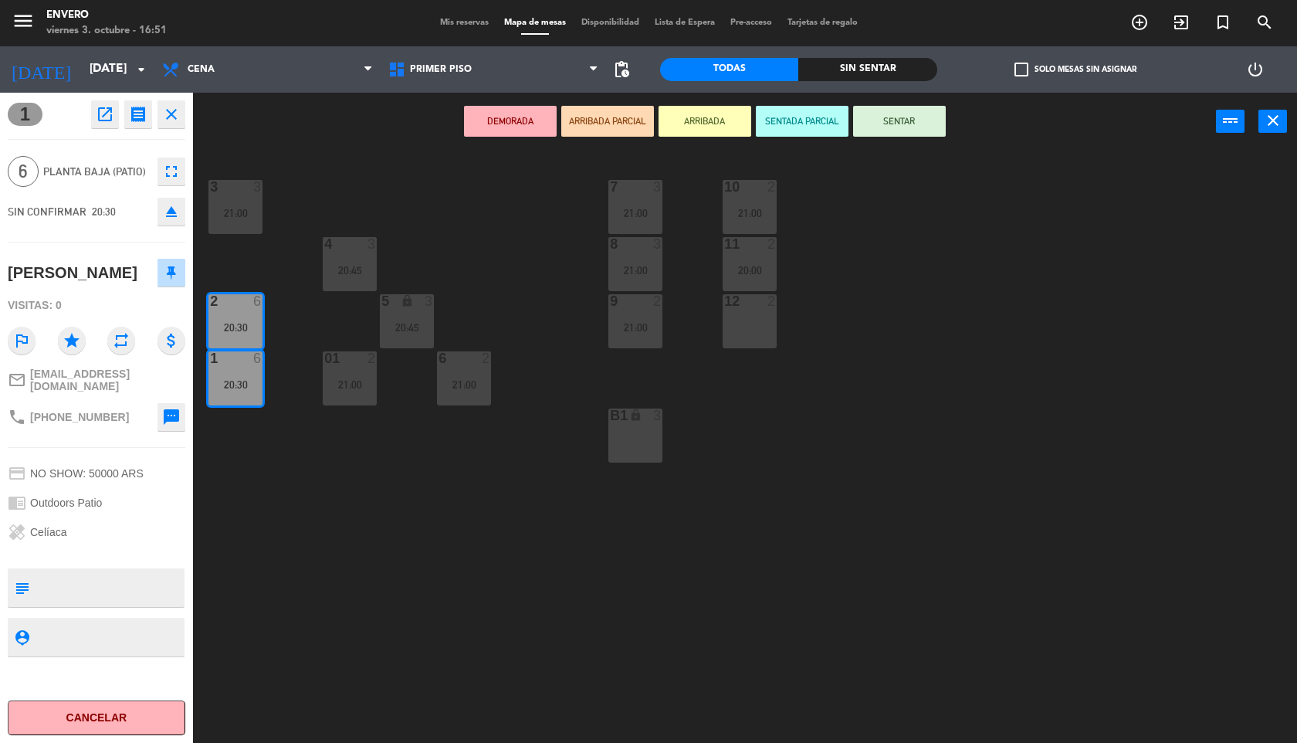
click at [173, 126] on button "close" at bounding box center [171, 114] width 28 height 28
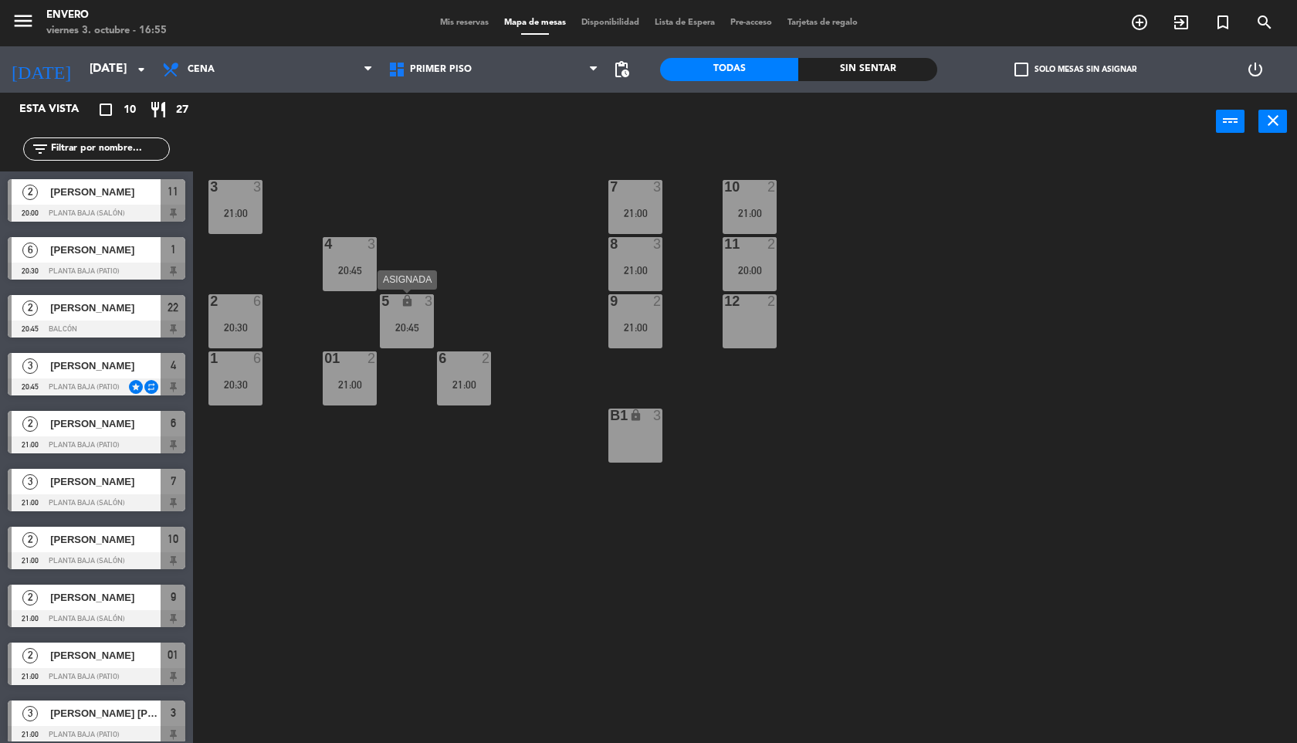
click at [405, 313] on div "5 lock 3 20:45" at bounding box center [407, 321] width 54 height 54
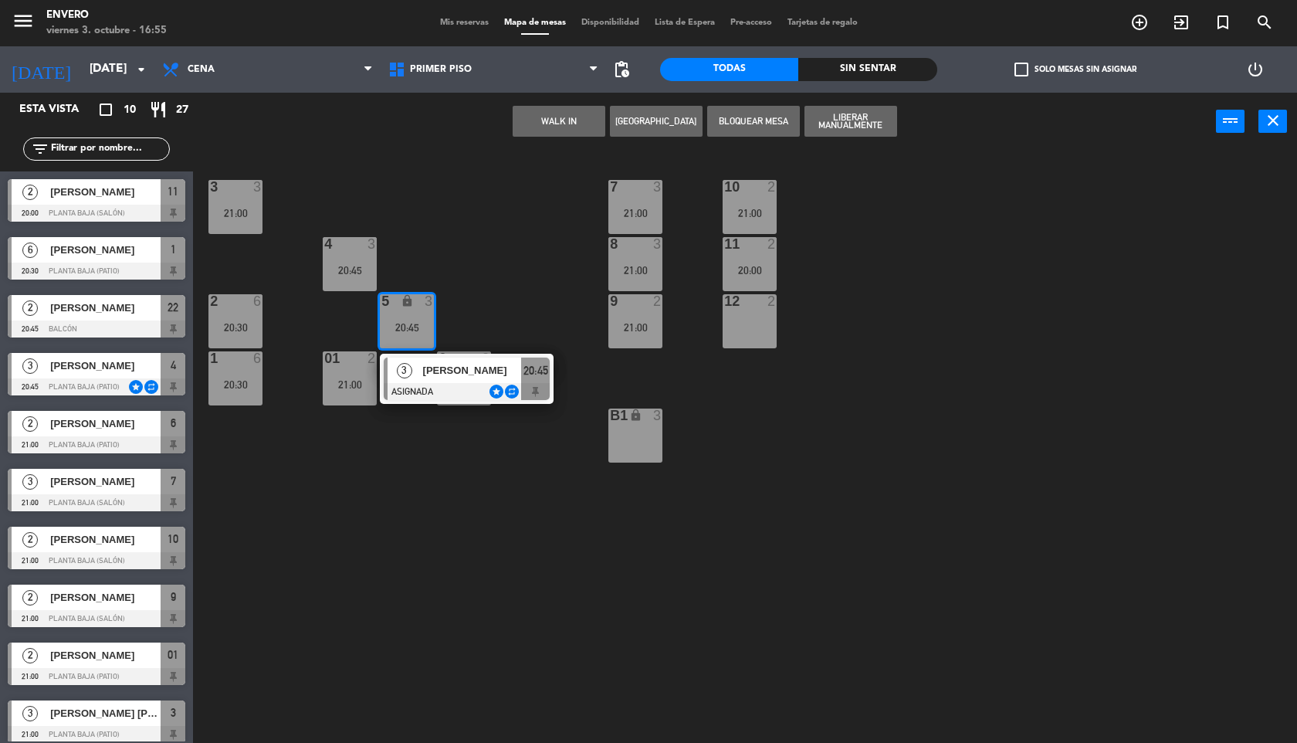
click at [455, 264] on div "3 3 21:00 7 3 21:00 10 2 21:00 4 3 20:45 8 3 21:00 11 2 20:00 2 6 20:30 5 lock …" at bounding box center [751, 449] width 1091 height 592
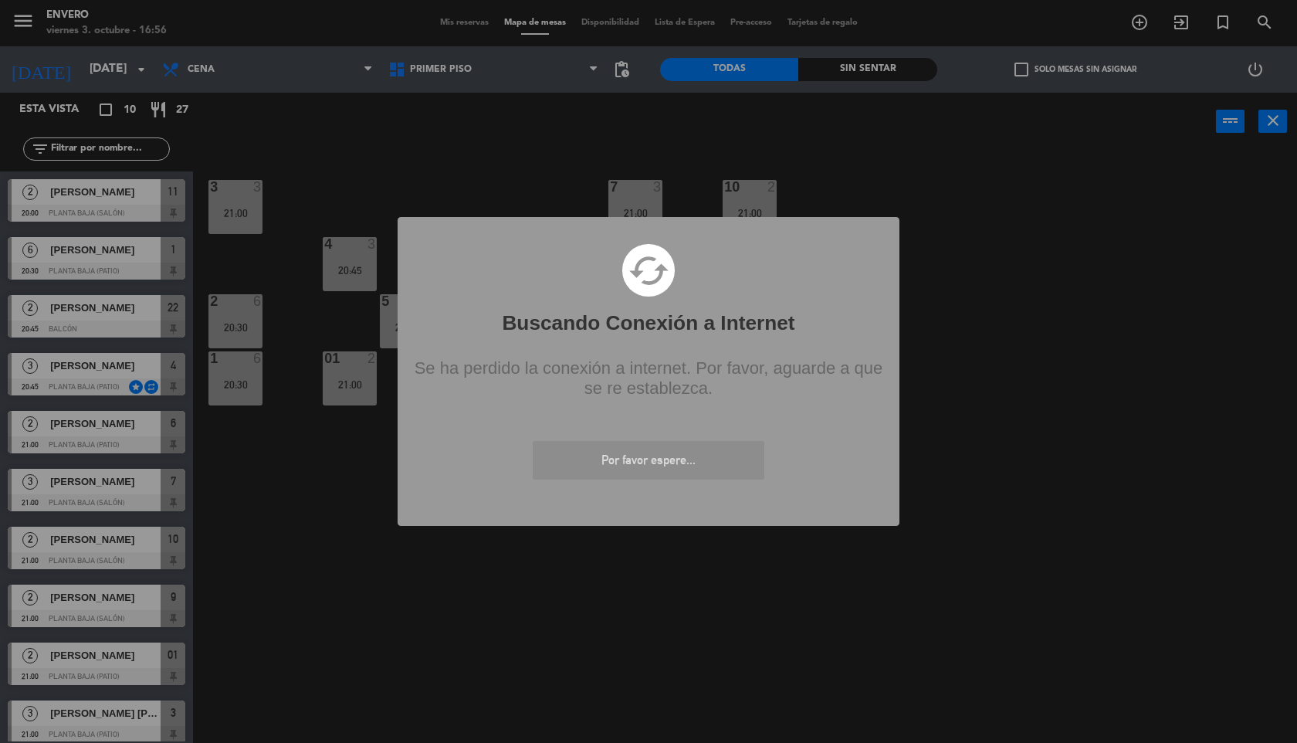
click at [344, 199] on div "? ! i Buscando Conexión a Internet × cached Se ha perdido la conexión a interne…" at bounding box center [648, 371] width 1297 height 743
